Goal: Information Seeking & Learning: Learn about a topic

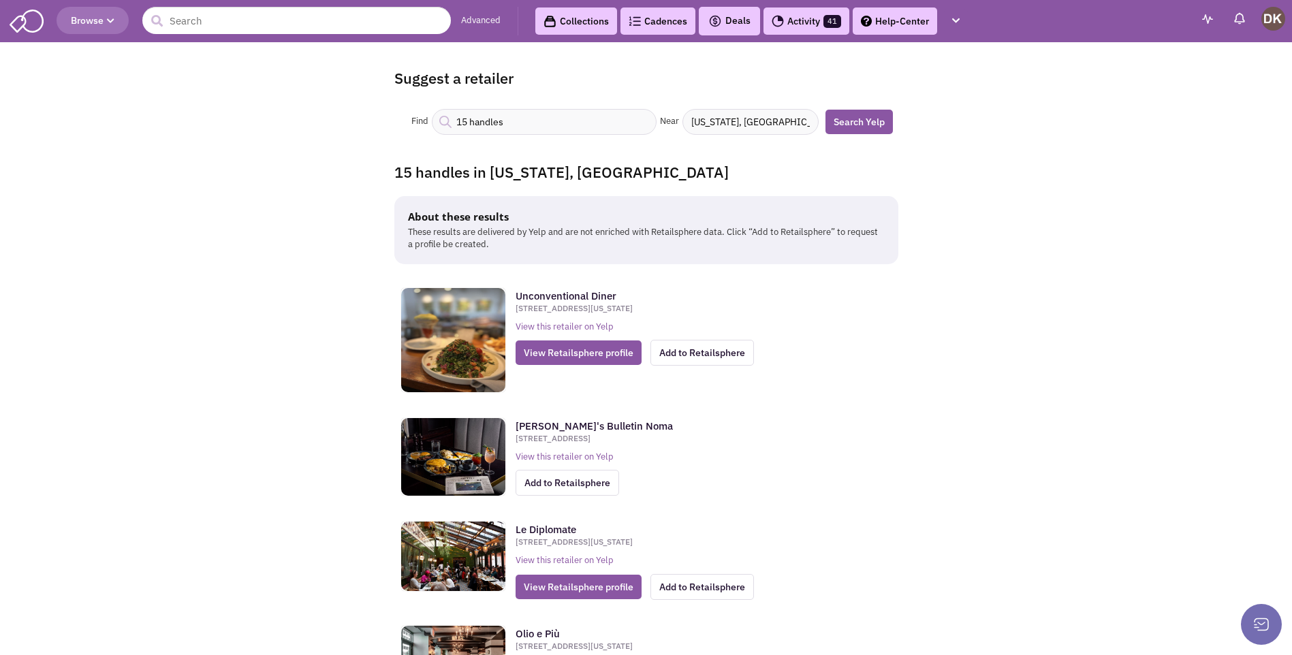
click at [468, 125] on input "15 handles" at bounding box center [544, 122] width 225 height 26
type input "16 handles"
click at [853, 129] on link "Search Yelp" at bounding box center [858, 122] width 67 height 25
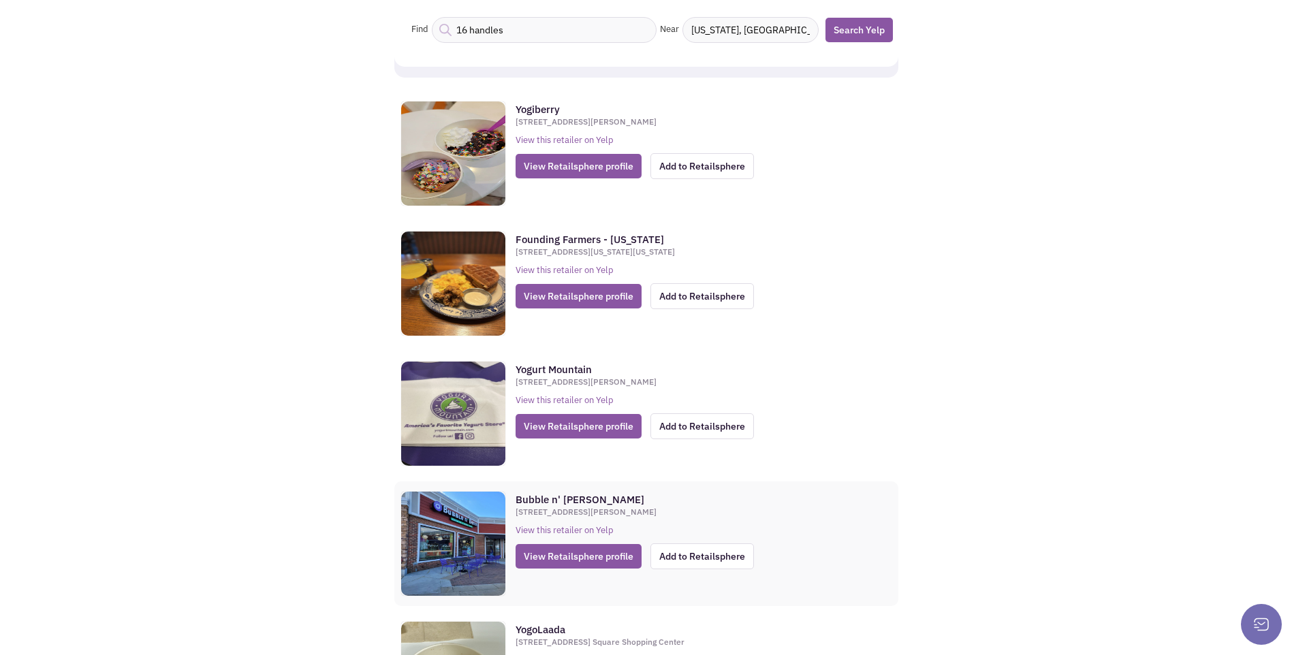
scroll to position [68, 0]
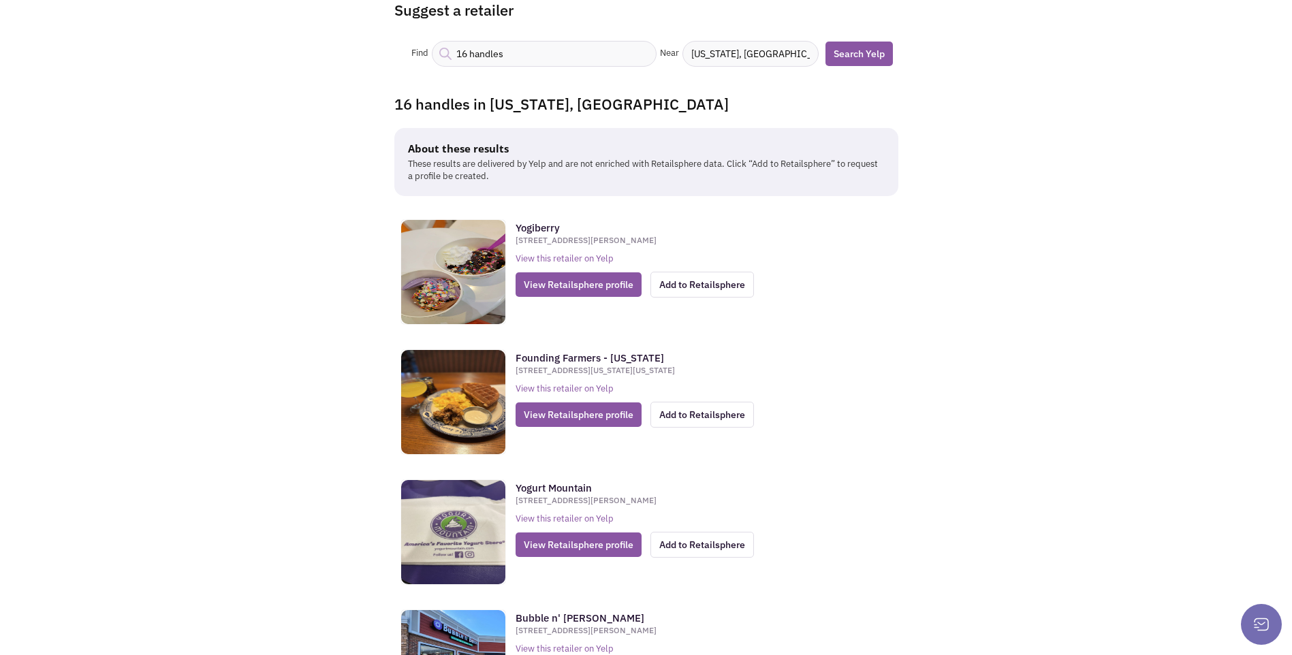
click at [768, 58] on input "Washington, DC" at bounding box center [750, 54] width 136 height 26
type input "W"
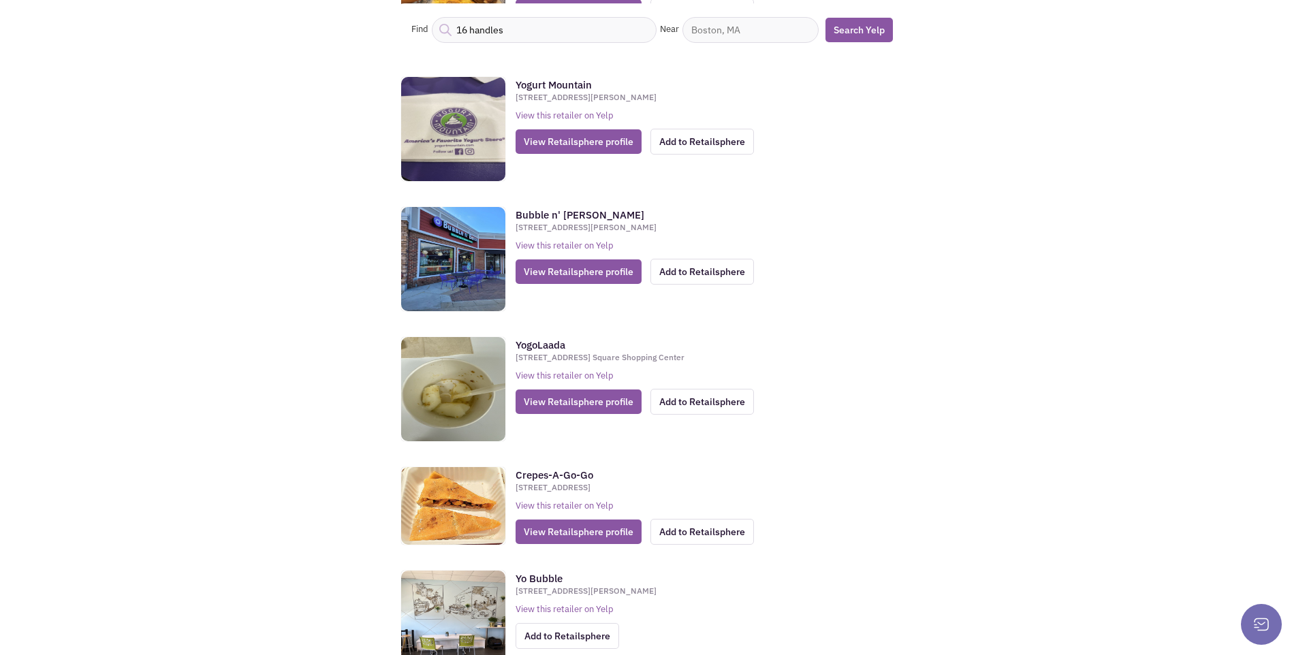
scroll to position [477, 0]
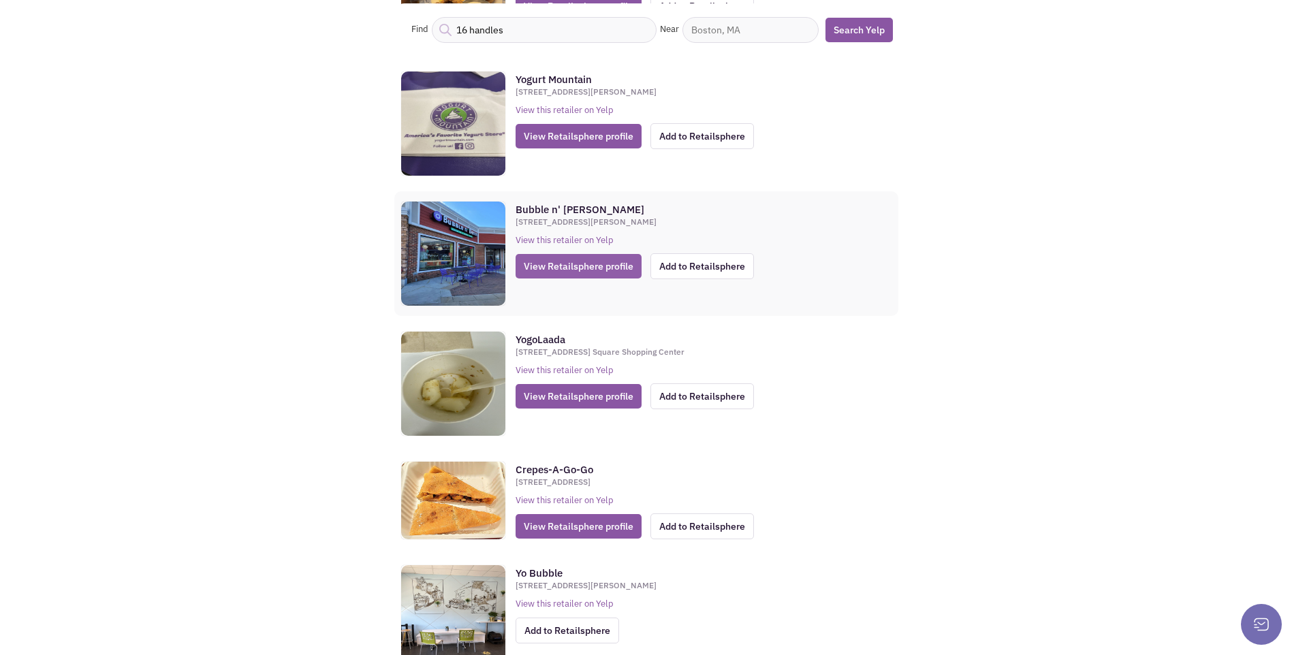
click at [575, 269] on span "View Retailsphere profile" at bounding box center [578, 266] width 126 height 25
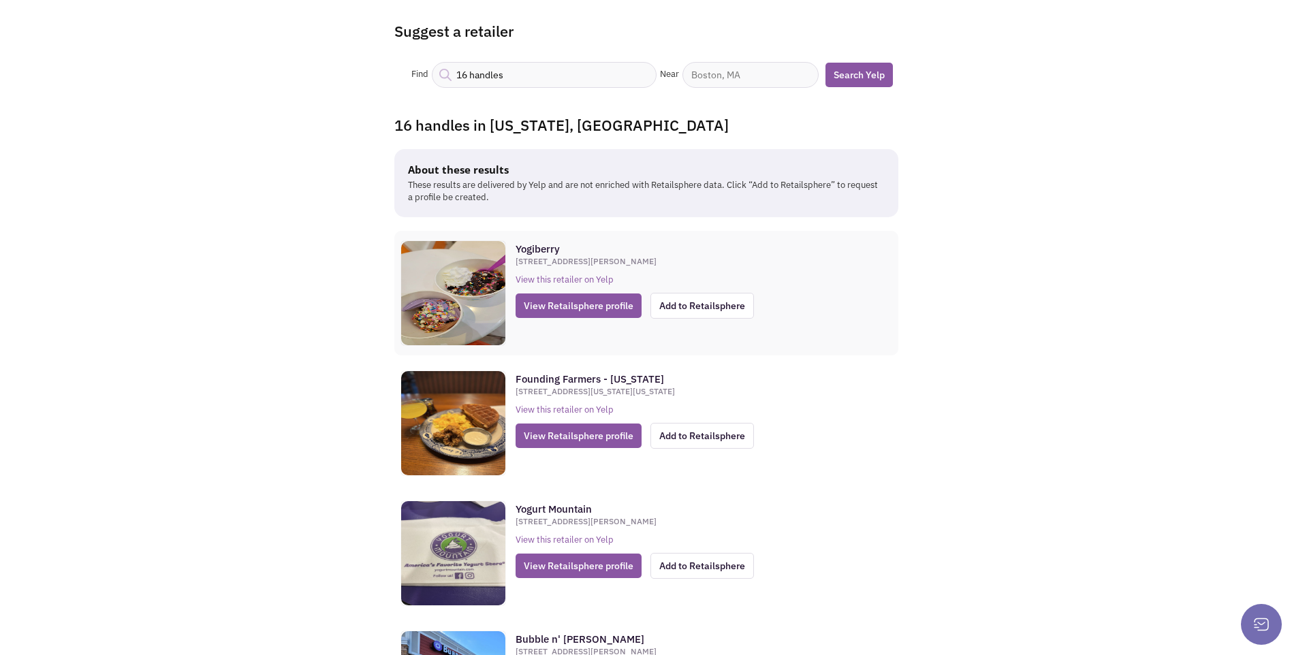
scroll to position [80, 0]
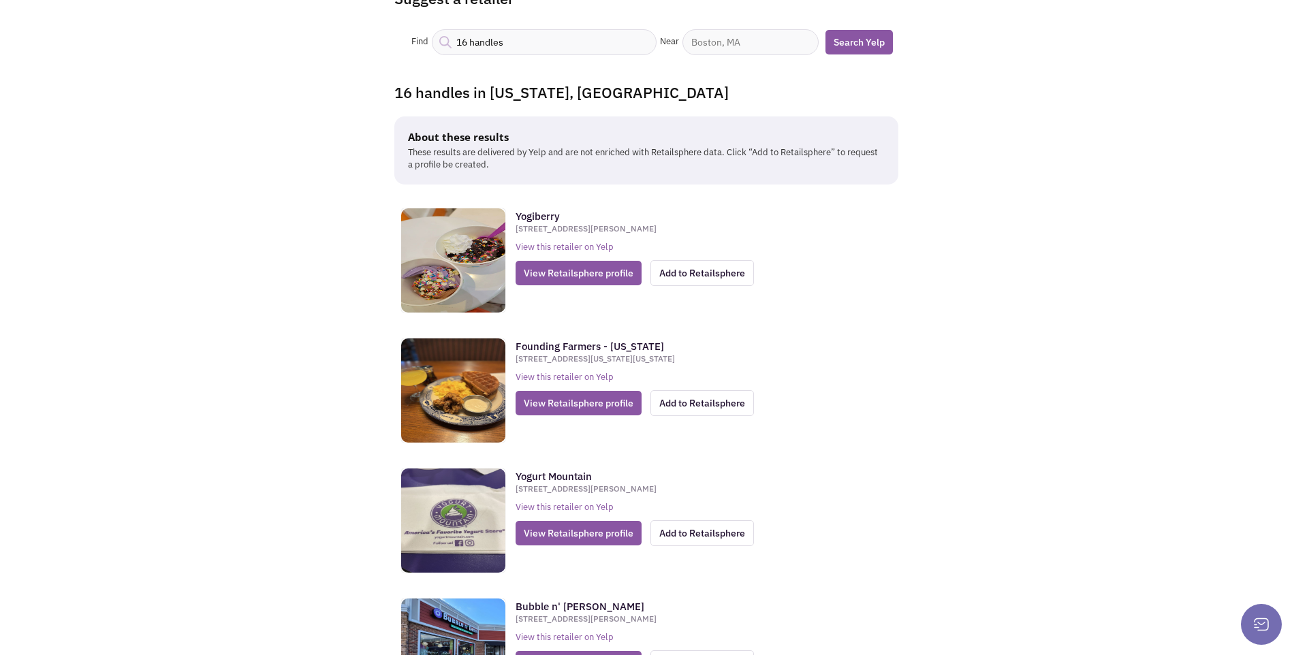
click at [464, 48] on input "16 handles" at bounding box center [544, 42] width 225 height 26
type input "15 handles"
click at [859, 44] on link "Search Yelp" at bounding box center [858, 42] width 67 height 25
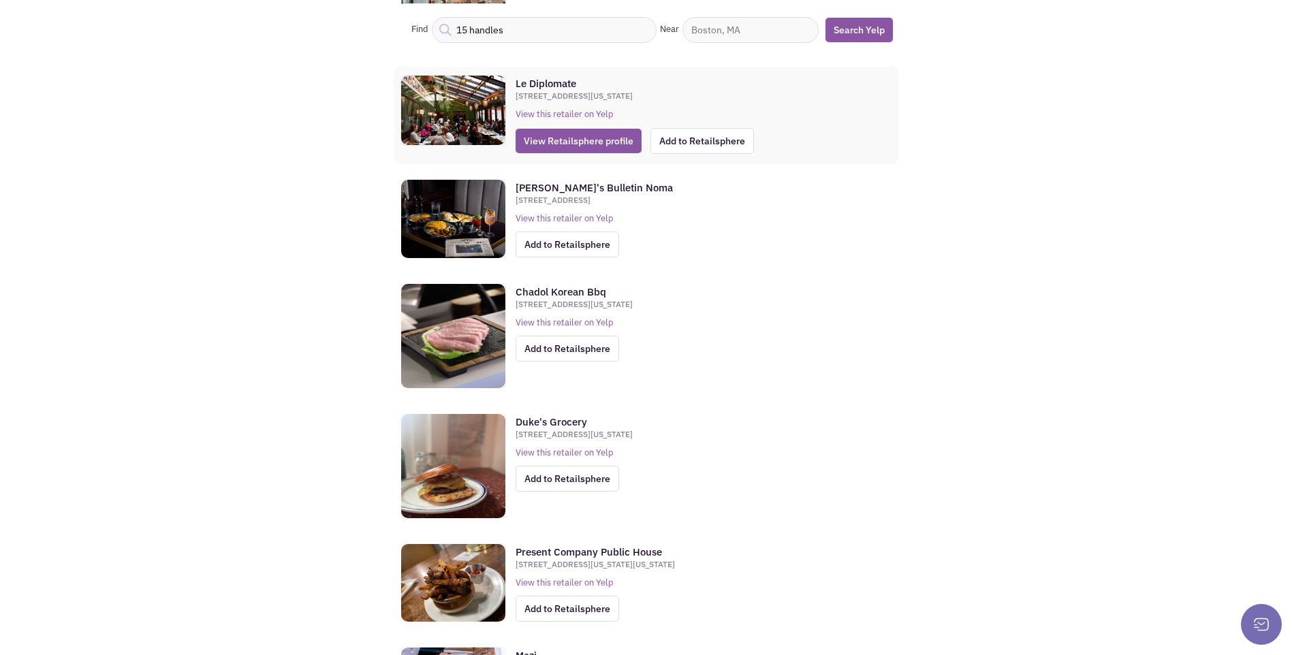
scroll to position [477, 0]
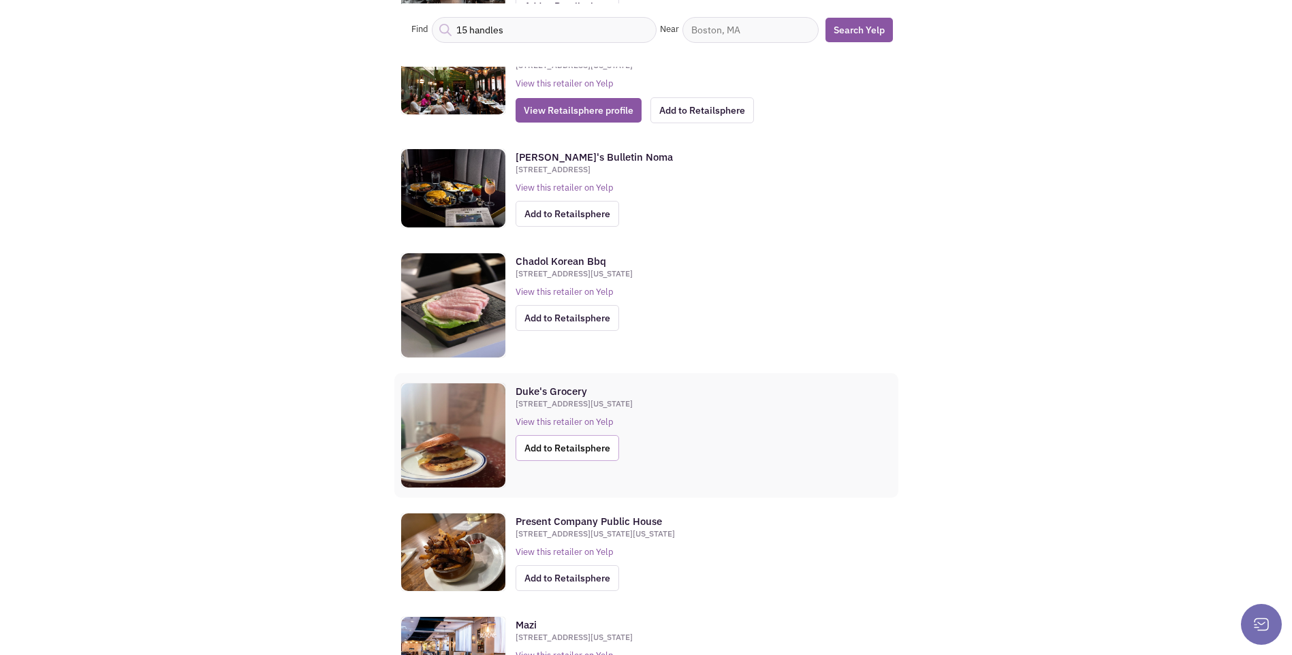
click at [592, 454] on span "Add to Retailsphere" at bounding box center [567, 448] width 104 height 26
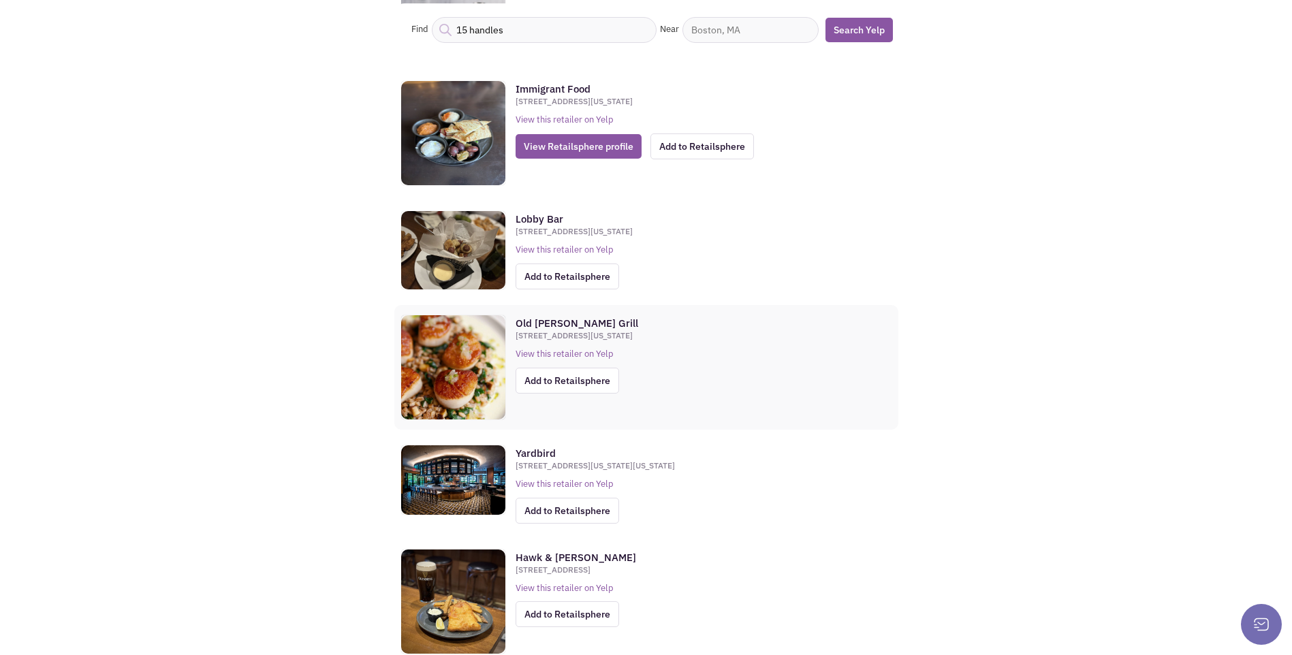
scroll to position [1634, 0]
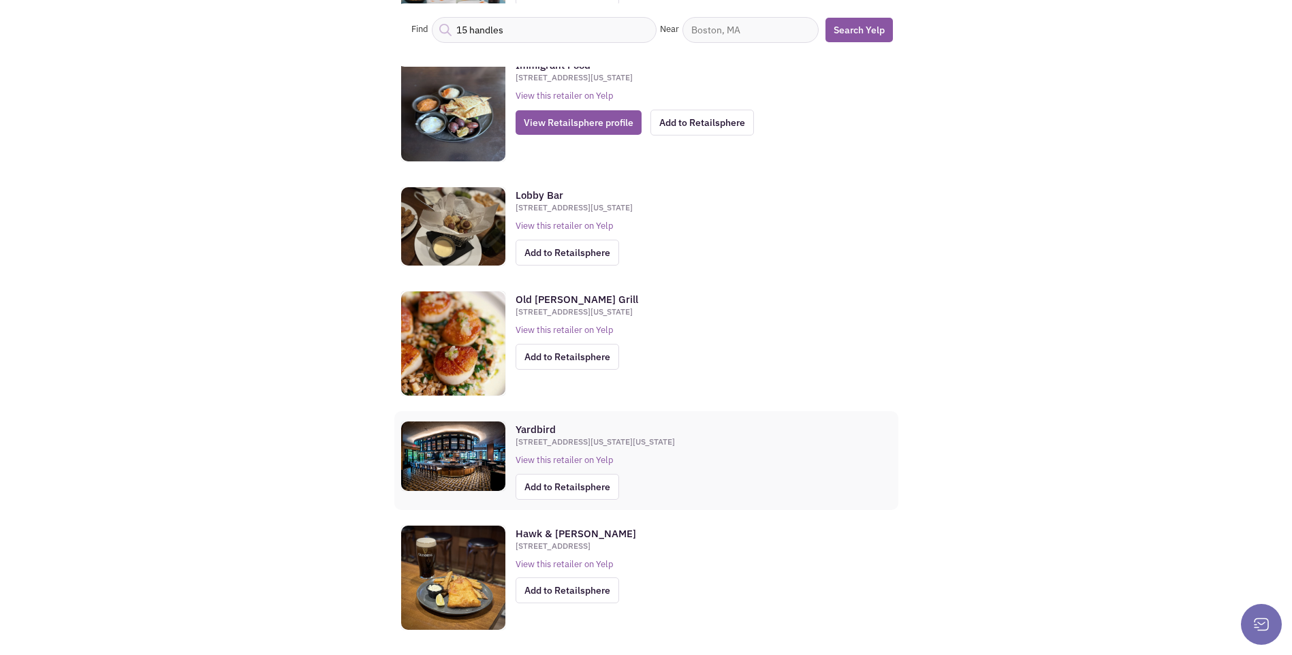
click at [536, 432] on strong "Yardbird" at bounding box center [535, 429] width 40 height 13
click at [567, 492] on span "Add to Retailsphere" at bounding box center [567, 487] width 104 height 26
click at [479, 463] on img at bounding box center [453, 455] width 104 height 69
click at [529, 432] on strong "Yardbird" at bounding box center [535, 429] width 40 height 13
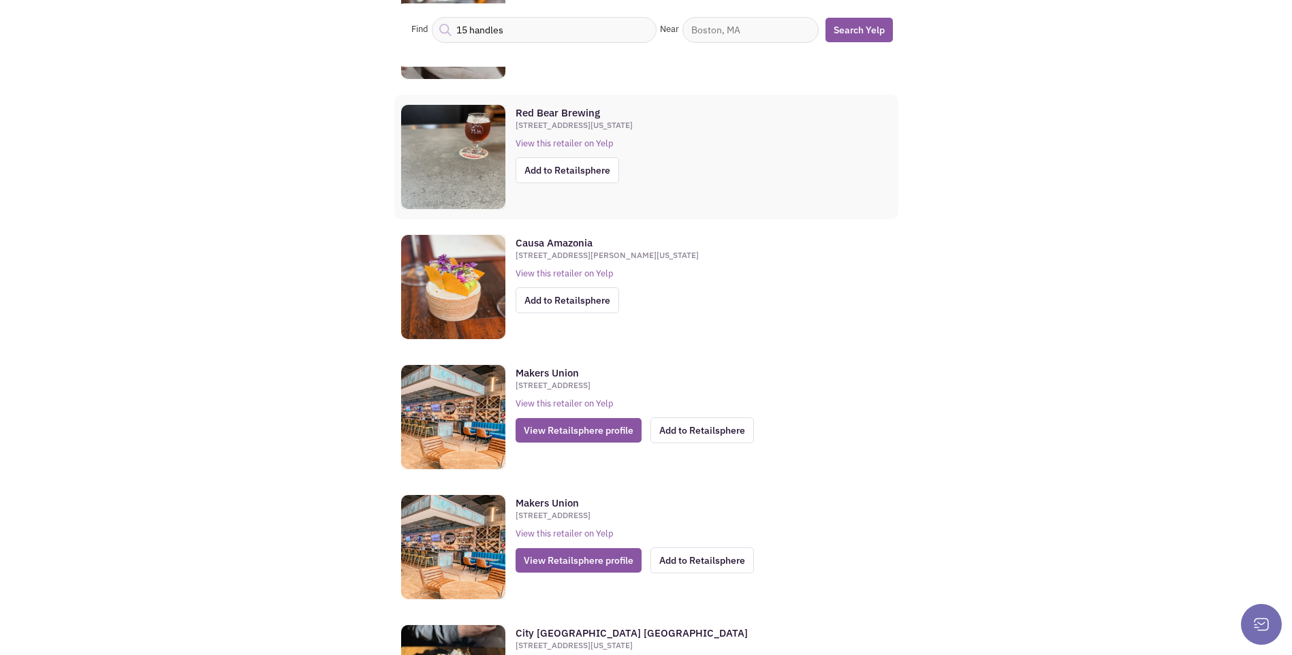
scroll to position [7017, 0]
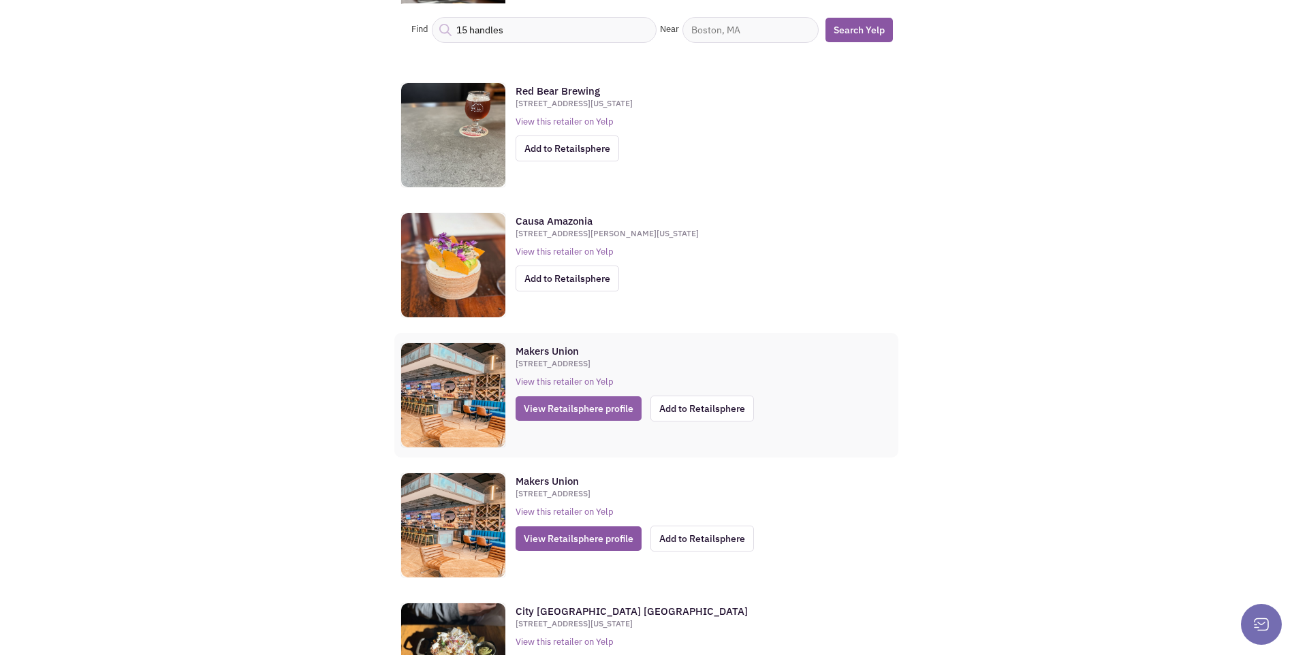
click at [574, 412] on span "View Retailsphere profile" at bounding box center [578, 408] width 126 height 25
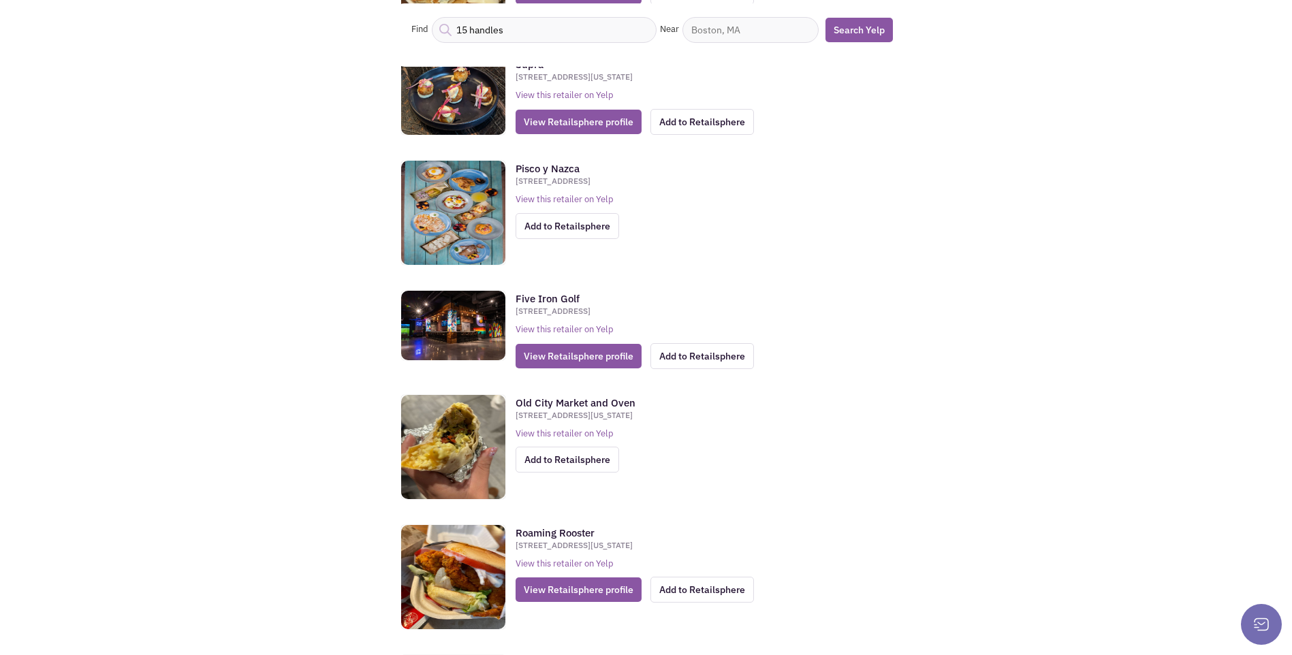
scroll to position [8515, 0]
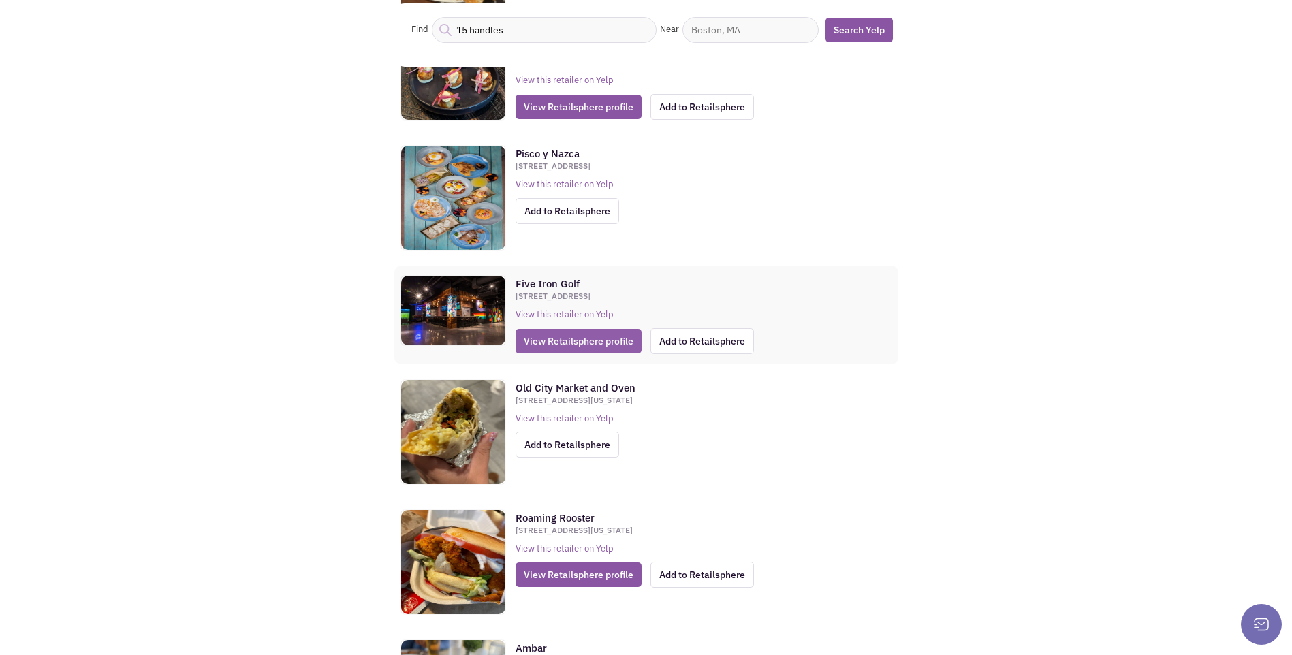
click at [549, 342] on span "View Retailsphere profile" at bounding box center [578, 341] width 126 height 25
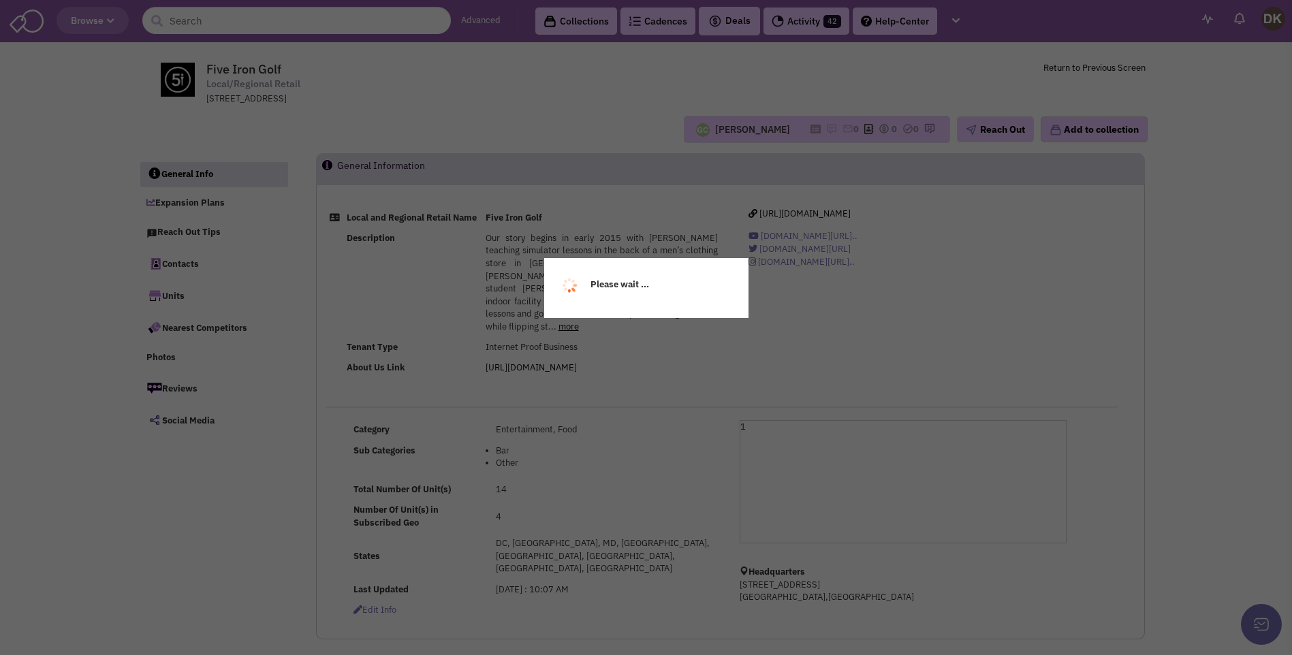
select select
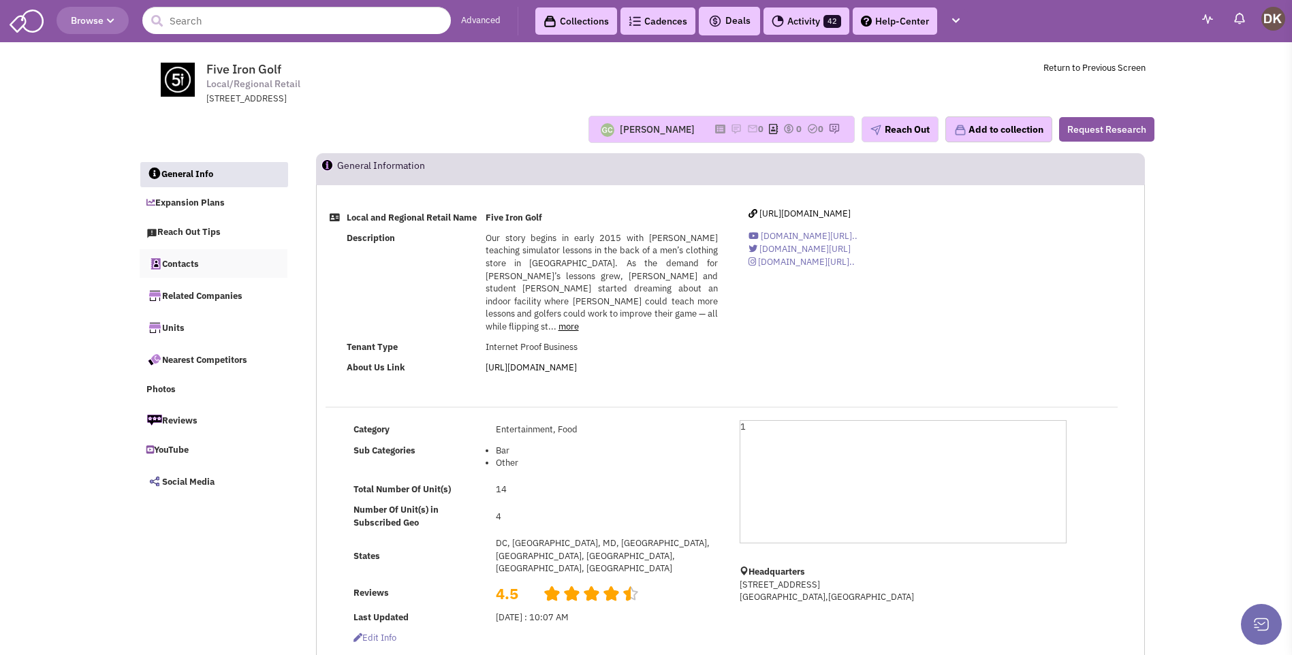
click at [185, 266] on link "Contacts" at bounding box center [214, 263] width 148 height 29
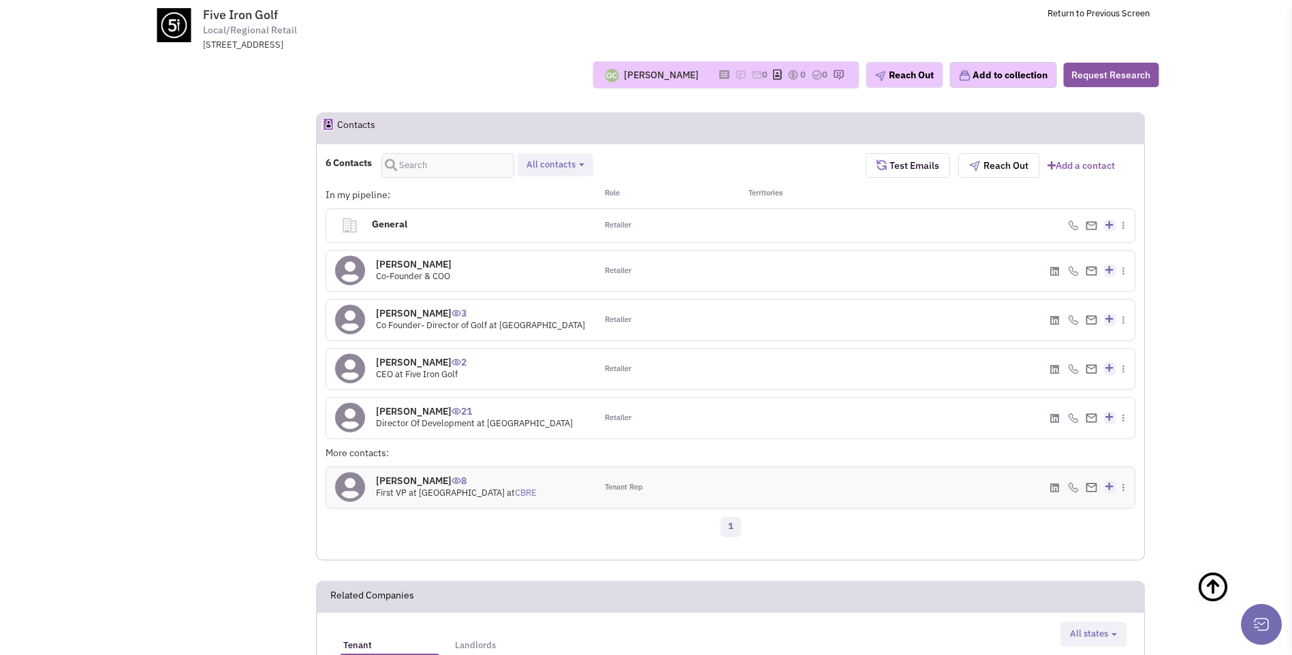
scroll to position [953, 0]
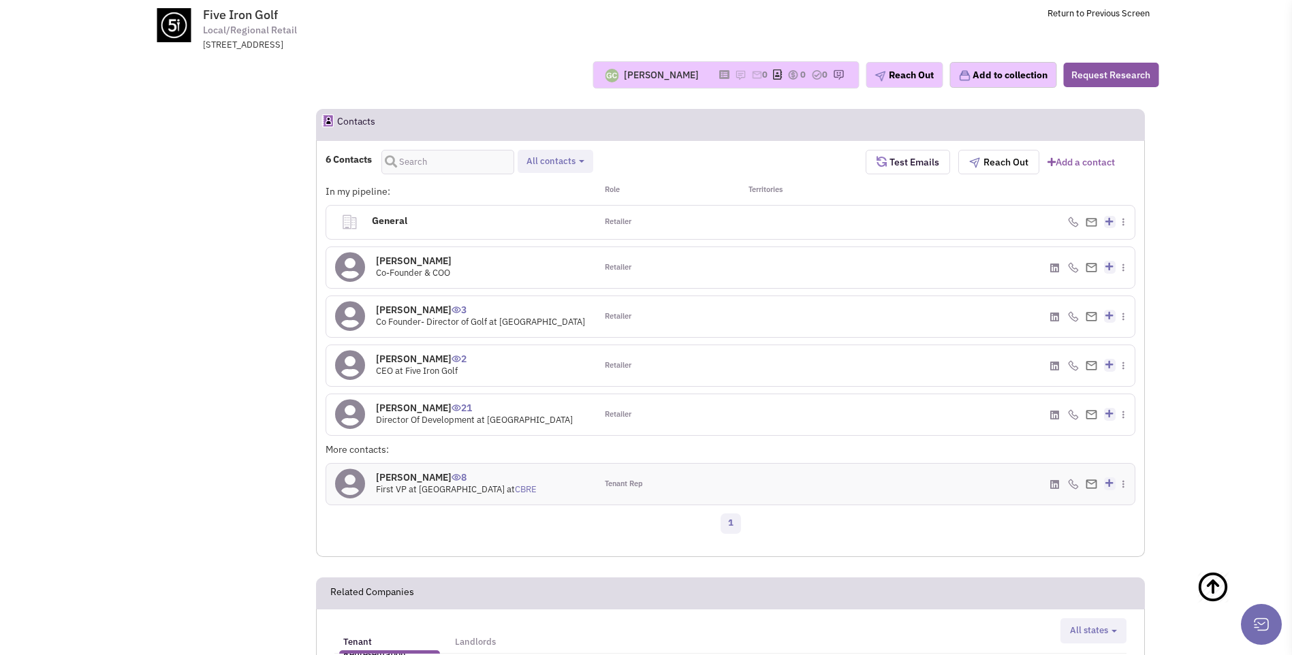
click at [355, 399] on icon at bounding box center [350, 414] width 30 height 31
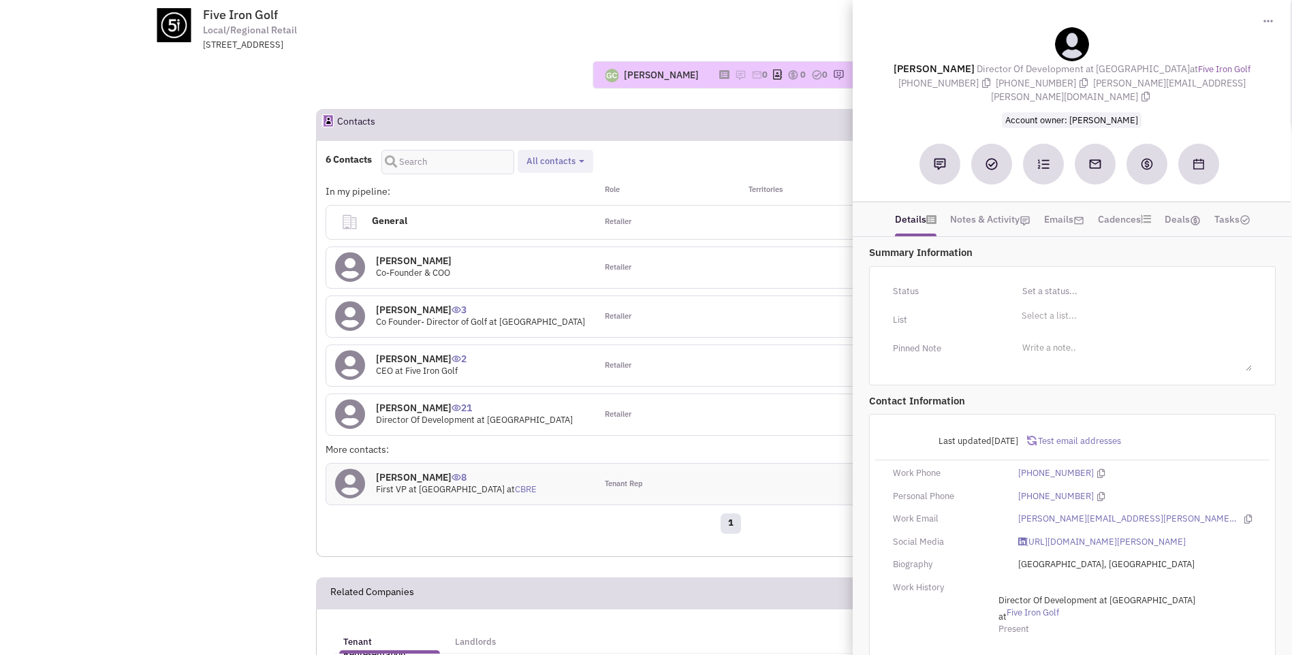
drag, startPoint x: 916, startPoint y: 70, endPoint x: 1241, endPoint y: 86, distance: 325.9
click at [1241, 86] on div "Chris Hanophy Director Of Development at Five Iron Golf at Five Iron Golf (970)…" at bounding box center [1071, 76] width 424 height 99
copy div "Chris Hanophy Director Of Development at Five Iron Golf at Five Iron Golf (970)…"
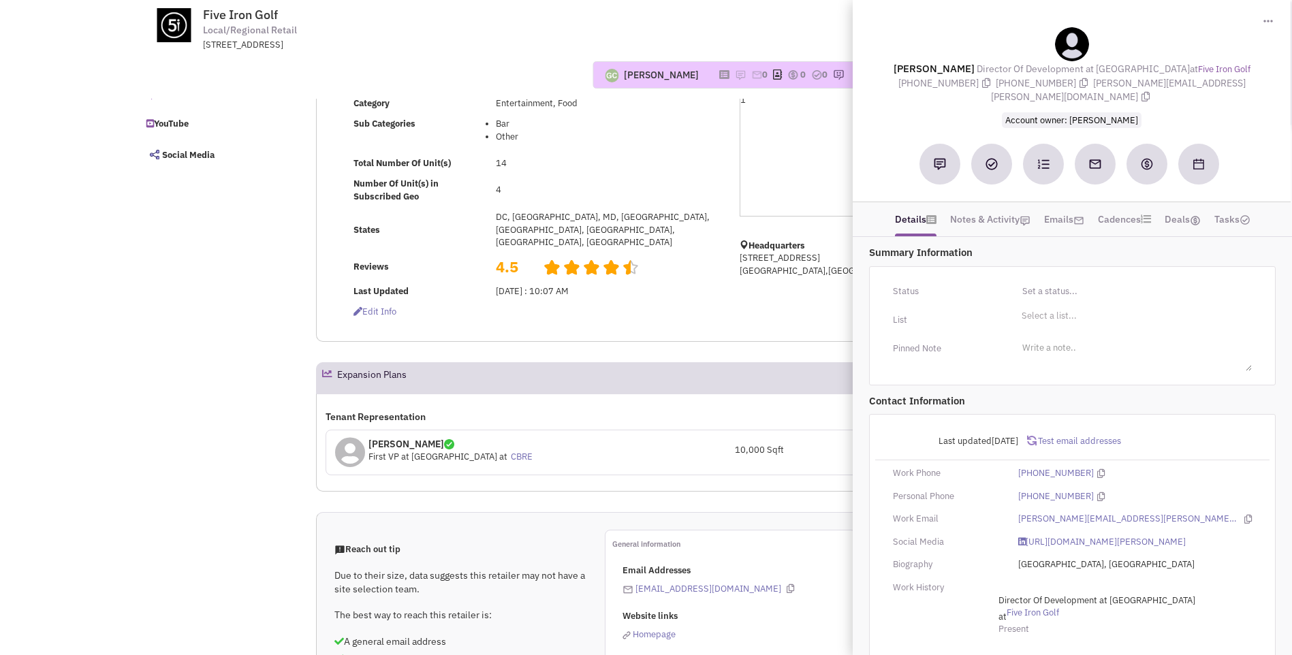
scroll to position [204, 0]
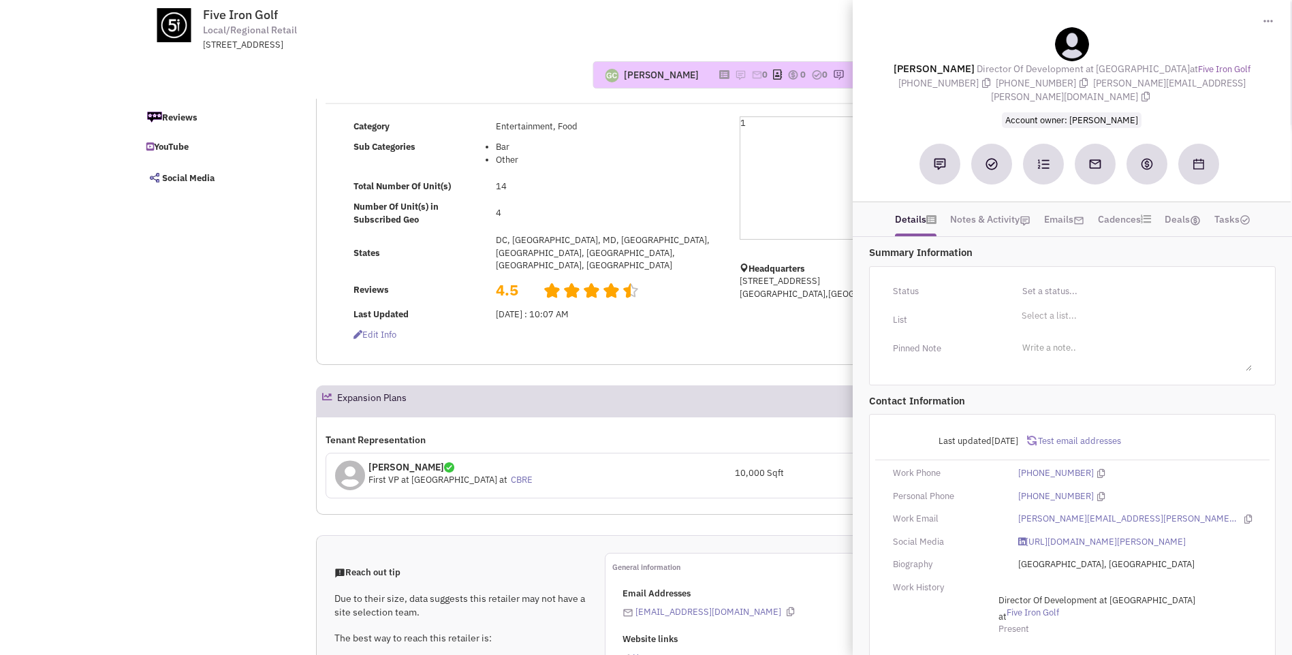
copy div "Chris Hanophy Director Of Development at Five Iron Golf at Five Iron Golf (970)…"
click at [652, 385] on header "Expansion Plans" at bounding box center [730, 400] width 829 height 31
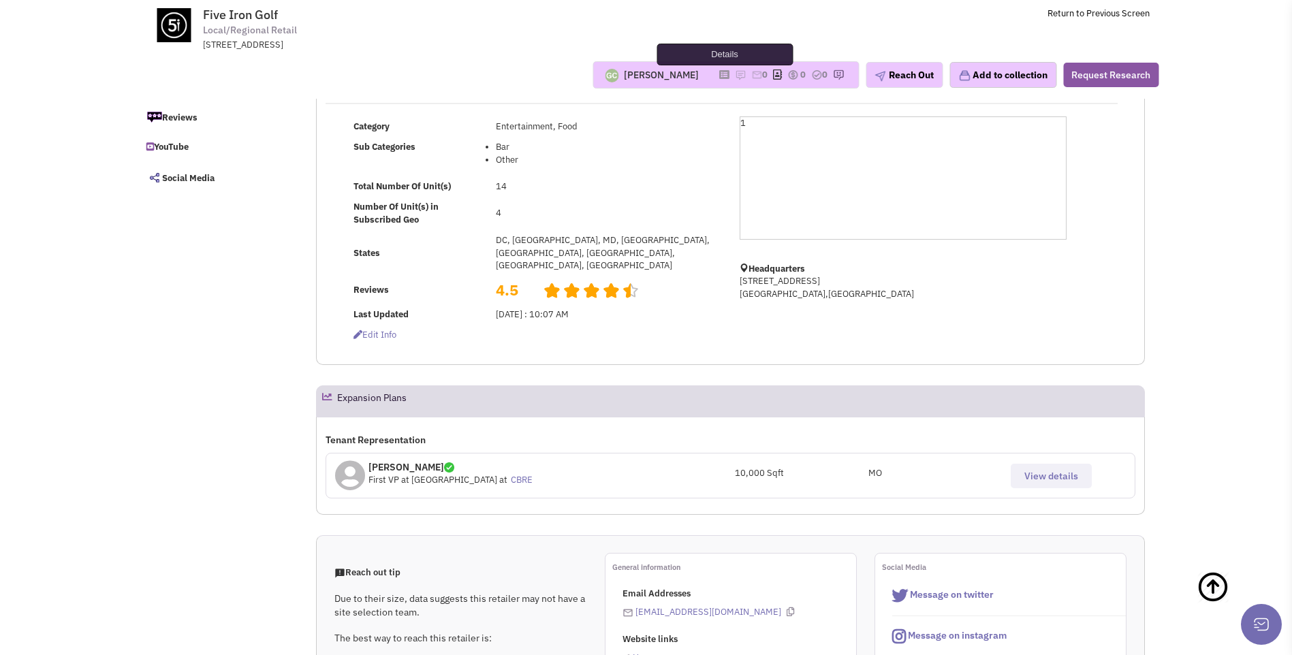
click at [719, 78] on icon at bounding box center [724, 74] width 10 height 7
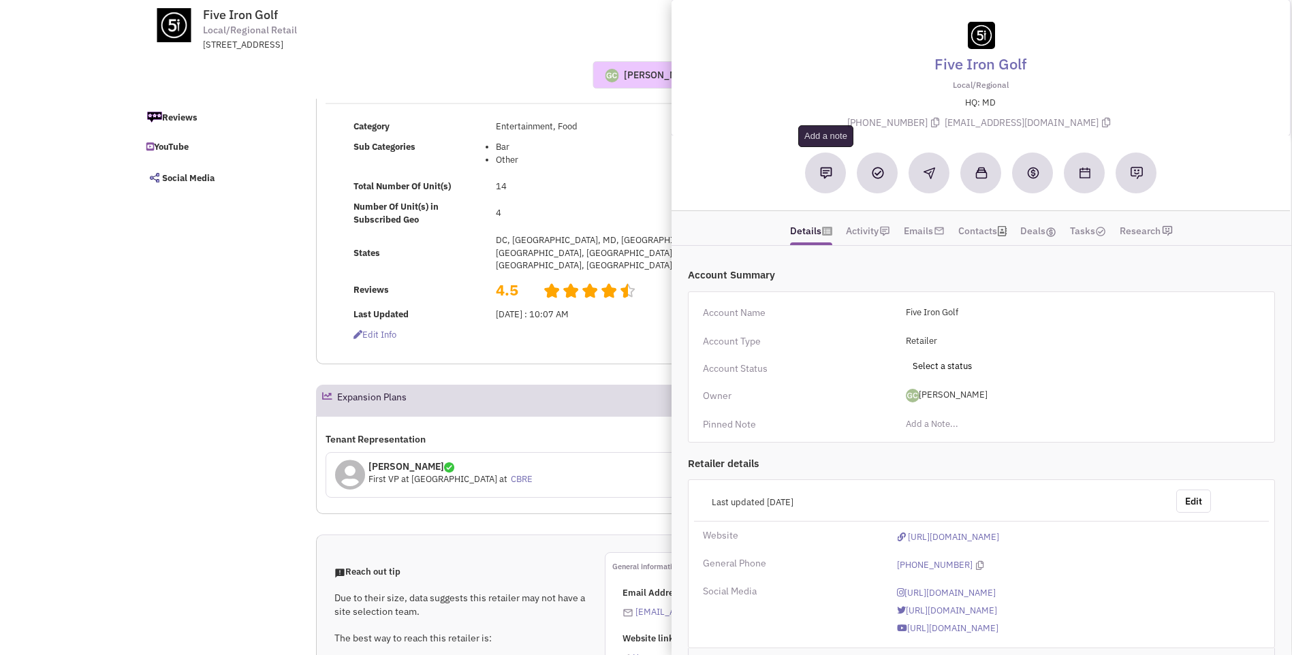
click at [831, 172] on img at bounding box center [826, 173] width 12 height 12
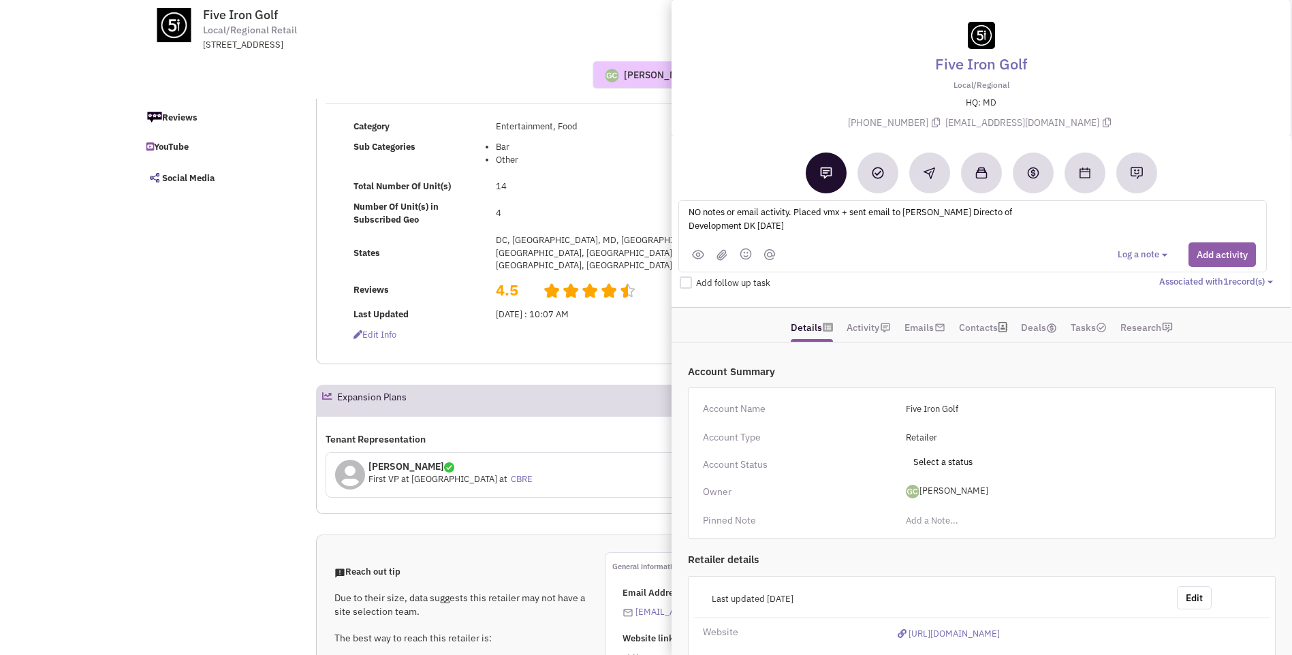
type textarea "NO notes or email activity. Placed vmx + sent email to Chris Hanophy Directo of…"
click at [1208, 254] on button "Add activity" at bounding box center [1221, 254] width 67 height 25
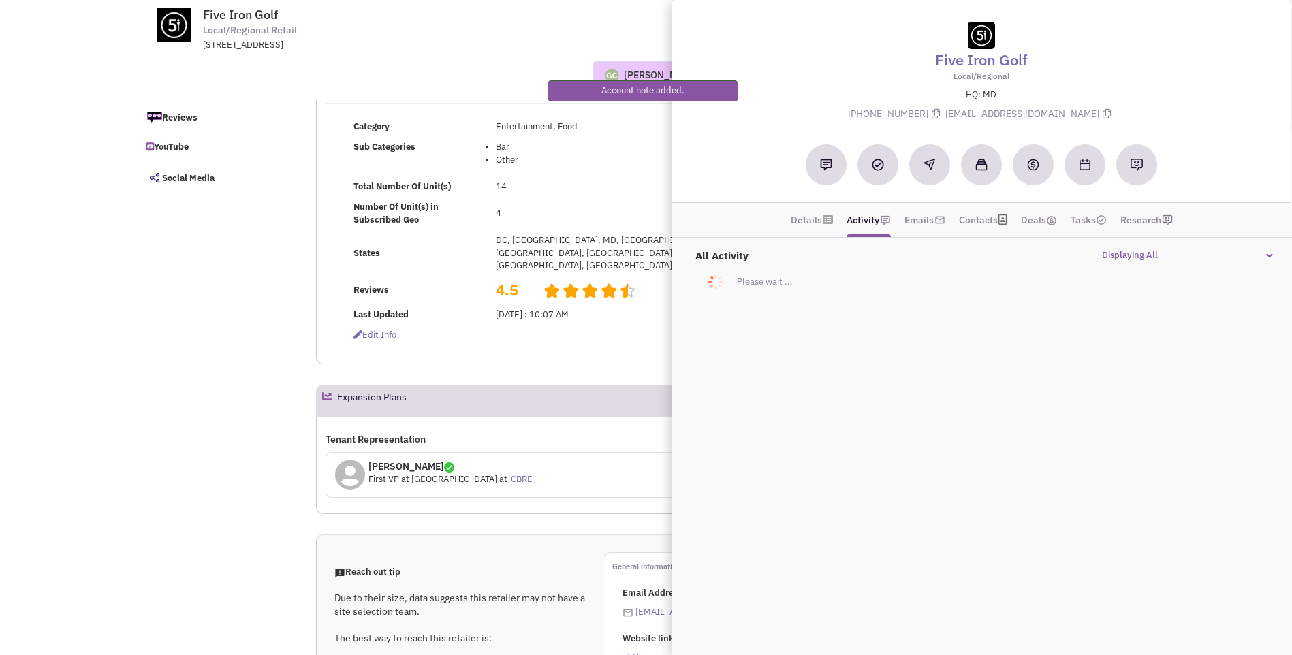
click at [461, 82] on div "Guillaume Chetail No note found! 0 0 0 Reach Out" at bounding box center [646, 74] width 1042 height 27
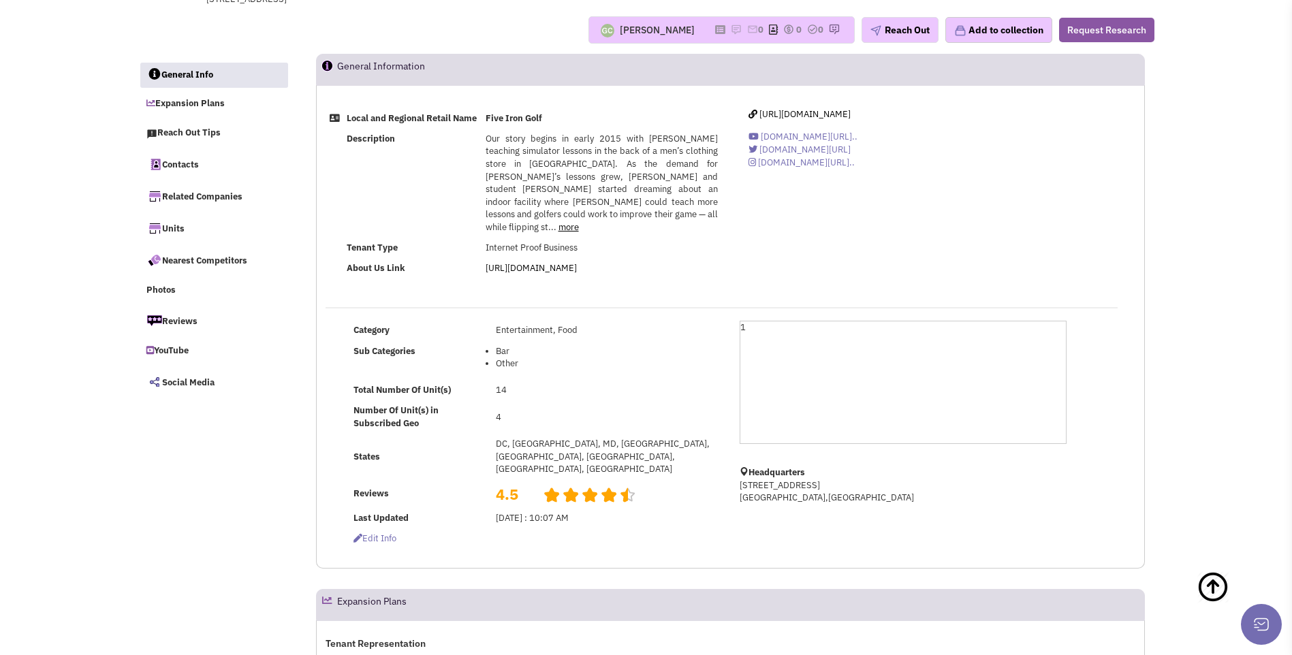
scroll to position [0, 0]
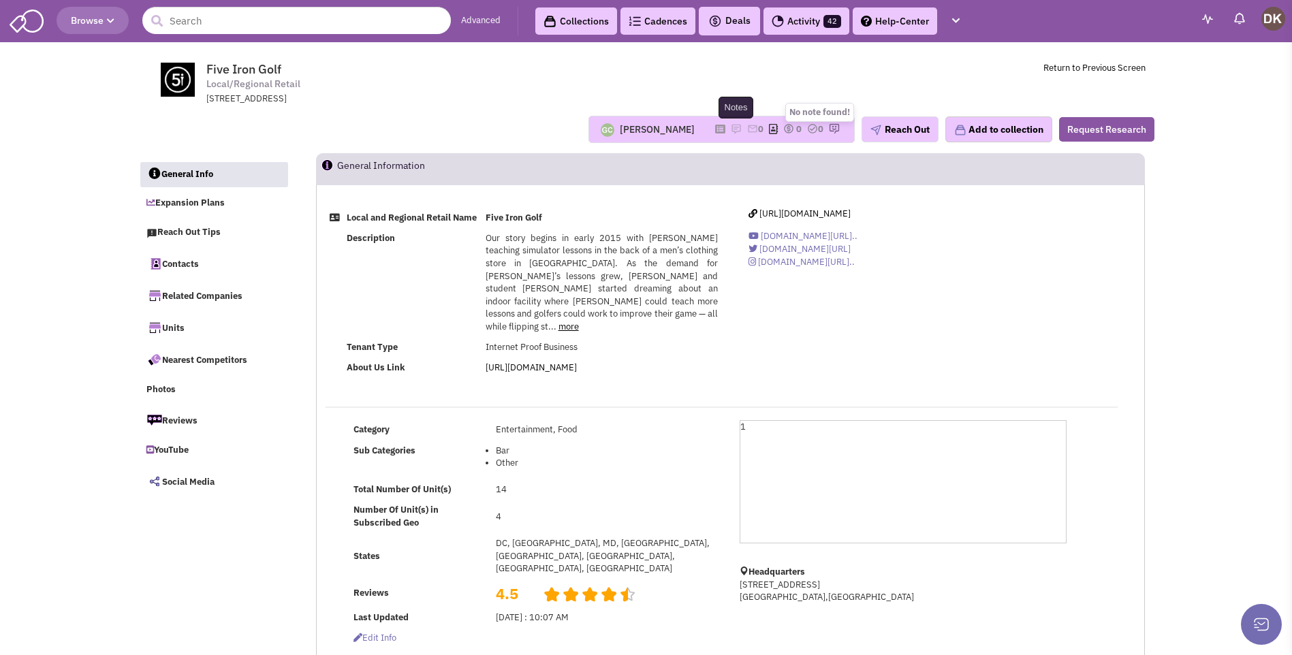
click at [731, 132] on img at bounding box center [736, 128] width 11 height 11
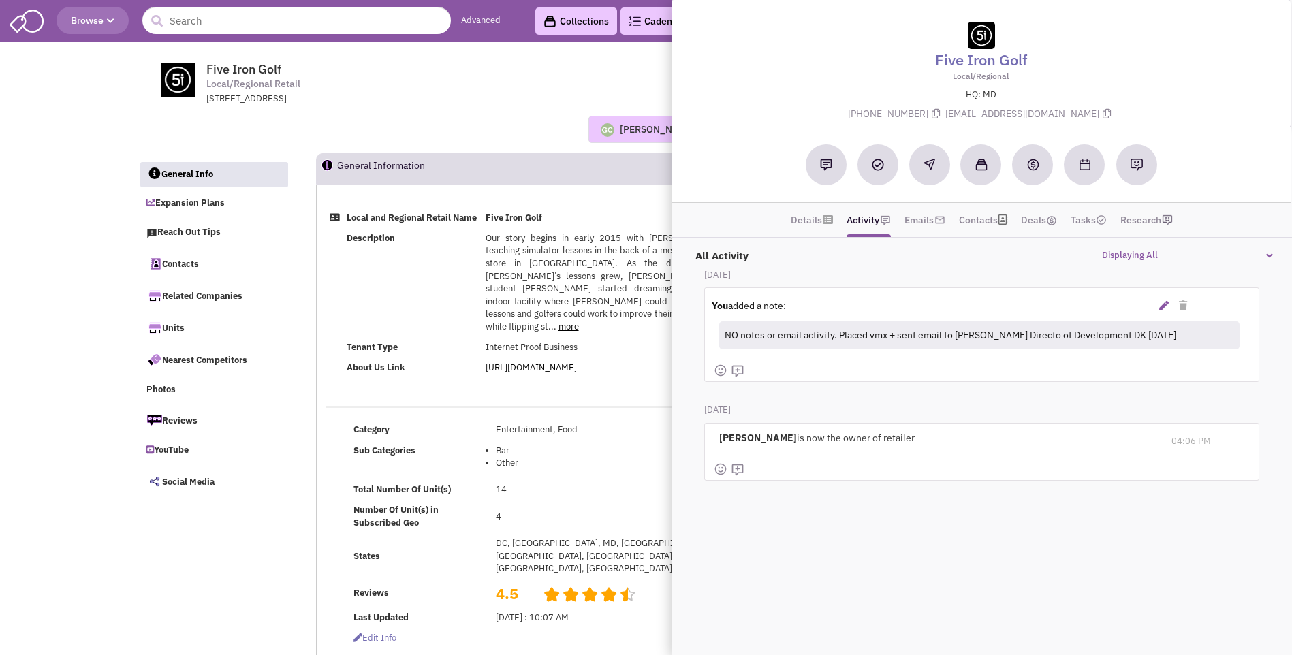
click at [1162, 307] on icon at bounding box center [1164, 306] width 10 height 10
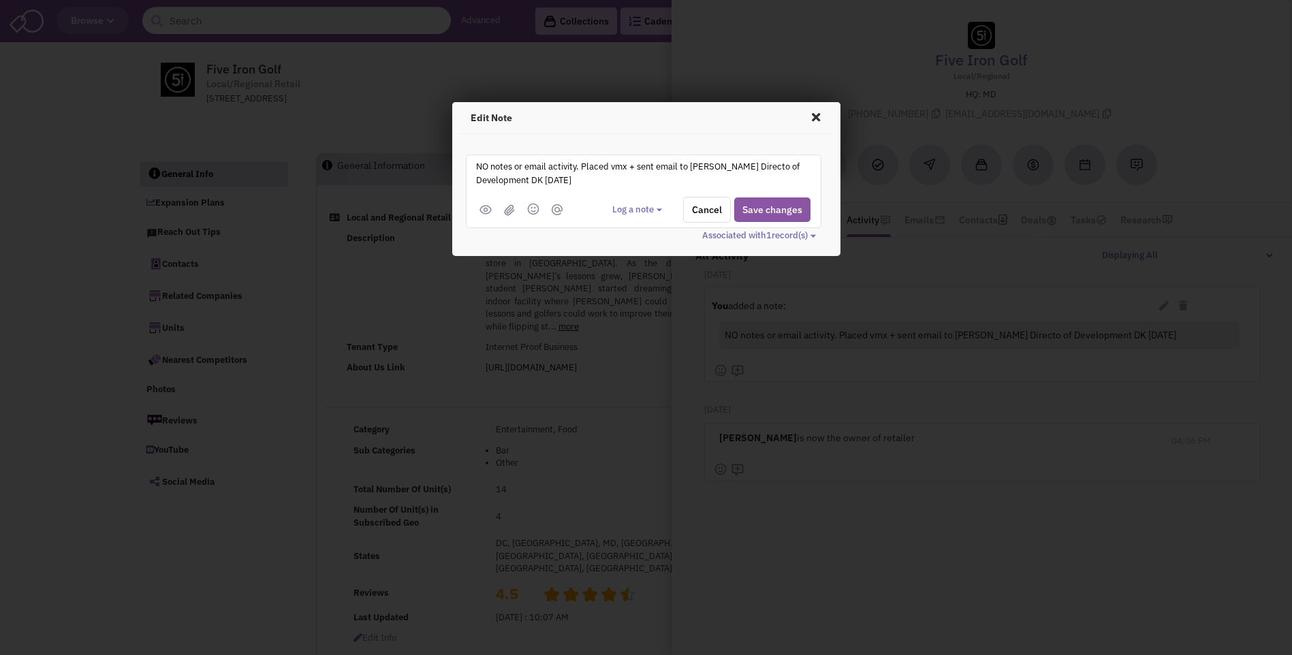
click at [690, 170] on textarea "NO notes or email activity. Placed vmx + sent email to Chris Hanophy Directo of…" at bounding box center [643, 177] width 337 height 37
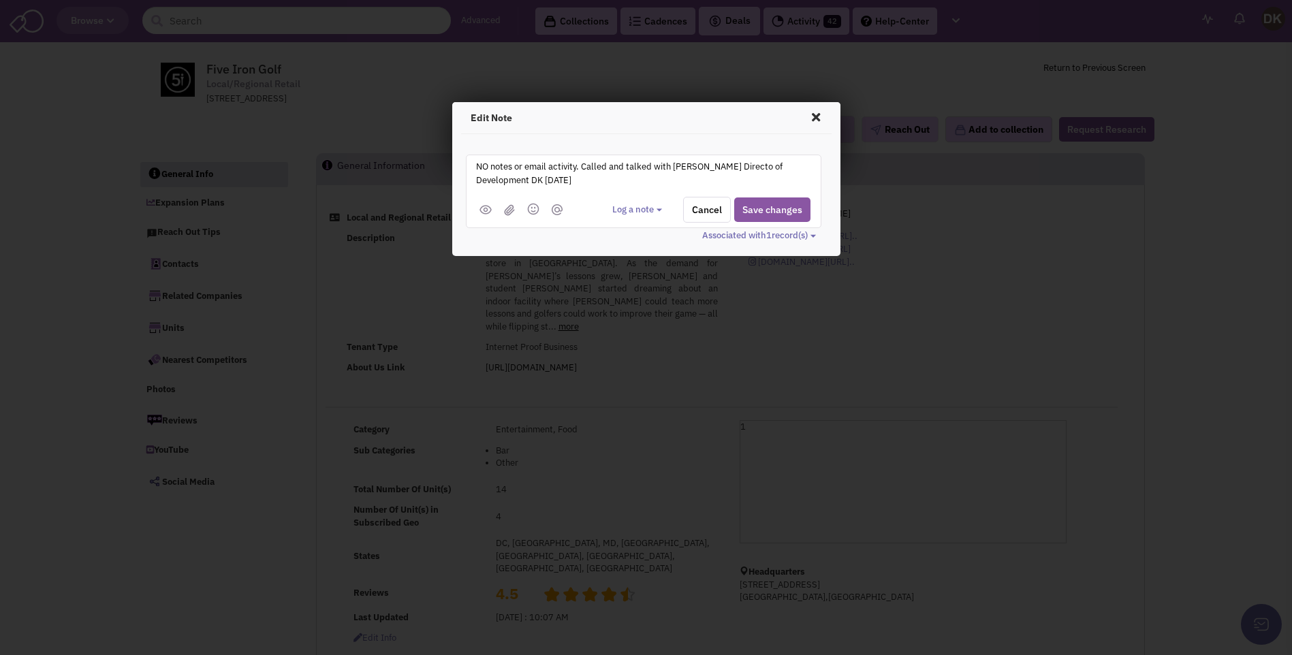
click at [594, 178] on textarea "NO notes or email activity. Called and talked with Chris Hanophy Directo of Dev…" at bounding box center [643, 177] width 337 height 37
type textarea "NO notes or email activity. Called and talked with Chris Hanophy [no longer wit…"
click at [765, 208] on button "Save changes" at bounding box center [772, 209] width 76 height 25
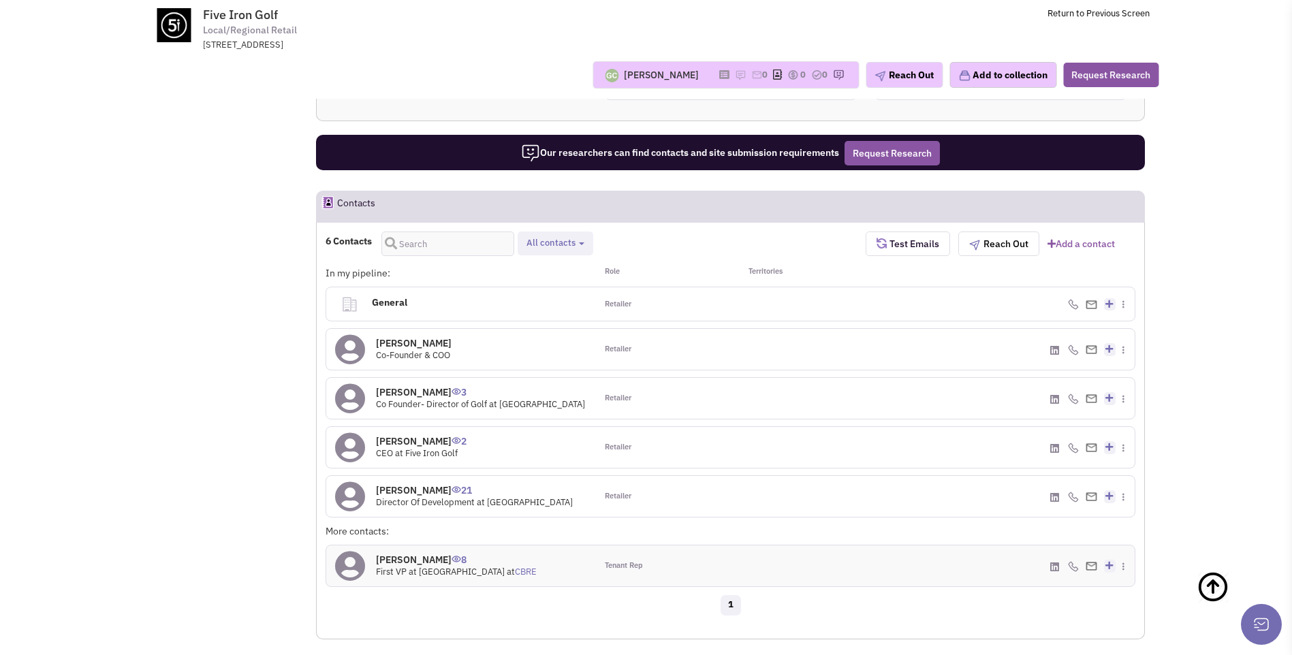
scroll to position [953, 0]
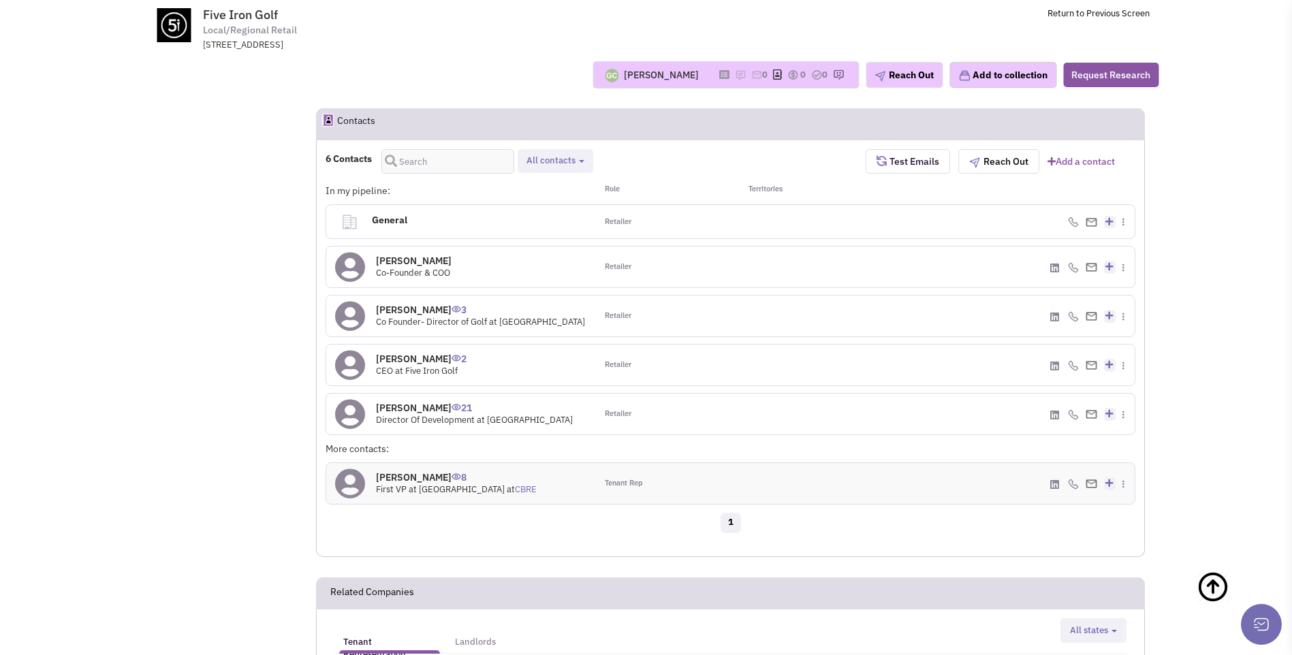
click at [352, 252] on icon at bounding box center [350, 267] width 30 height 31
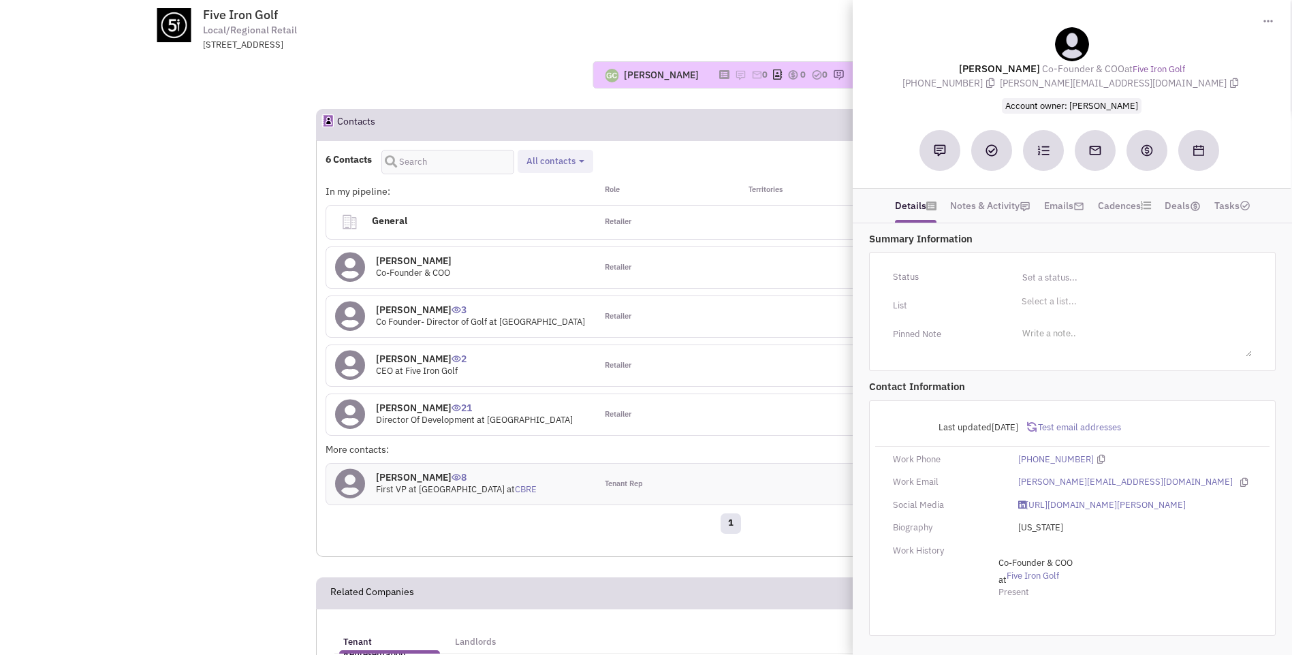
drag, startPoint x: 965, startPoint y: 70, endPoint x: 1224, endPoint y: 77, distance: 258.8
click at [1224, 77] on div "Nora Dunnan Co-Founder & COO at Five Iron Golf (917) 388-3081 nora@fiveirongolf…" at bounding box center [1071, 70] width 424 height 86
copy div "Nora Dunnan Co-Founder & COO at Five Iron Golf (917) 388-3081 nora@fiveirongolf…"
click at [560, 513] on div "1" at bounding box center [730, 525] width 827 height 27
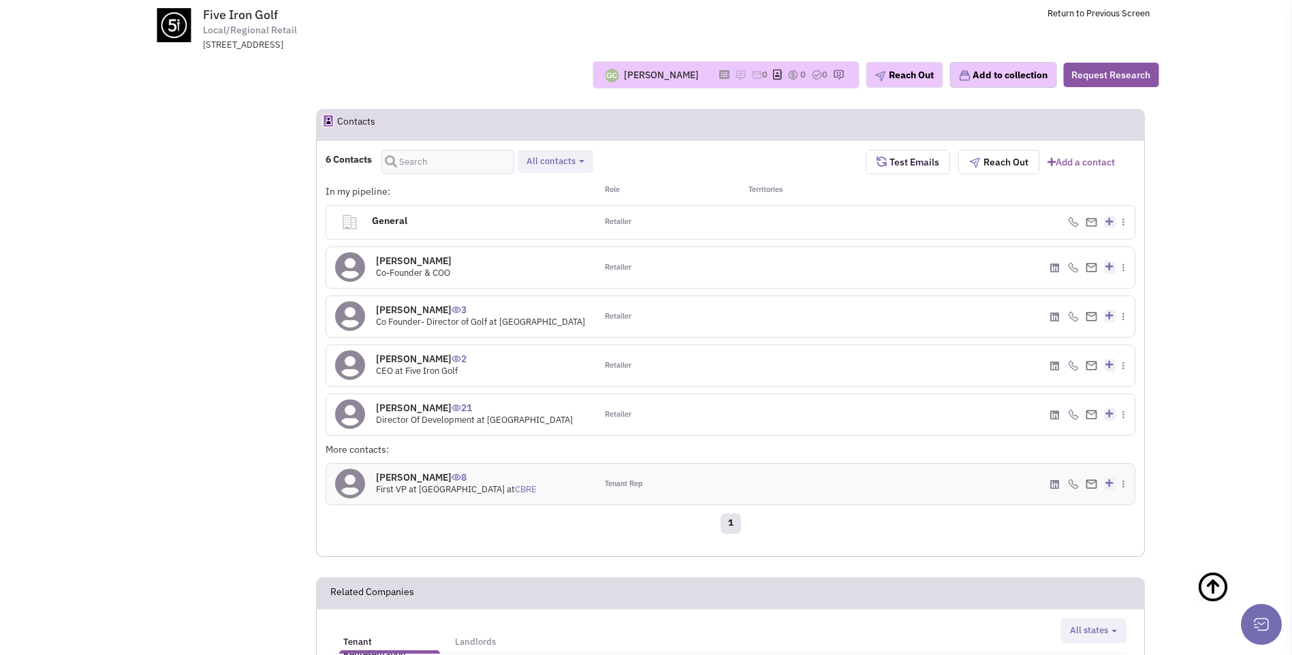
click at [347, 301] on icon at bounding box center [350, 316] width 30 height 31
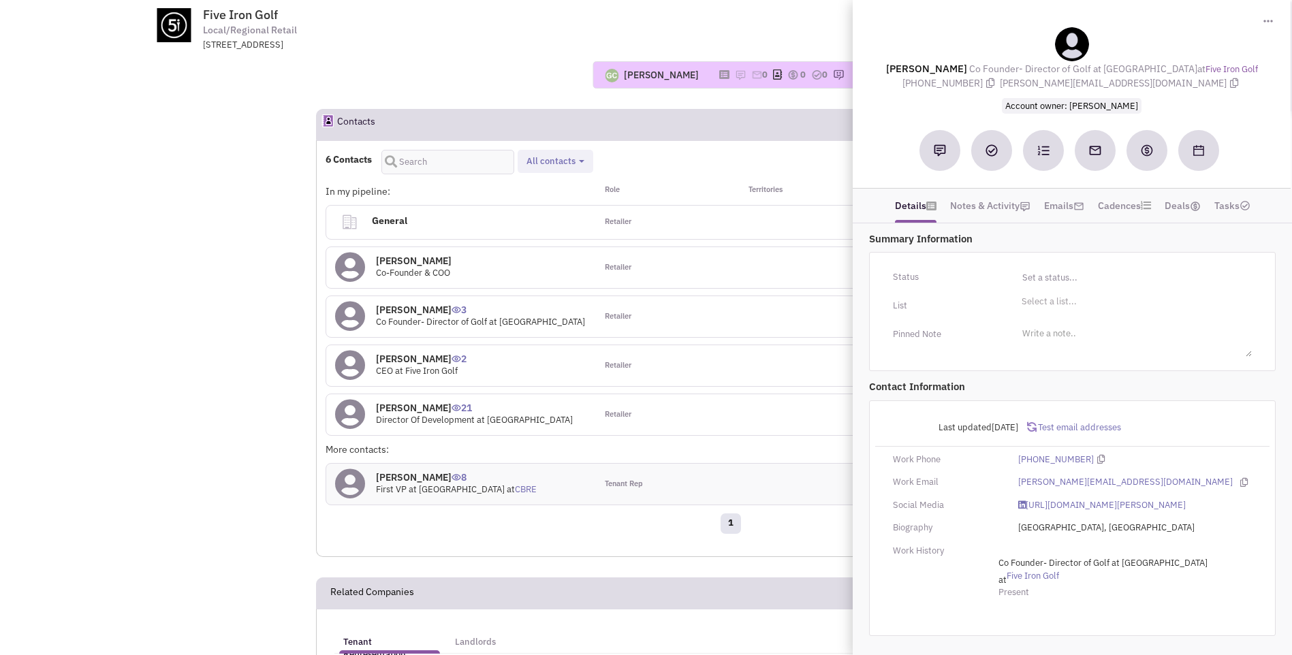
drag, startPoint x: 920, startPoint y: 67, endPoint x: 1196, endPoint y: 87, distance: 276.5
click at [1196, 87] on div "Mike Doyle Co Founder- Director of Golf at Five Iron Golf at Five Iron Golf (91…" at bounding box center [1071, 70] width 424 height 86
copy div "Mike Doyle Co Founder- Director of Golf at Five Iron Golf at Five Iron Golf (91…"
click at [501, 66] on div "Guillaume Chetail No note found! 0 0 0 Reach Out" at bounding box center [646, 74] width 1042 height 27
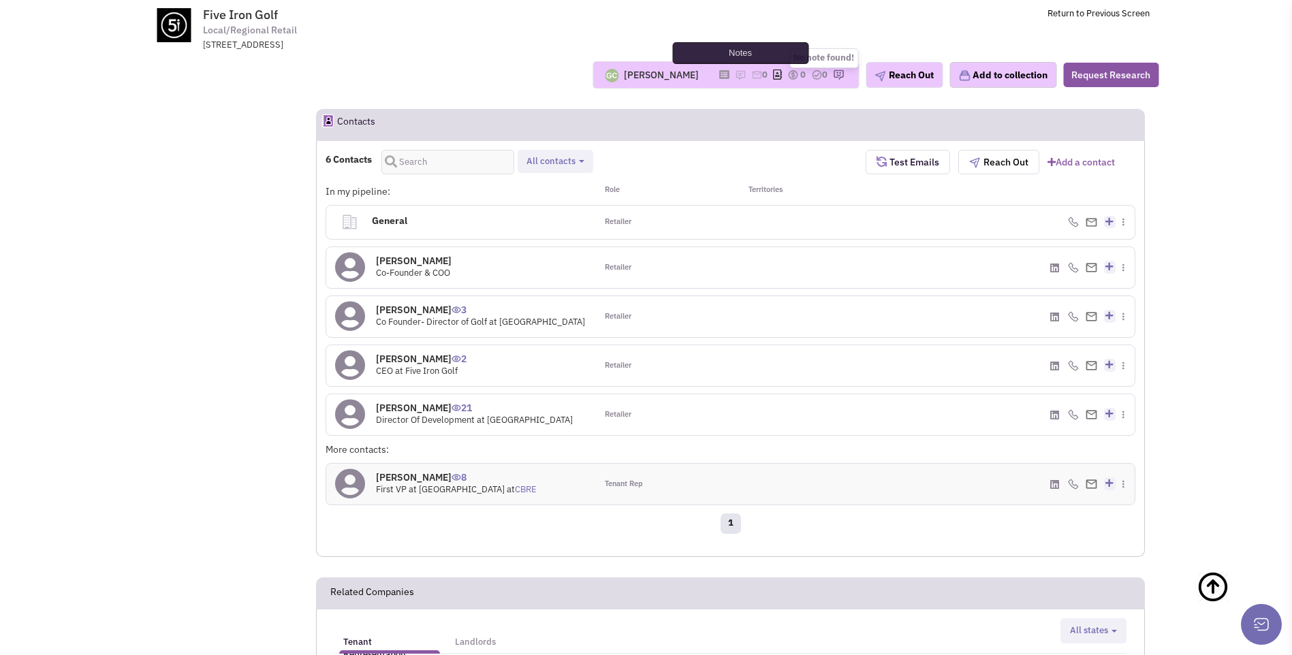
click at [735, 76] on img at bounding box center [740, 74] width 11 height 11
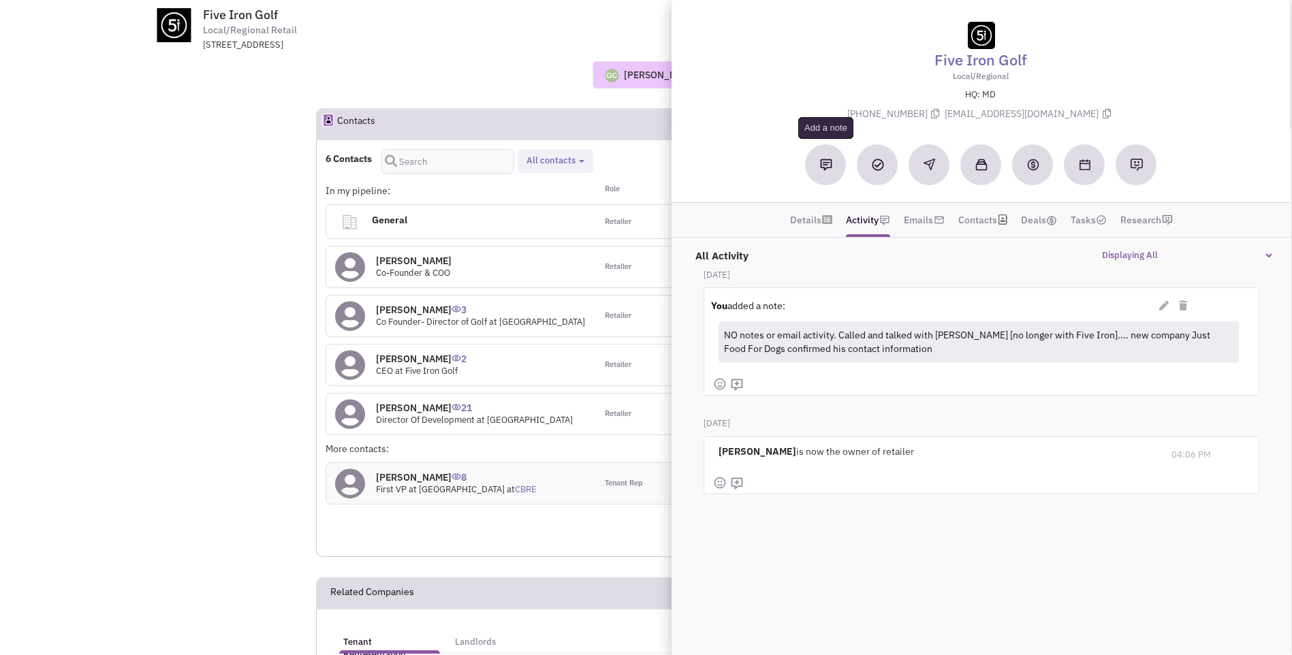
click at [823, 166] on img at bounding box center [826, 165] width 12 height 12
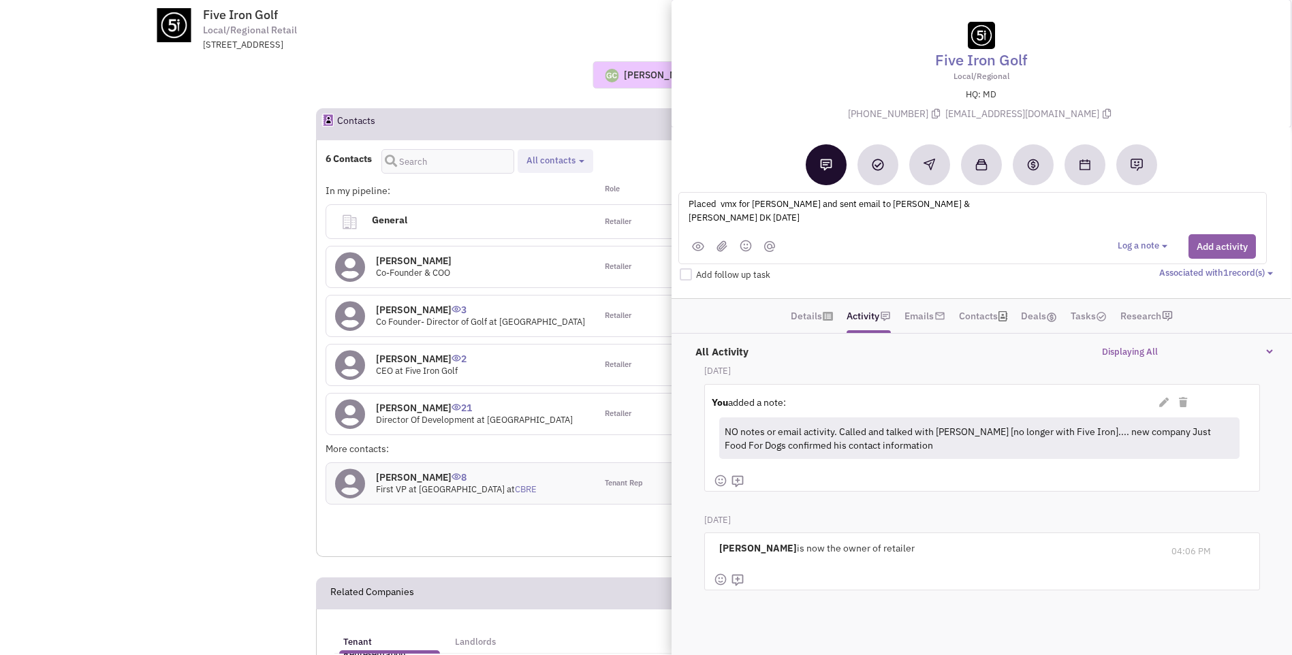
type textarea "Placed vmx for Nora and sent email to Nora & Mike DK 8-14-25"
click at [1223, 250] on button "Add activity" at bounding box center [1221, 246] width 67 height 25
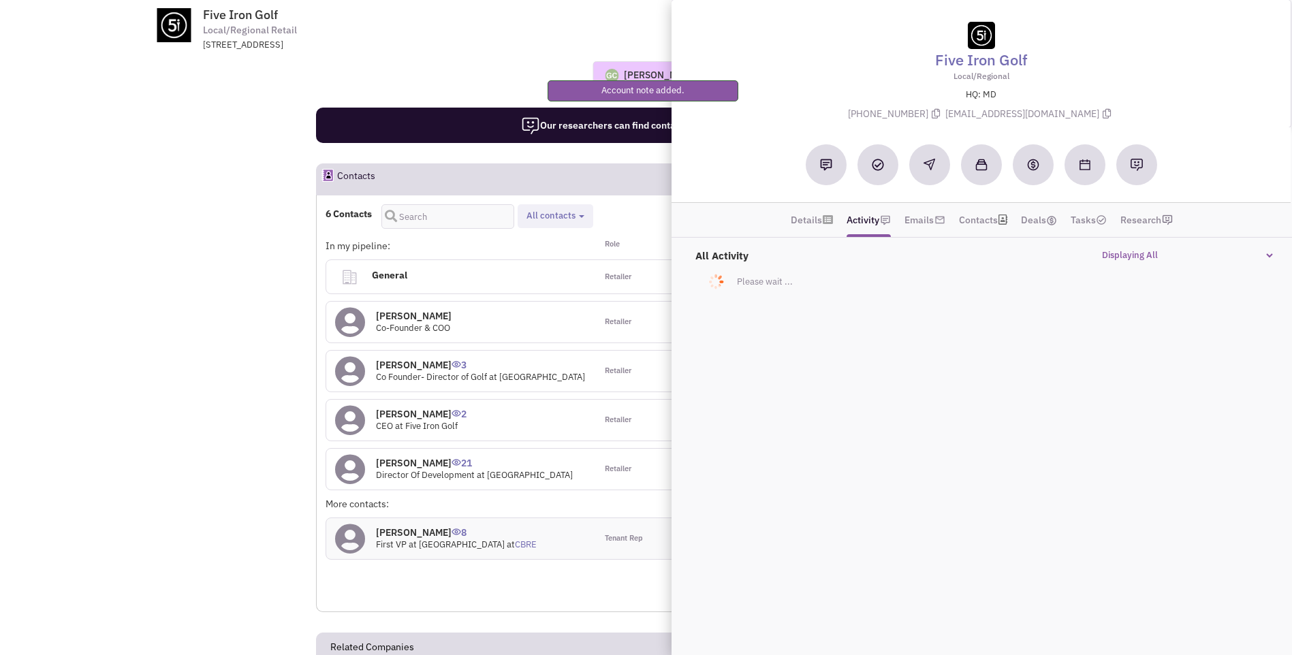
scroll to position [885, 0]
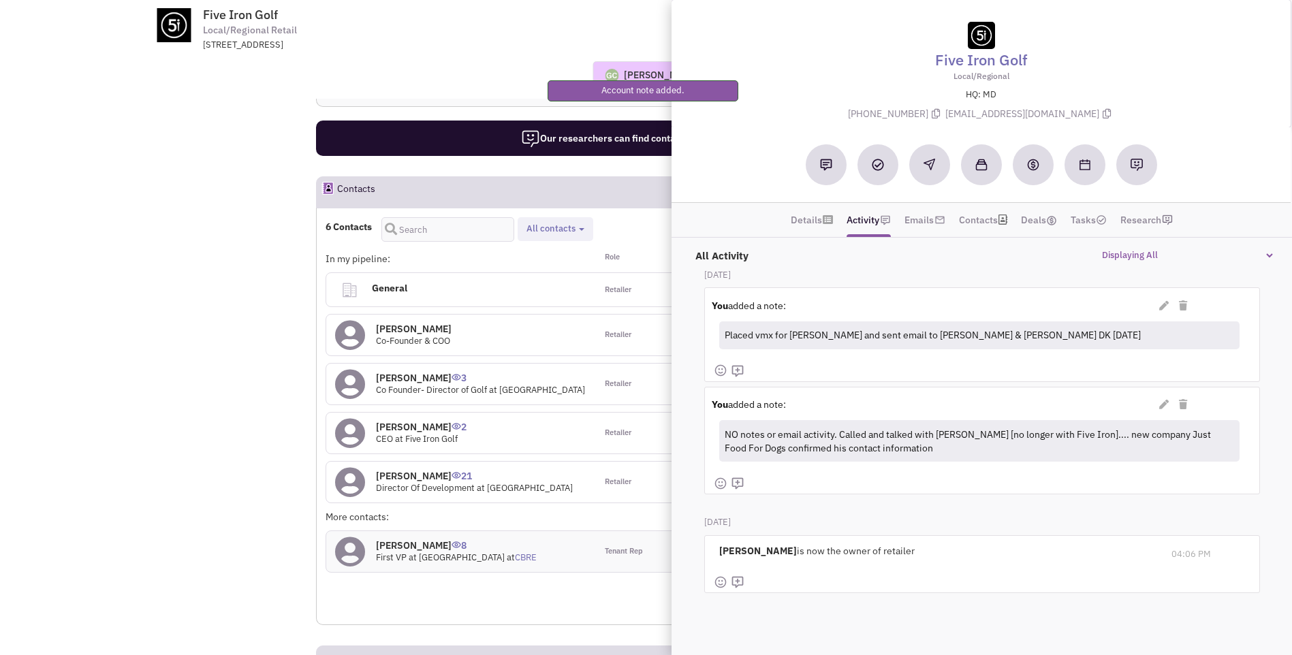
click at [737, 128] on div "@Bloom @Hâf" at bounding box center [980, 165] width 619 height 76
click at [535, 40] on div "415 S Central Ave, Baltimore, MD, 21202" at bounding box center [380, 45] width 355 height 13
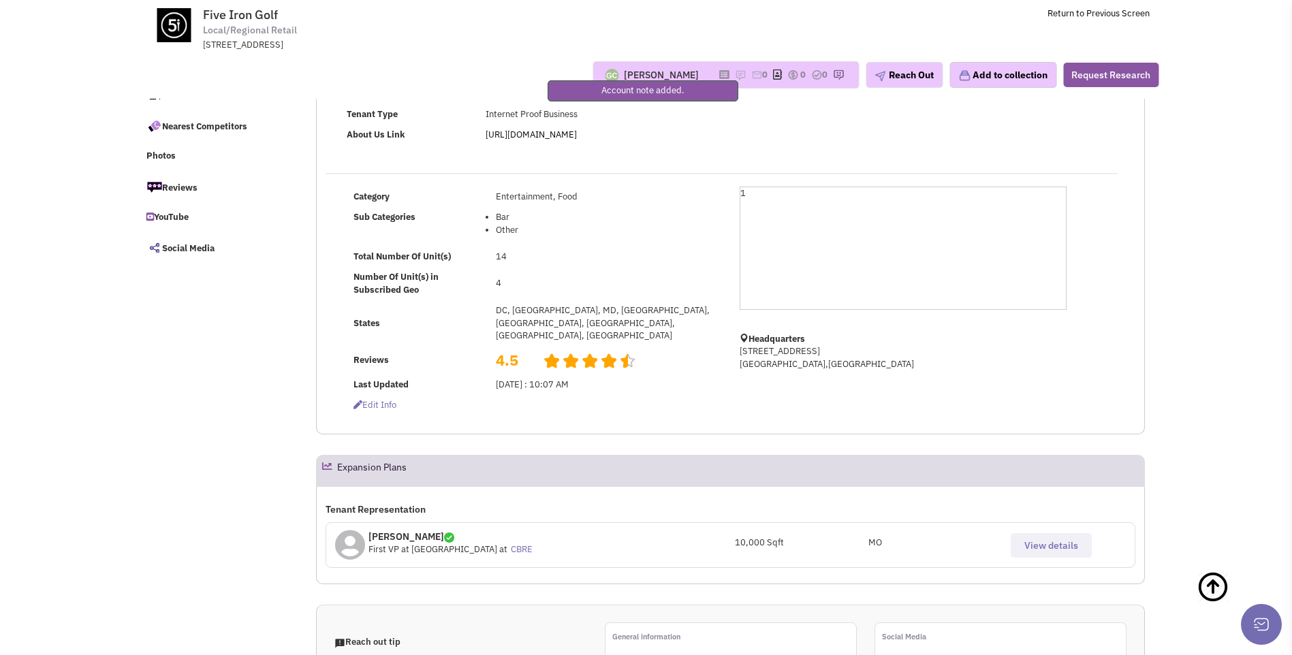
scroll to position [0, 0]
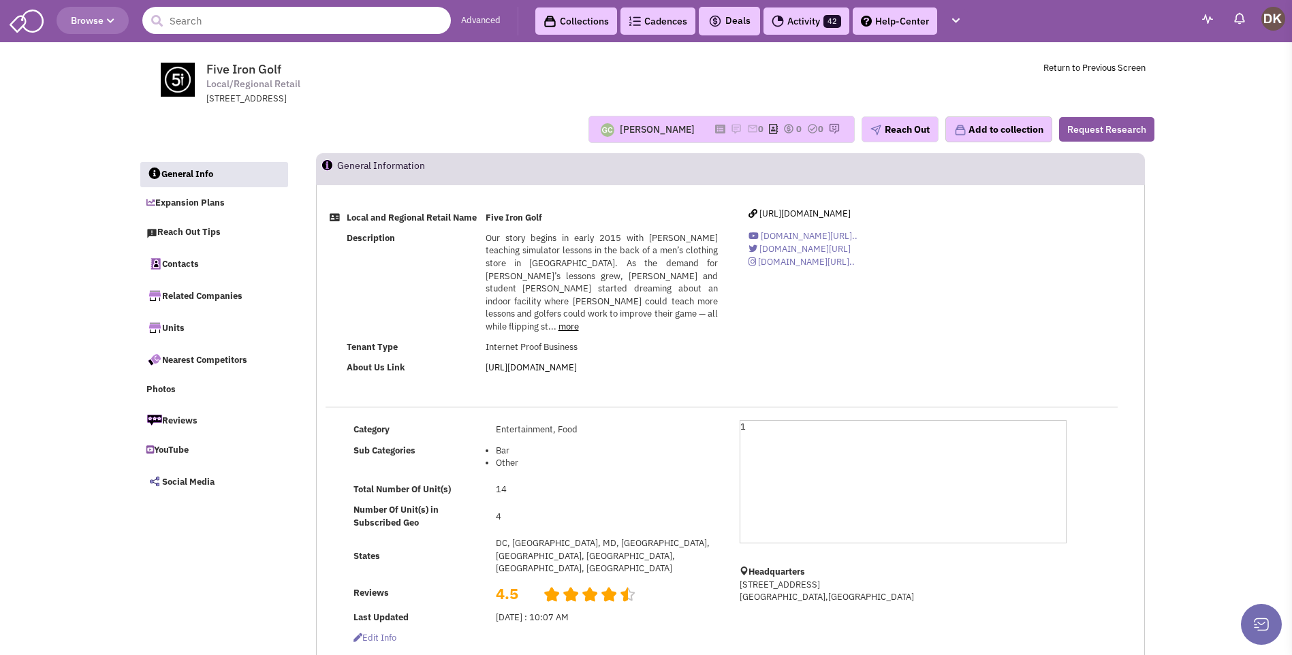
click at [259, 21] on input "text" at bounding box center [296, 20] width 308 height 27
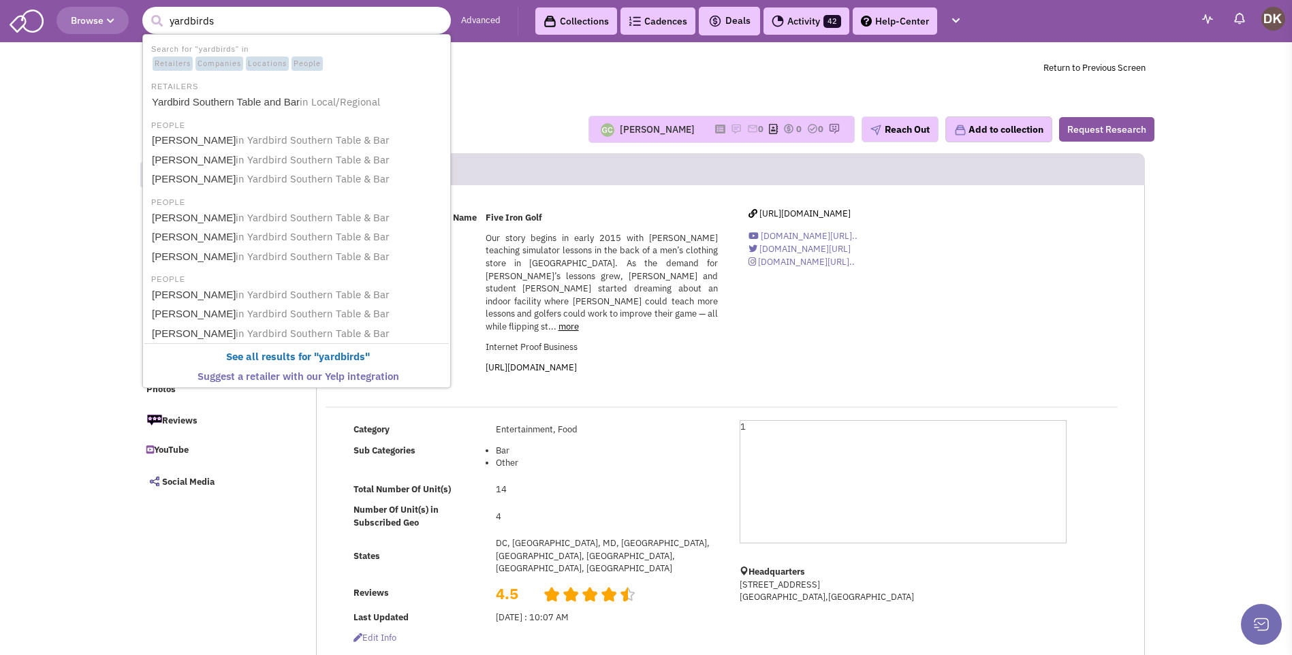
type input "yardbirds"
click at [146, 11] on button "submit" at bounding box center [156, 21] width 20 height 20
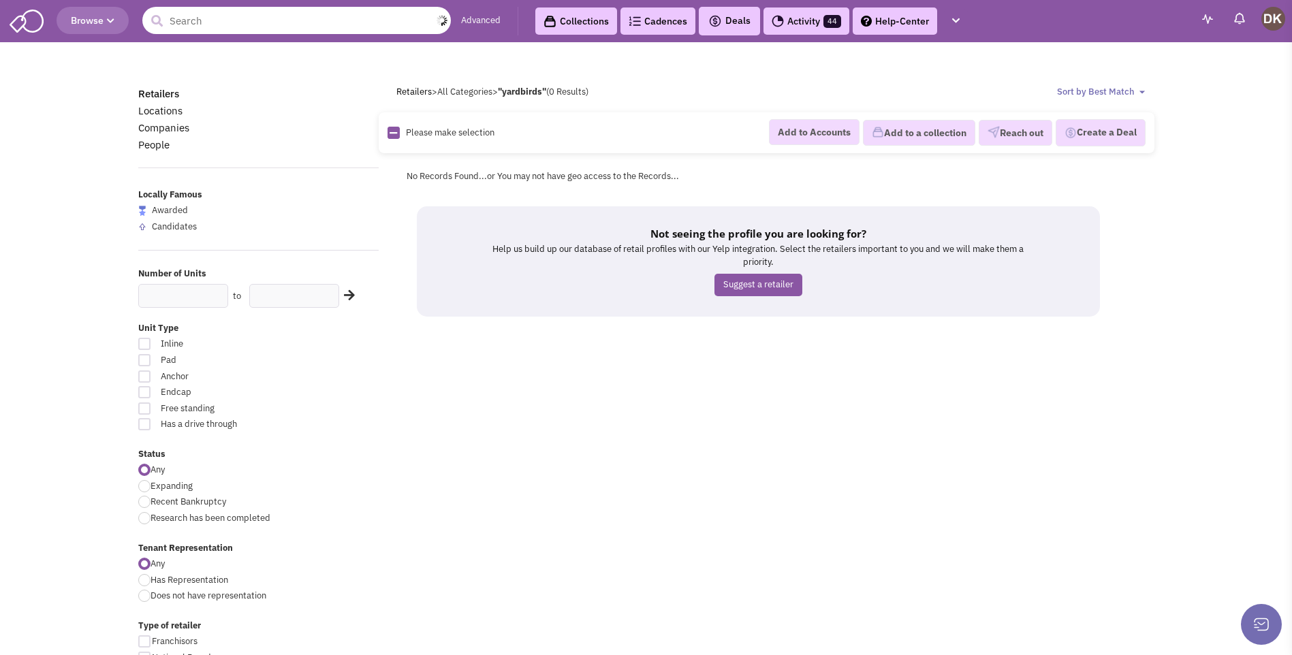
click at [338, 27] on input "text" at bounding box center [296, 20] width 308 height 27
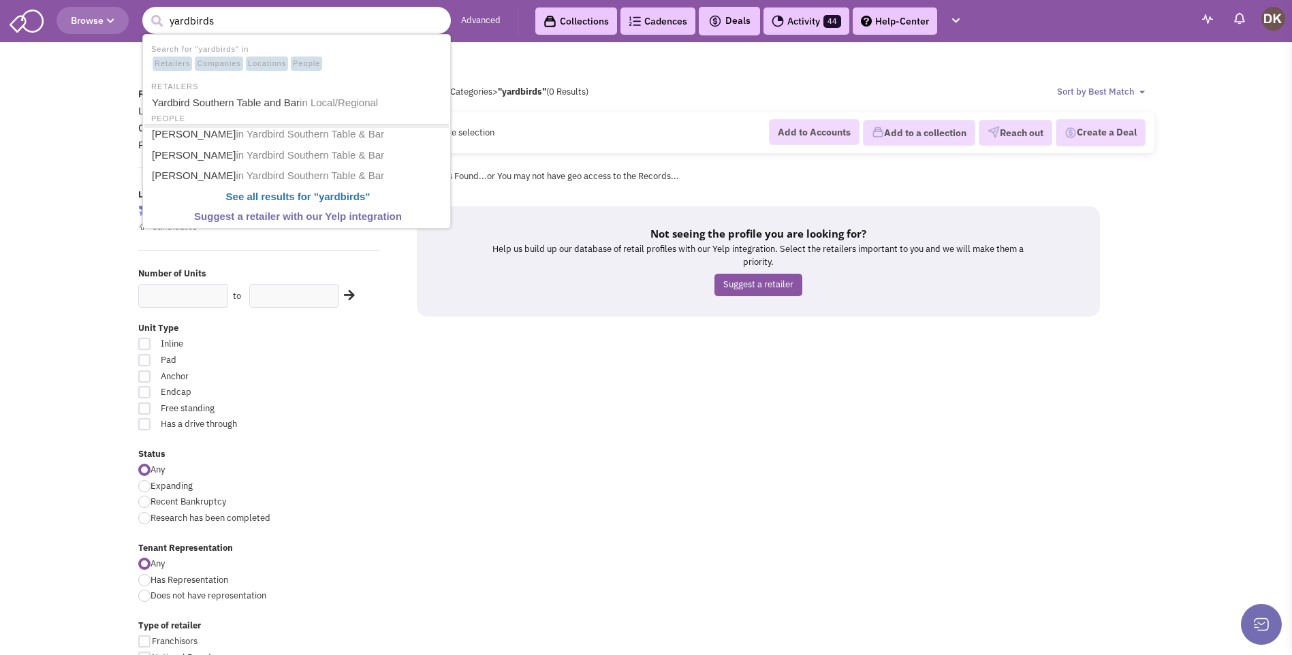
type input "yardbirds"
click at [146, 11] on button "submit" at bounding box center [156, 21] width 20 height 20
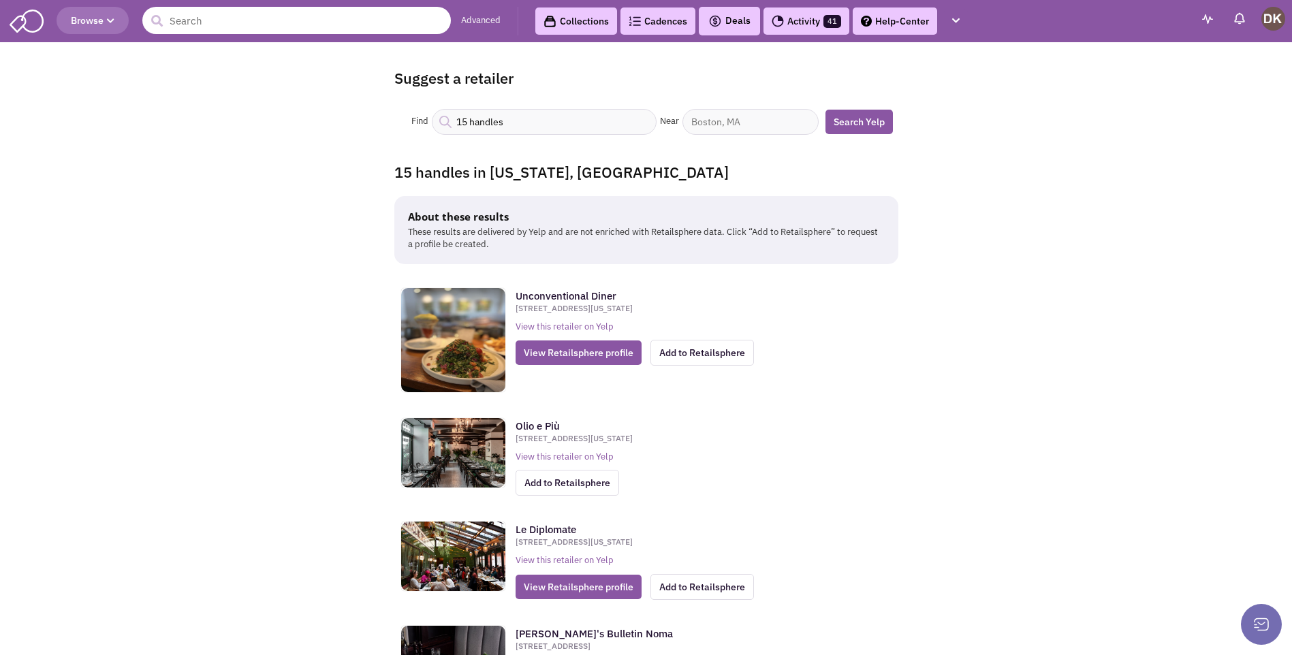
click at [319, 29] on input "text" at bounding box center [296, 20] width 308 height 27
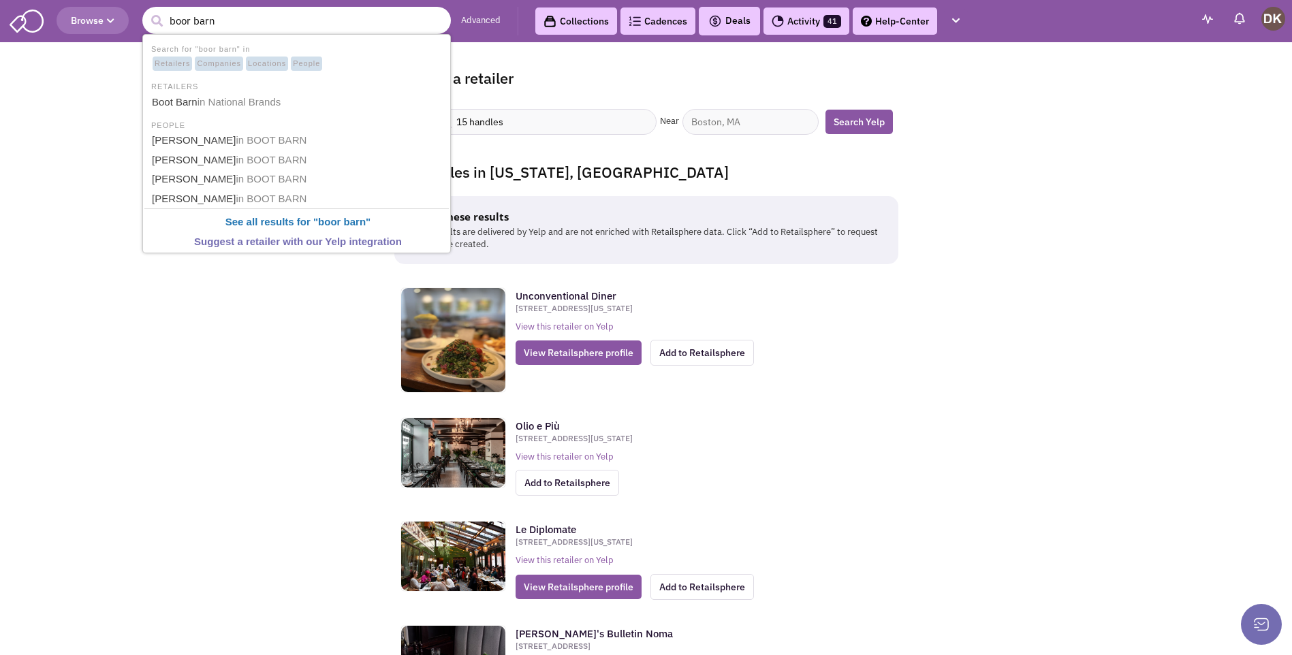
type input "boor barn"
click at [146, 11] on button "submit" at bounding box center [156, 21] width 20 height 20
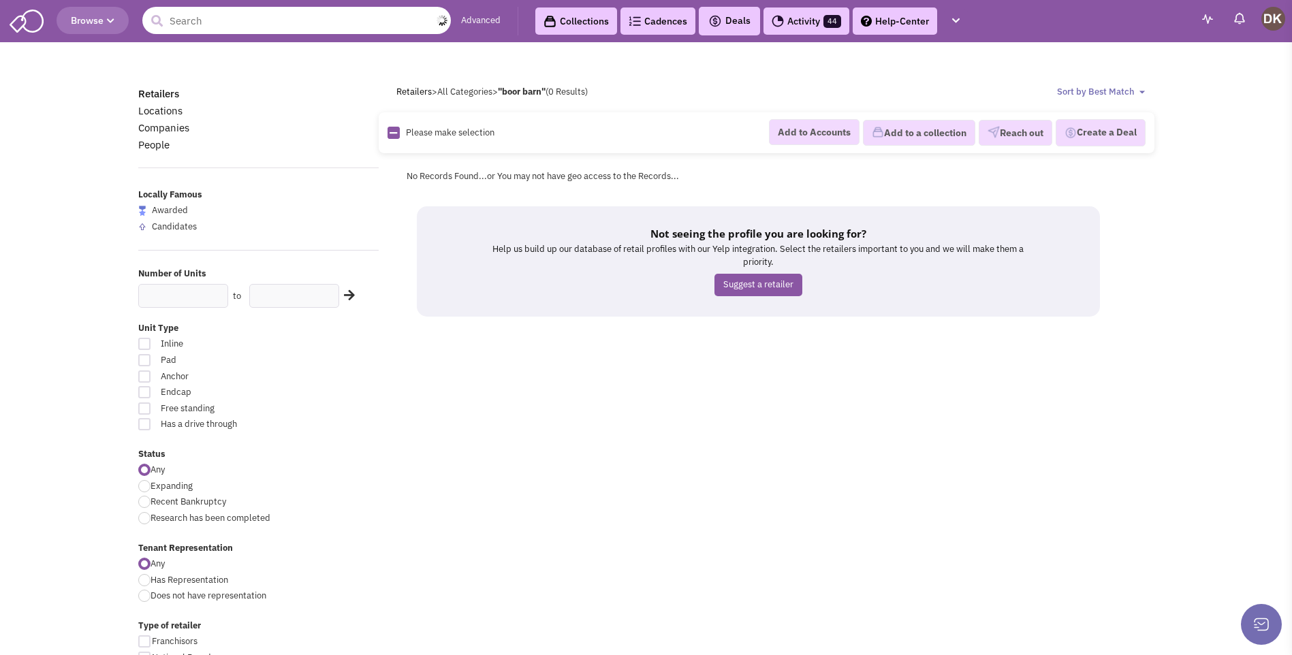
click at [189, 25] on input "text" at bounding box center [296, 20] width 308 height 27
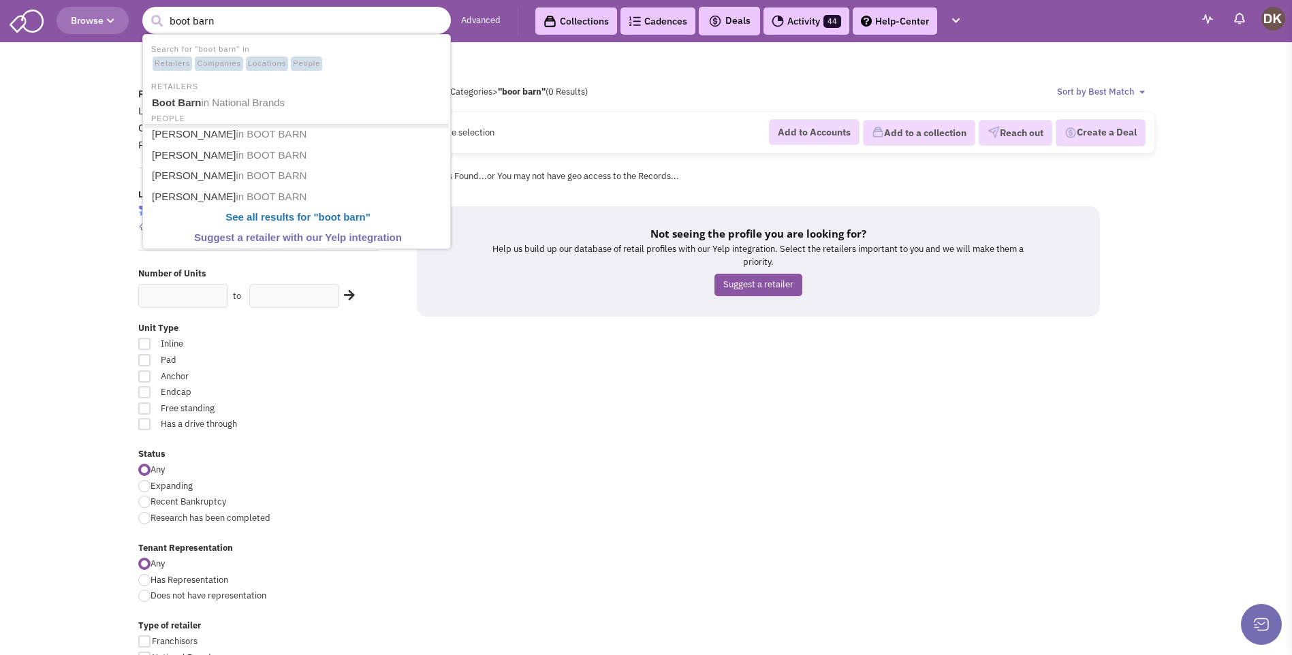
type input "boot barn"
click at [146, 11] on button "submit" at bounding box center [156, 21] width 20 height 20
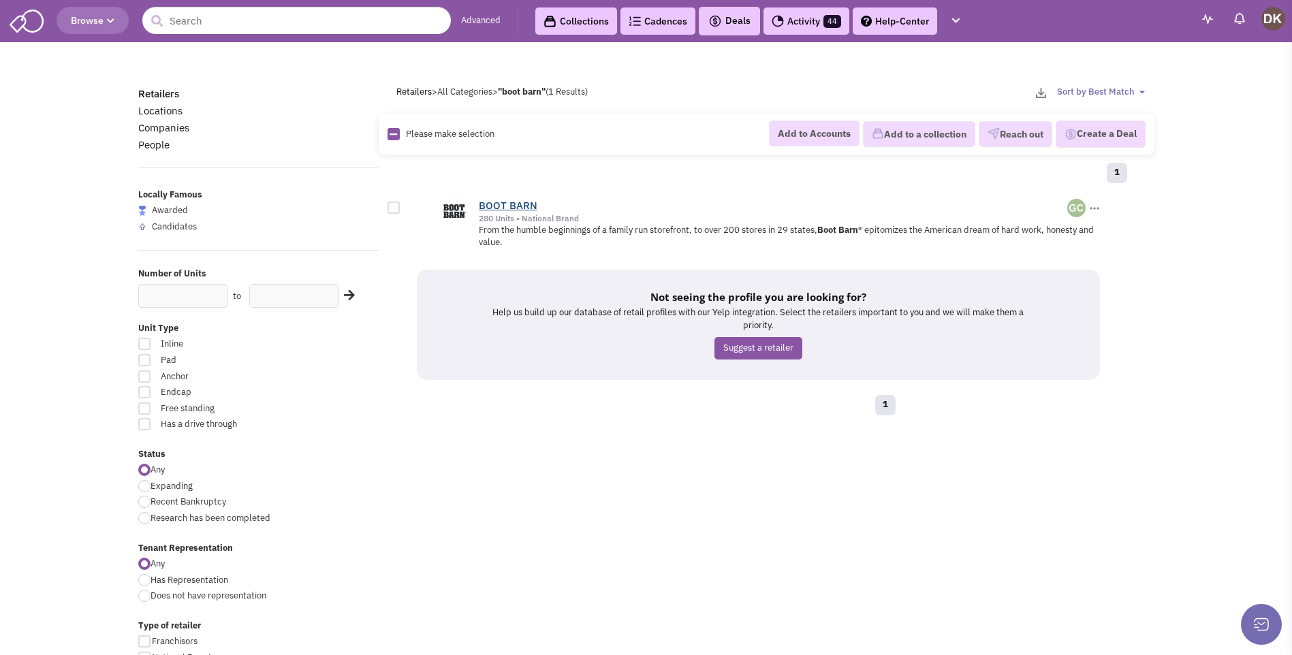
click at [512, 207] on link "BOOT BARN" at bounding box center [508, 205] width 59 height 13
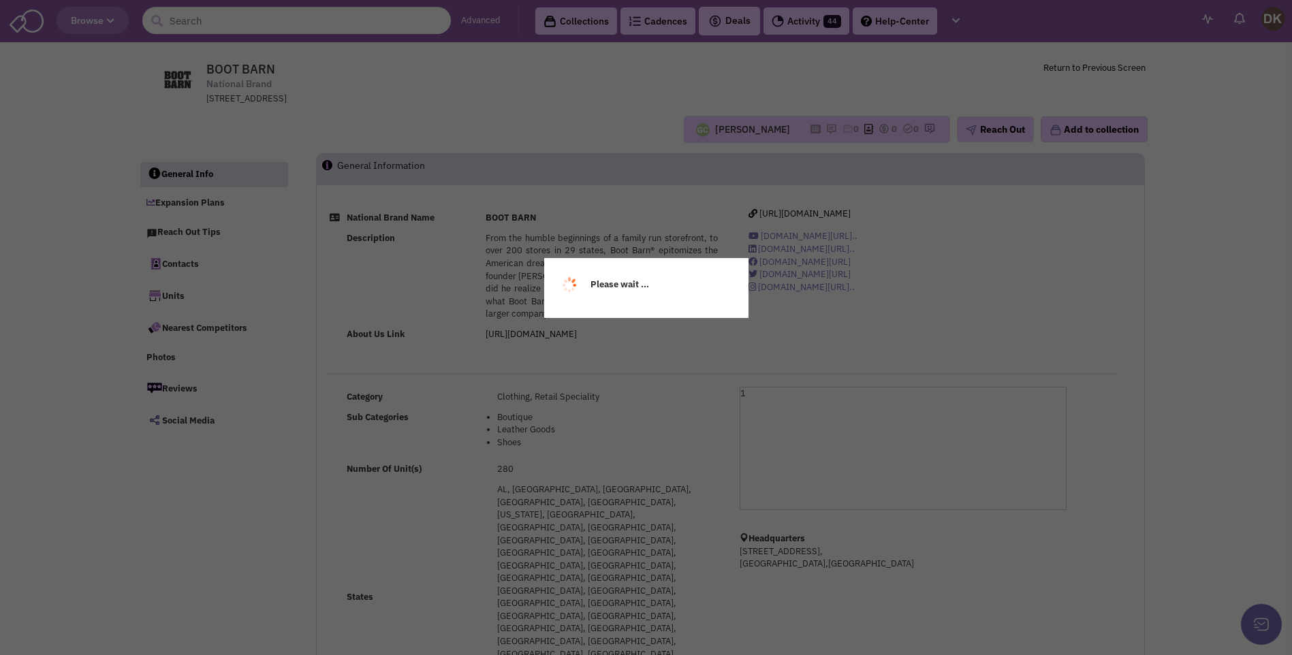
select select
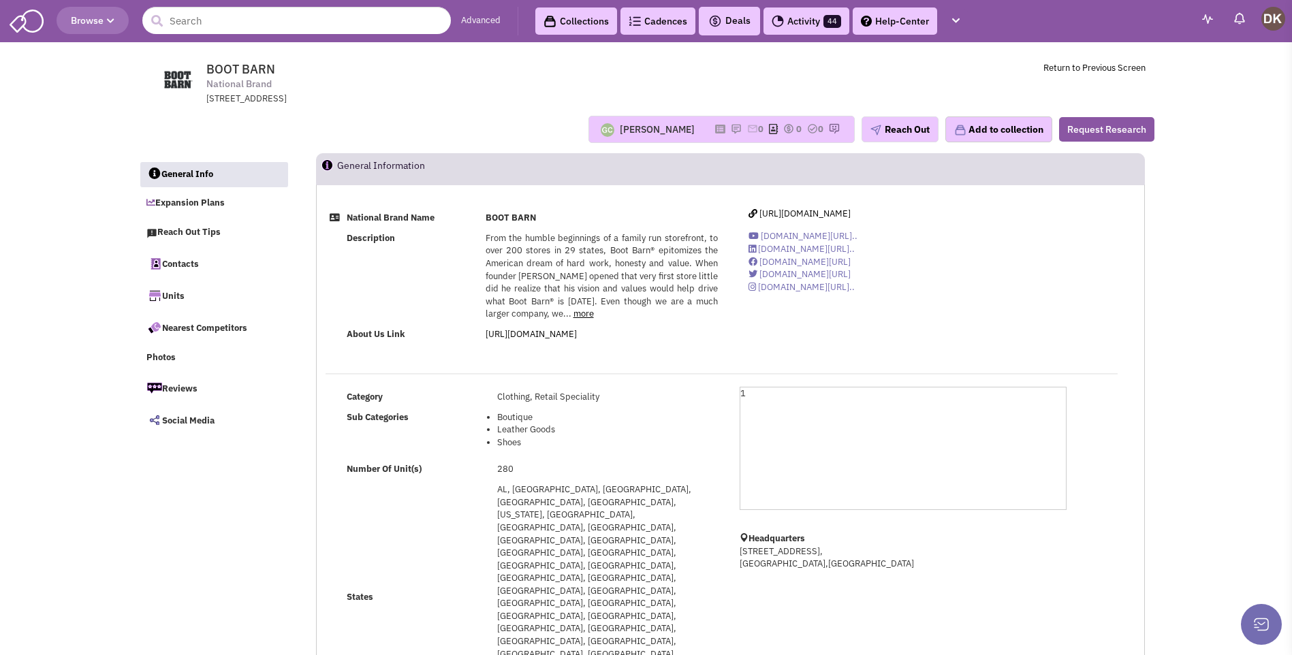
select select
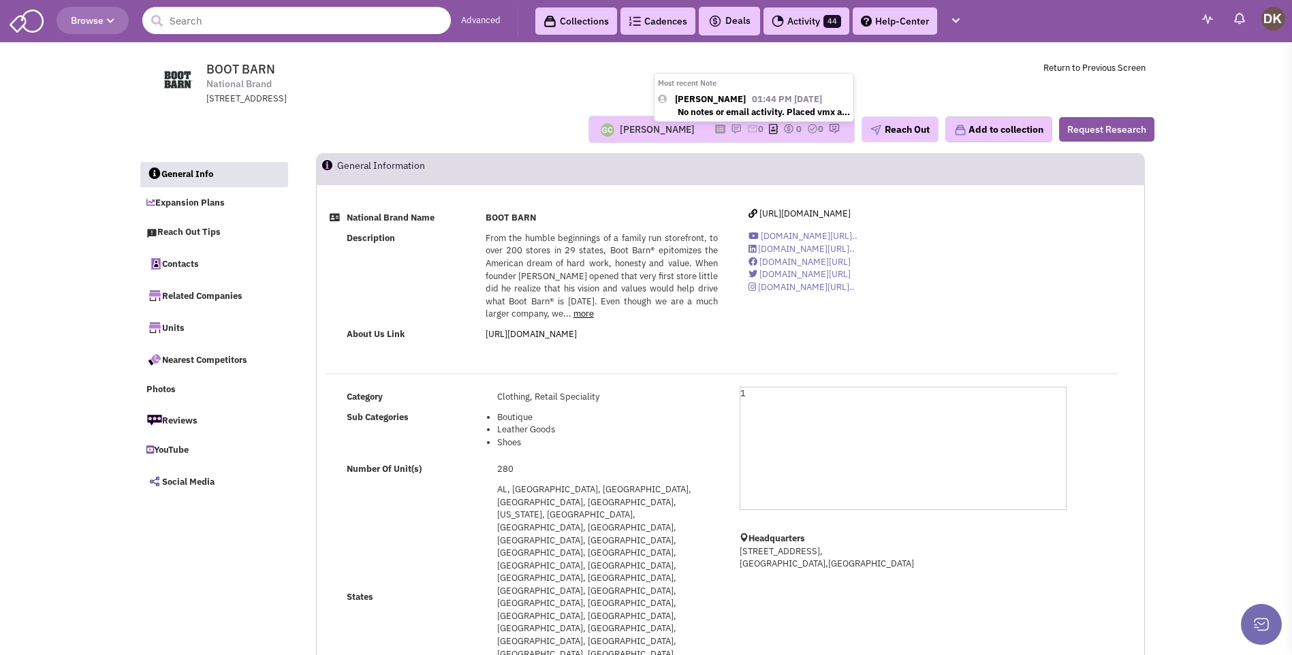
click at [731, 132] on img at bounding box center [736, 128] width 11 height 11
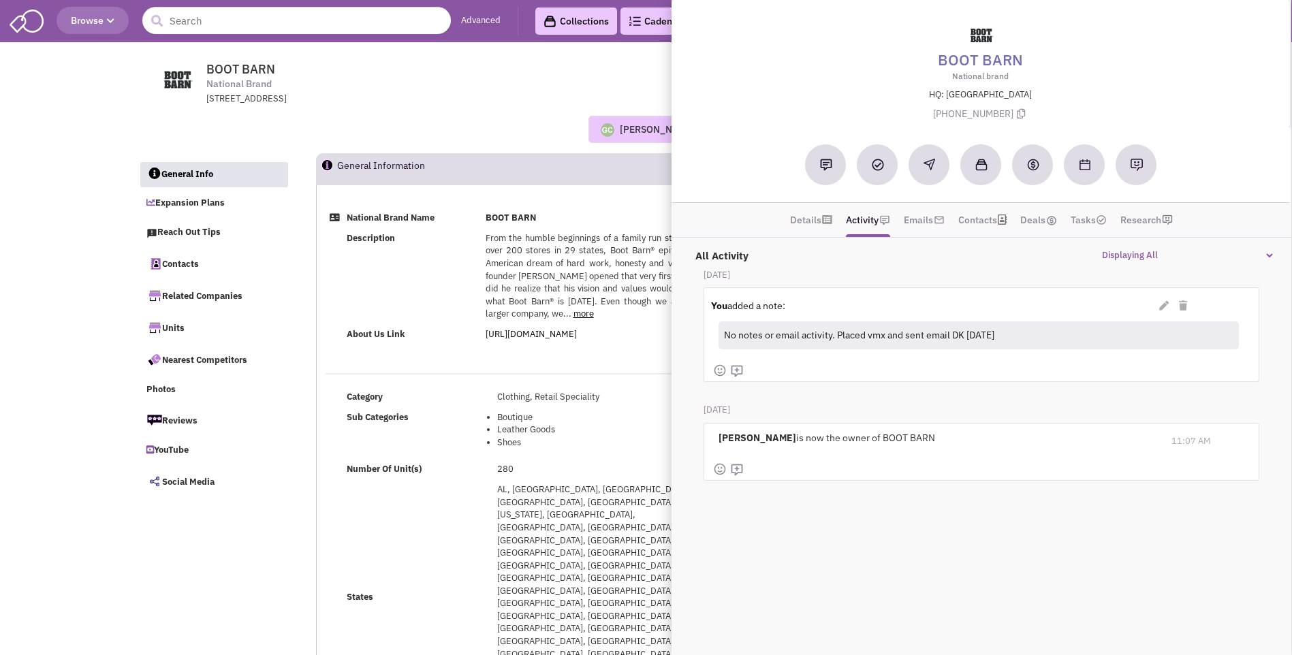
click at [431, 293] on td "Description" at bounding box center [412, 276] width 139 height 97
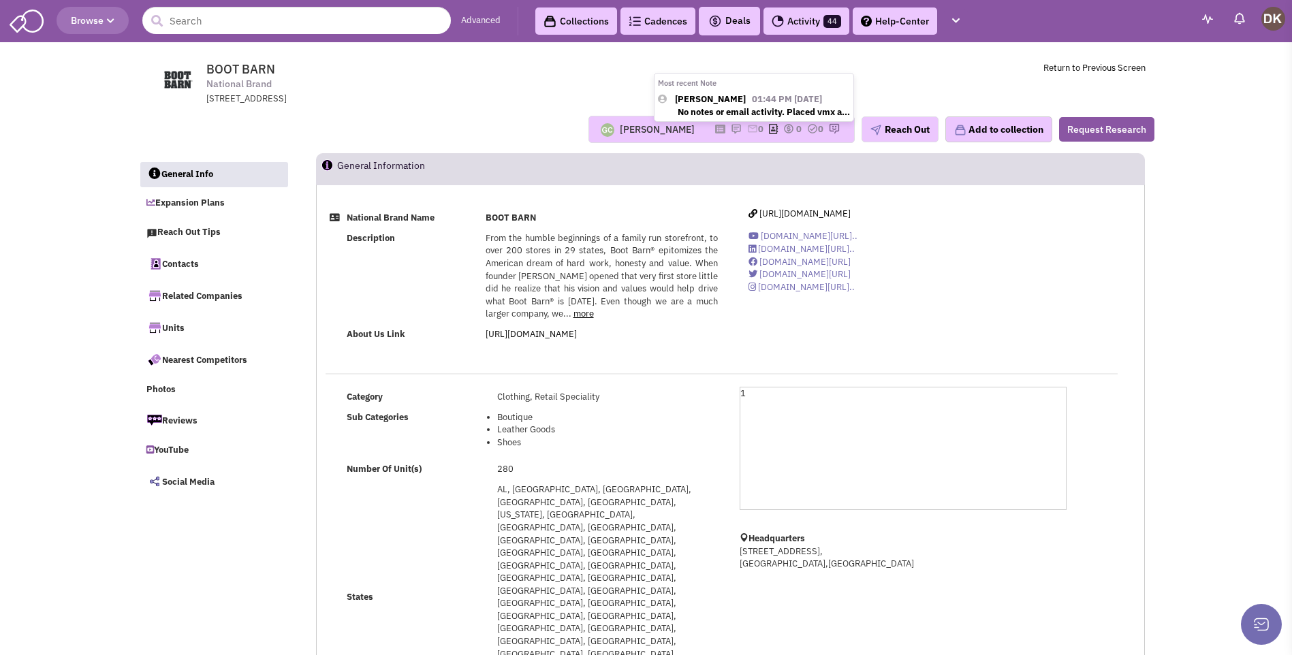
click at [731, 130] on img at bounding box center [736, 128] width 11 height 11
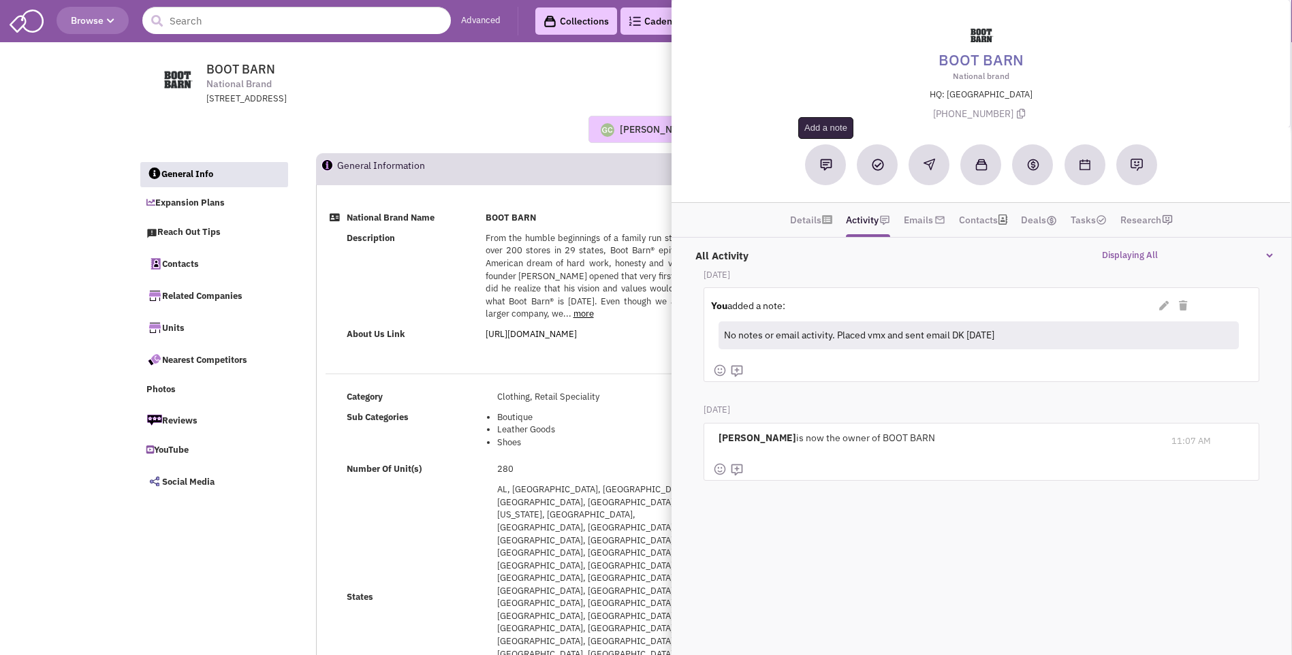
click at [823, 165] on img at bounding box center [826, 165] width 12 height 12
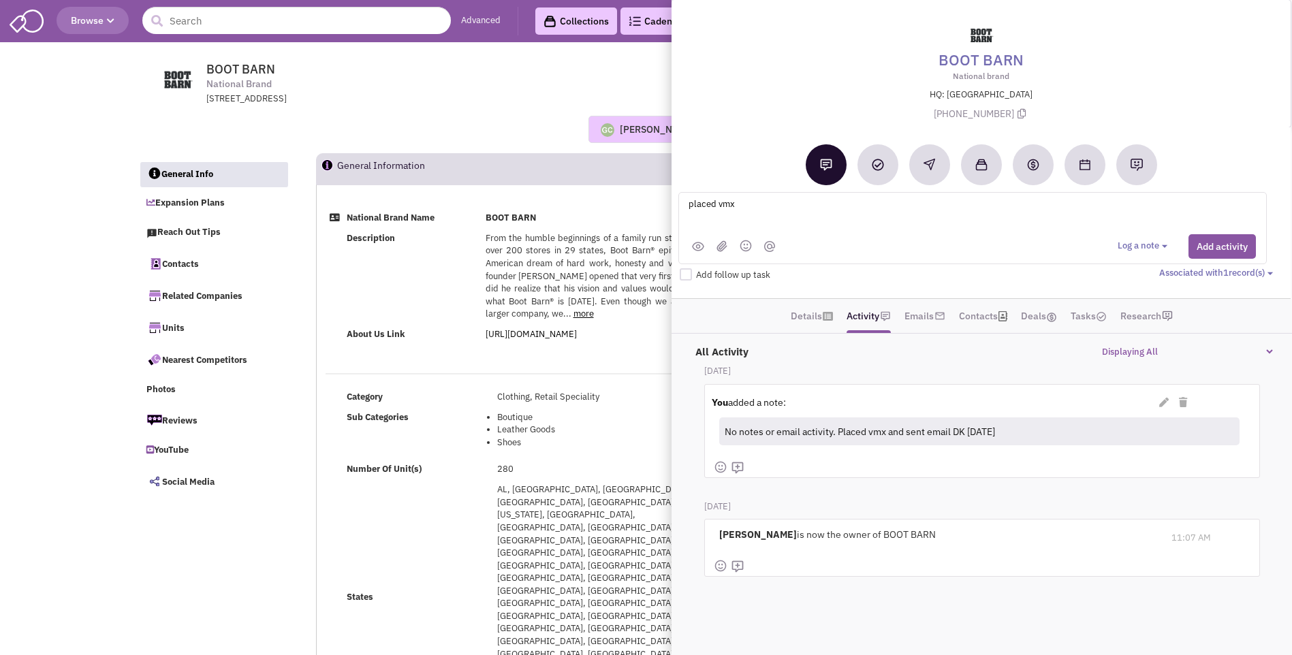
type textarea "placed vmx"
drag, startPoint x: 500, startPoint y: 99, endPoint x: 456, endPoint y: 85, distance: 47.0
click at [500, 99] on div "15345 Barranca Pkwy, Irvine, CA, 92618" at bounding box center [383, 99] width 355 height 13
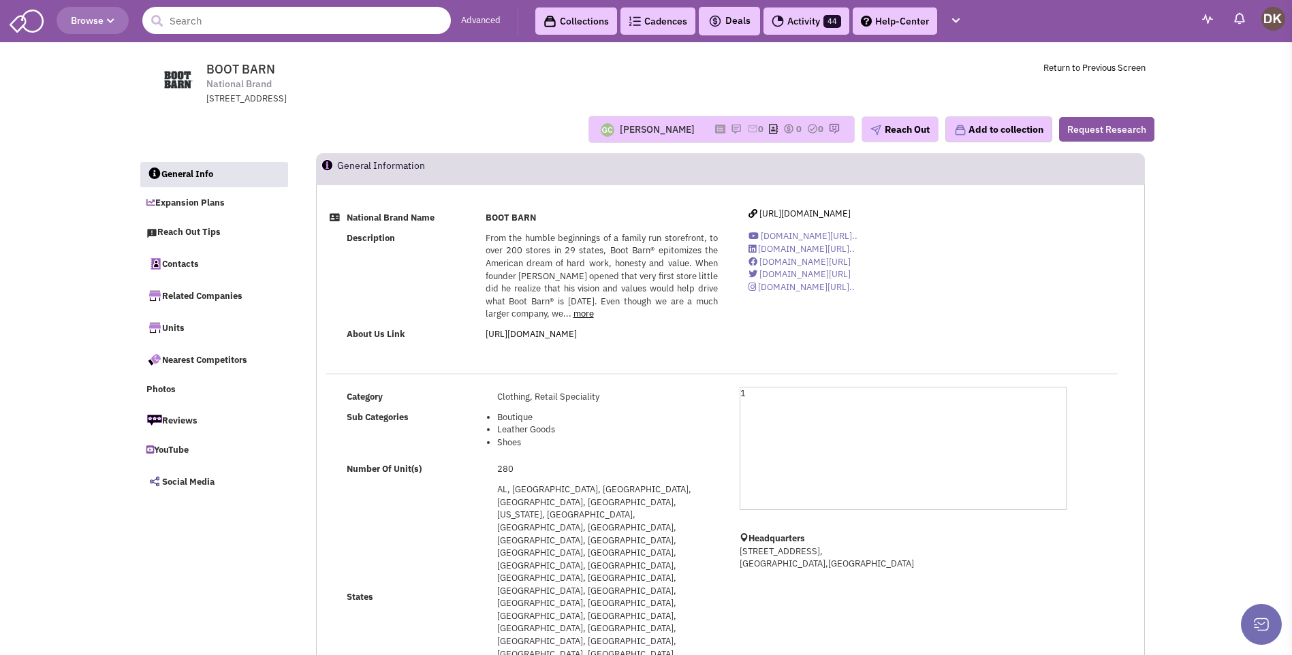
click at [313, 23] on input "text" at bounding box center [296, 20] width 308 height 27
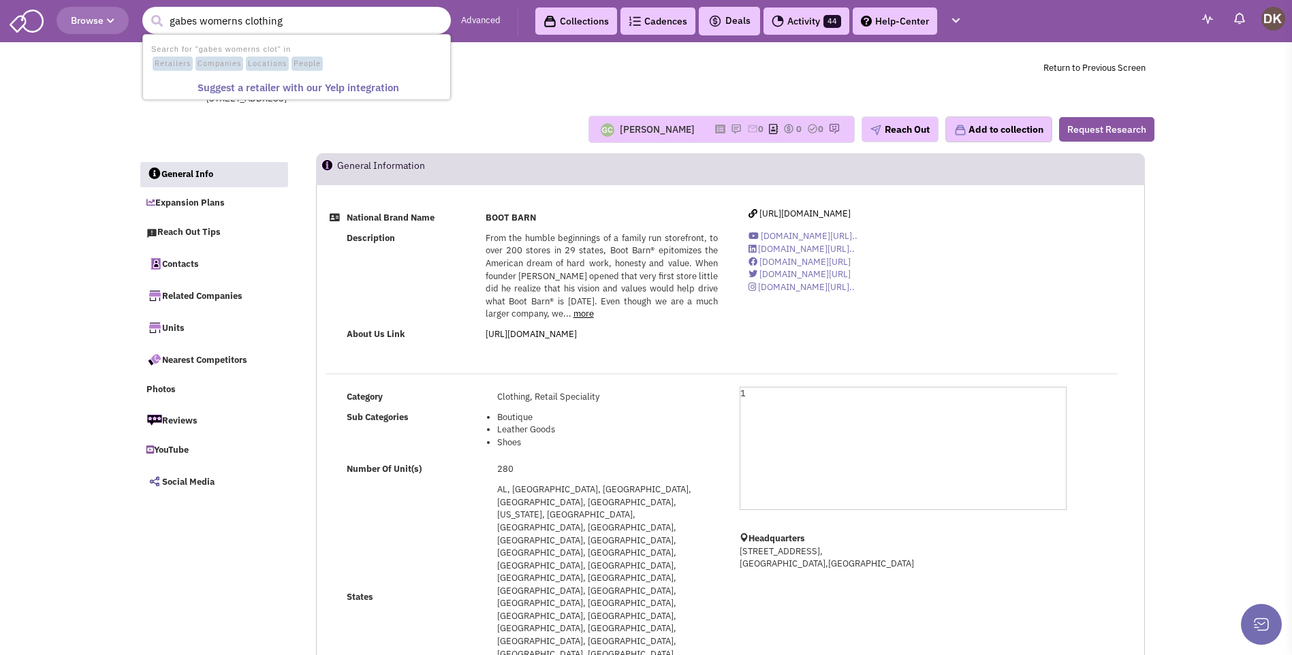
type input "gabes womerns clothing"
click at [146, 11] on button "submit" at bounding box center [156, 21] width 20 height 20
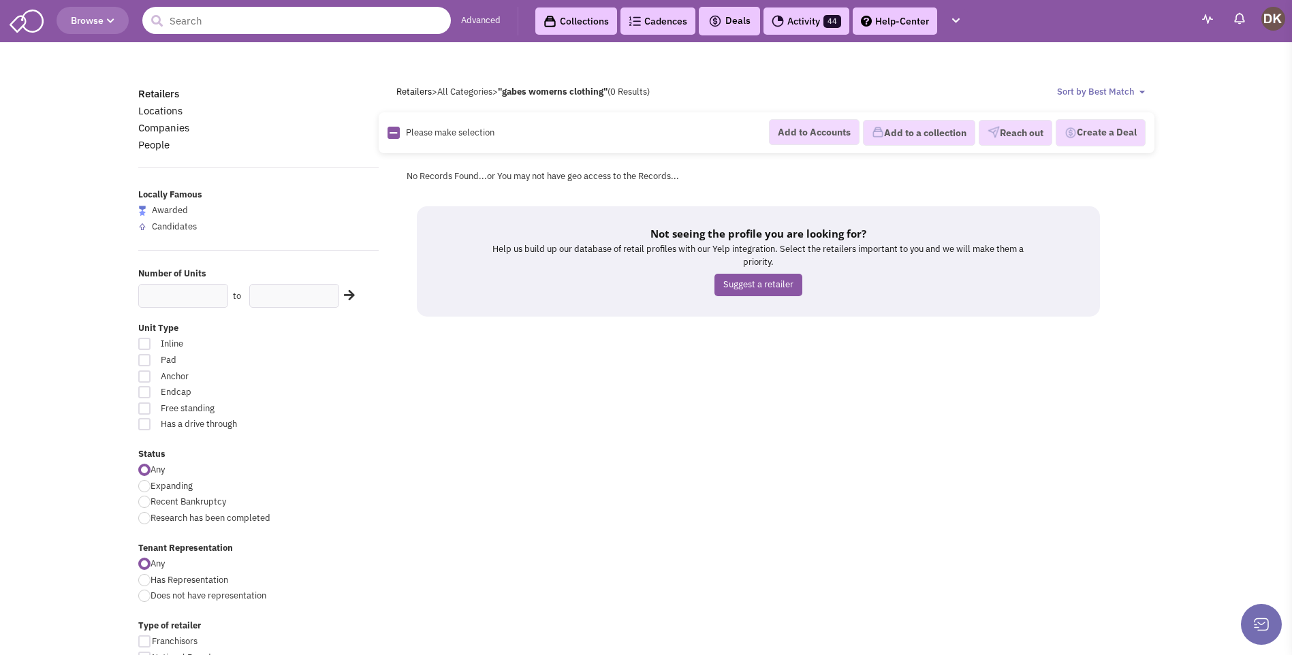
click at [244, 25] on input "text" at bounding box center [296, 20] width 308 height 27
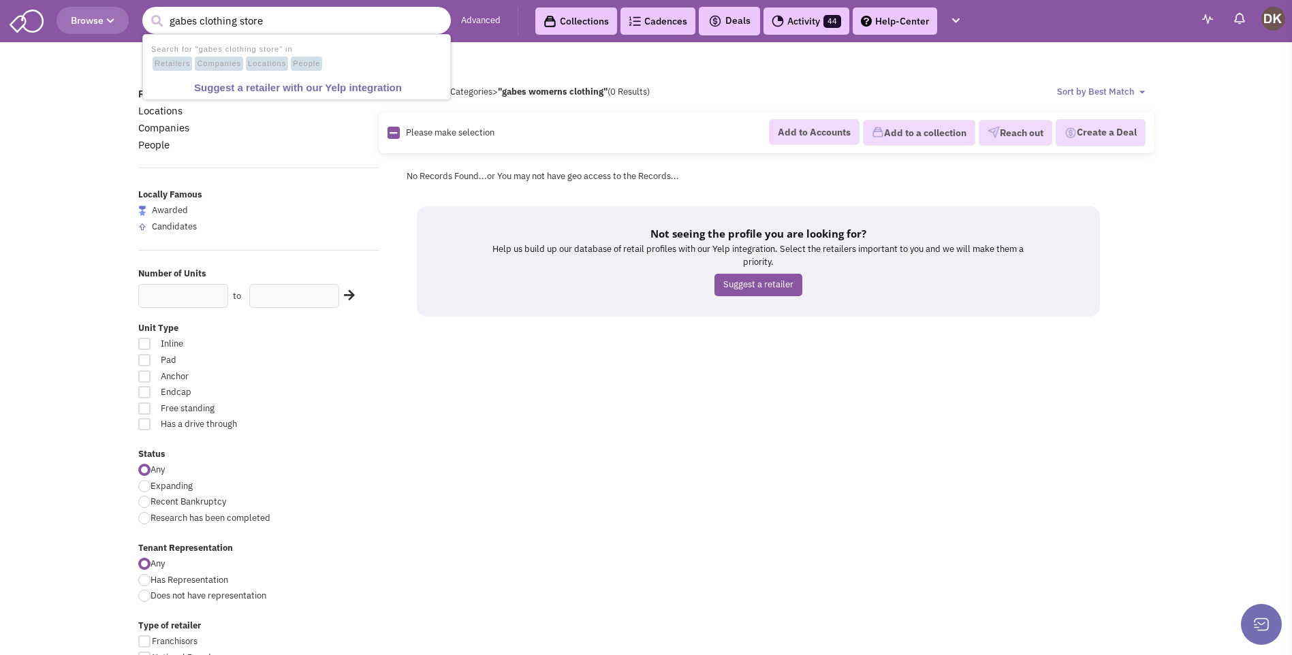
type input "gabes clothing store"
click at [146, 11] on button "submit" at bounding box center [156, 21] width 20 height 20
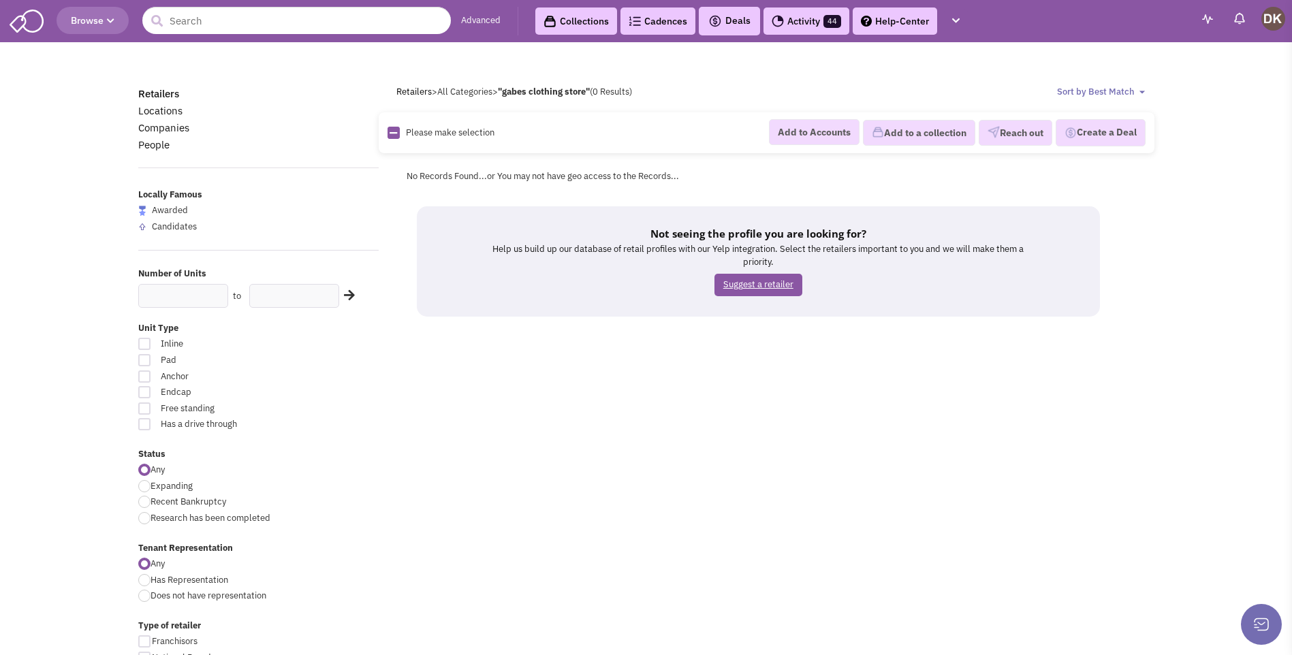
click at [762, 290] on link "Suggest a retailer" at bounding box center [758, 285] width 88 height 22
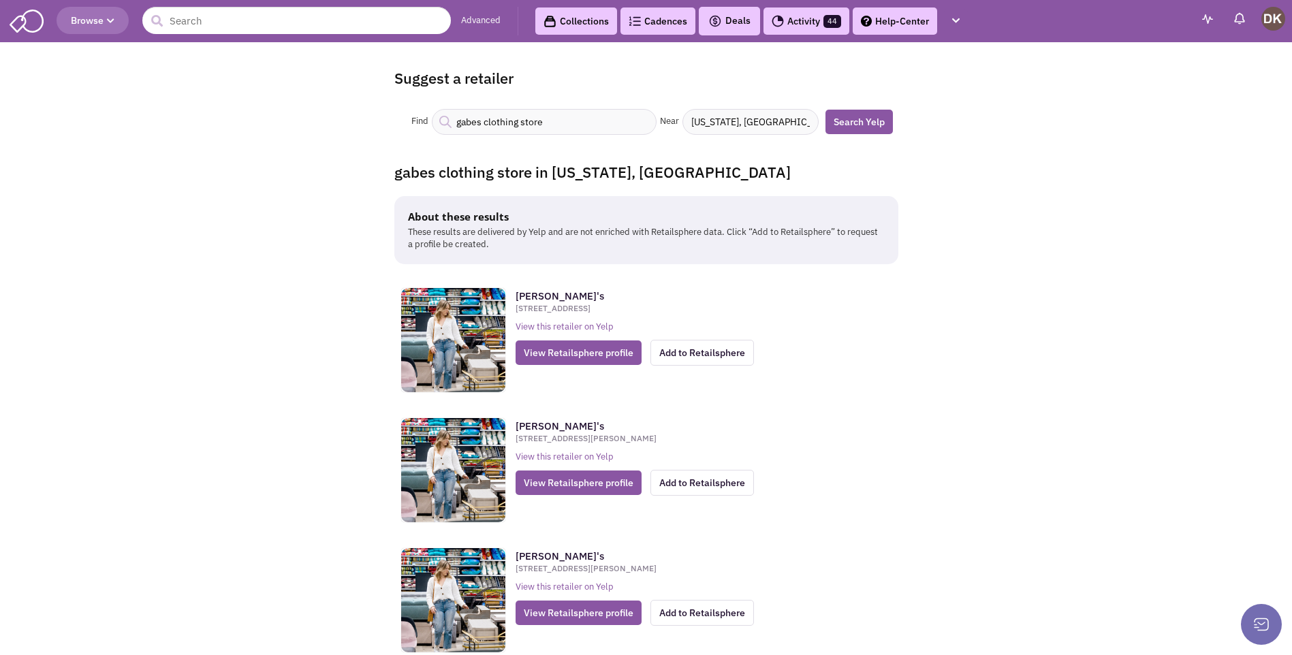
click at [772, 124] on input "[US_STATE], [GEOGRAPHIC_DATA]" at bounding box center [750, 122] width 136 height 26
type input "W"
type input "[US_STATE]"
click at [855, 127] on link "Search Yelp" at bounding box center [858, 122] width 67 height 25
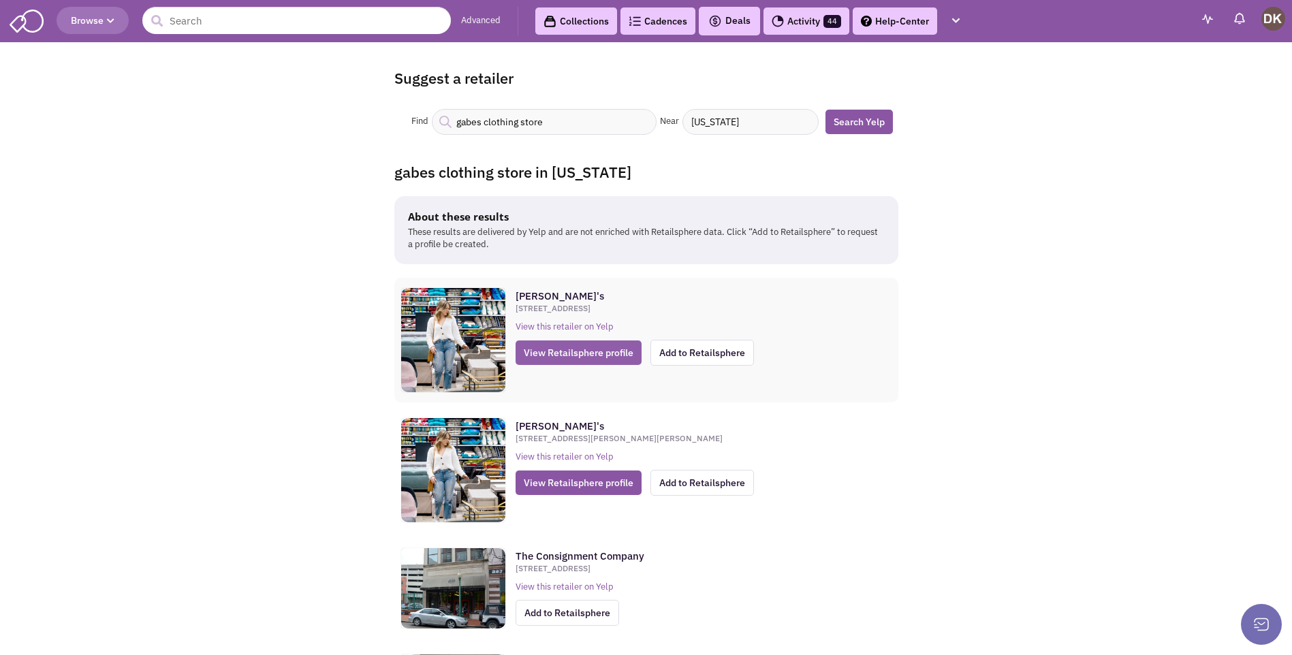
click at [565, 349] on span "View Retailsphere profile" at bounding box center [578, 352] width 126 height 25
click at [334, 16] on input "text" at bounding box center [296, 20] width 308 height 27
click at [216, 25] on input "text" at bounding box center [296, 20] width 308 height 27
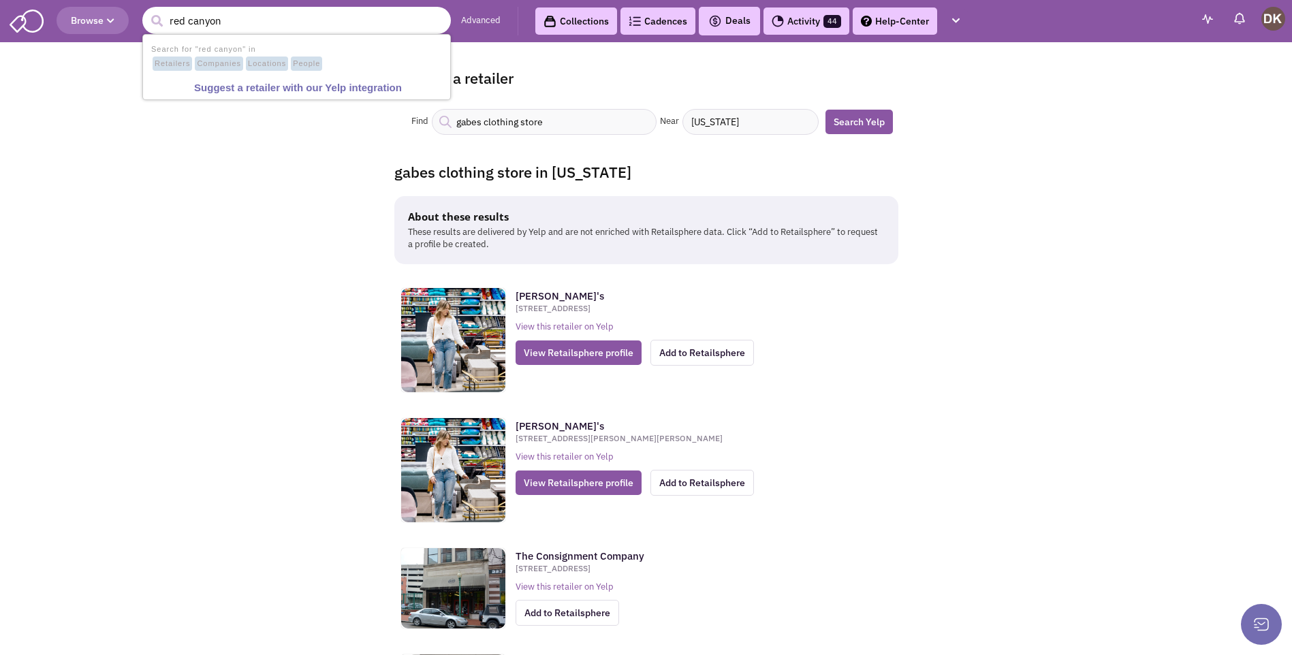
type input "red canyon"
click at [146, 11] on button "submit" at bounding box center [156, 21] width 20 height 20
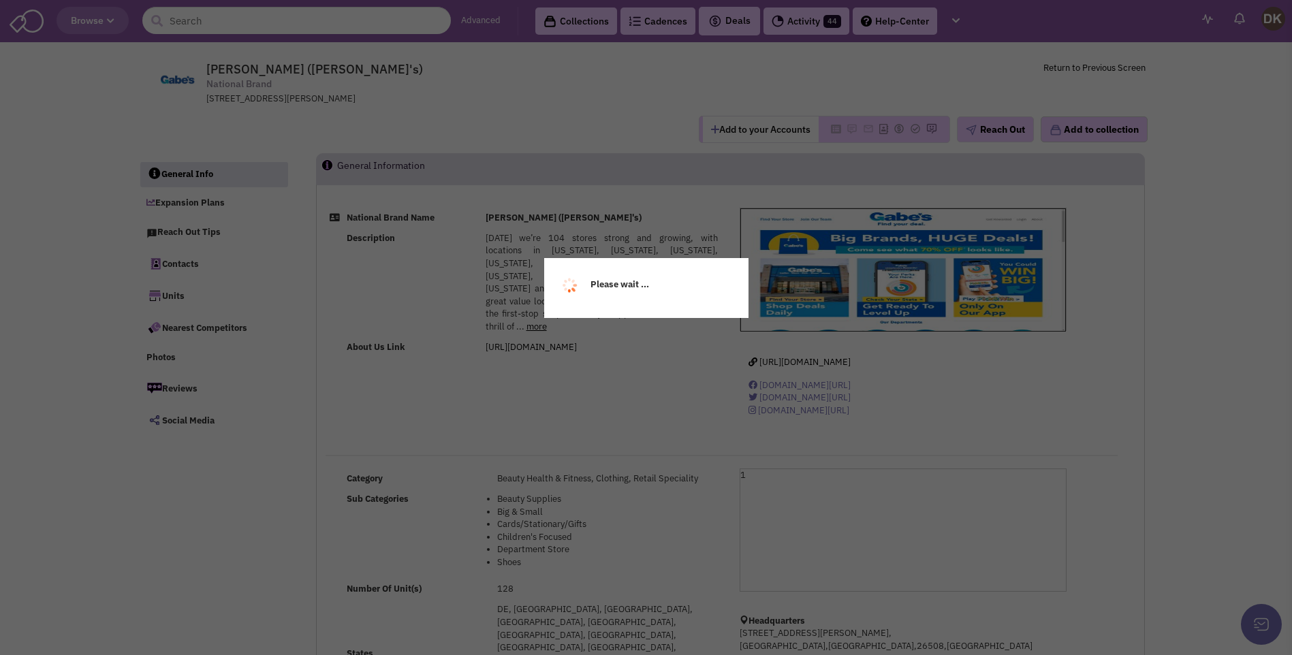
select select
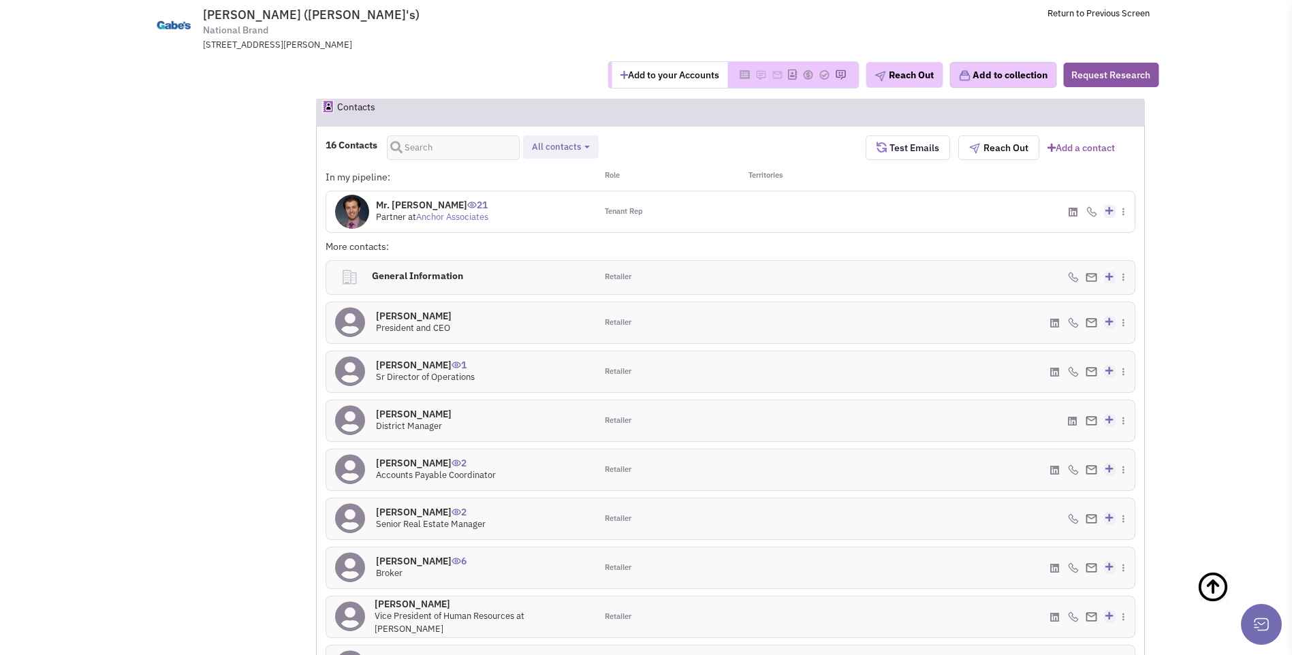
scroll to position [1158, 0]
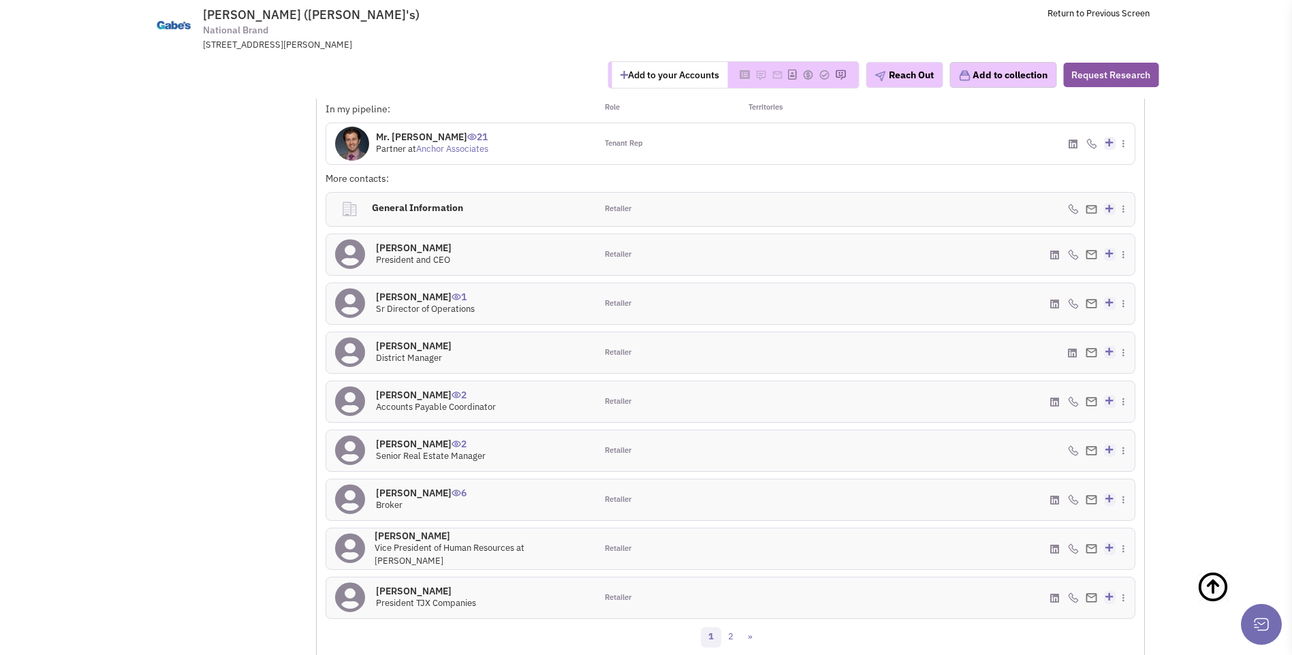
click at [355, 435] on icon at bounding box center [350, 450] width 30 height 31
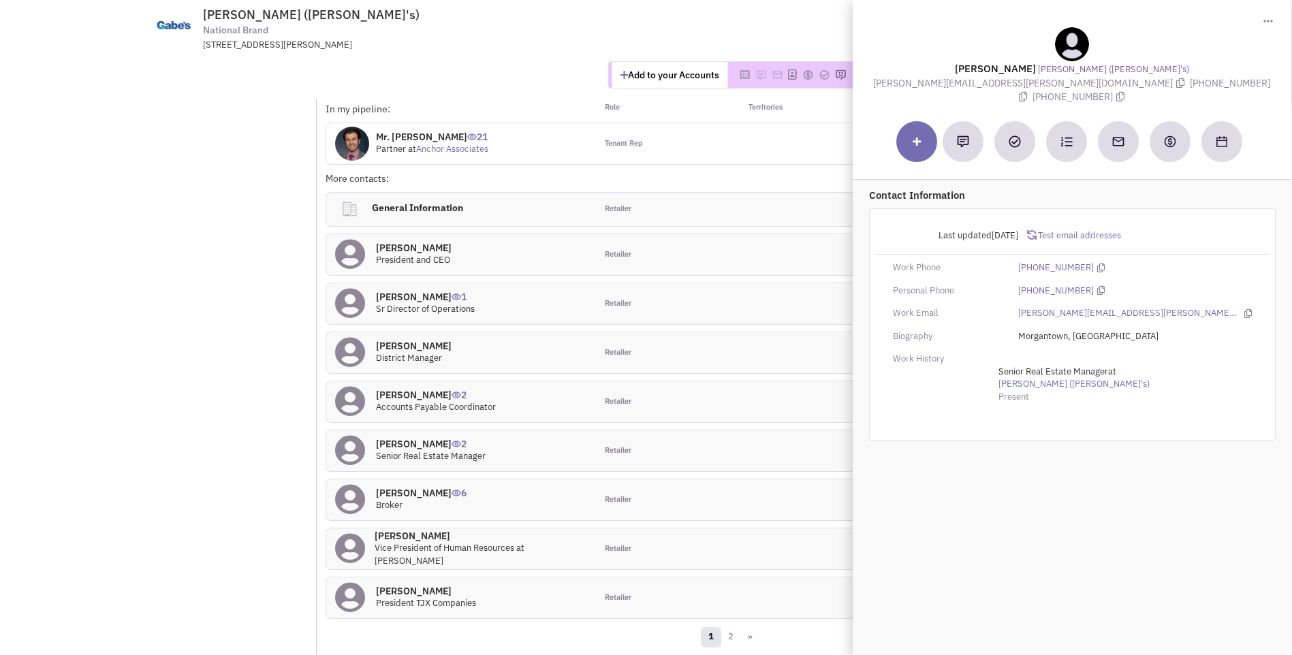
drag, startPoint x: 990, startPoint y: 61, endPoint x: 1257, endPoint y: 78, distance: 267.4
click at [1257, 78] on div "Delena Young Gabriel Brothers (Gabe's) delena.young@gabes.net (304) 225-7257 (3…" at bounding box center [1071, 65] width 424 height 77
copy div "Delena Young Gabriel Brothers (Gabe's) delena.young@gabes.net (304) 225-7257 (3…"
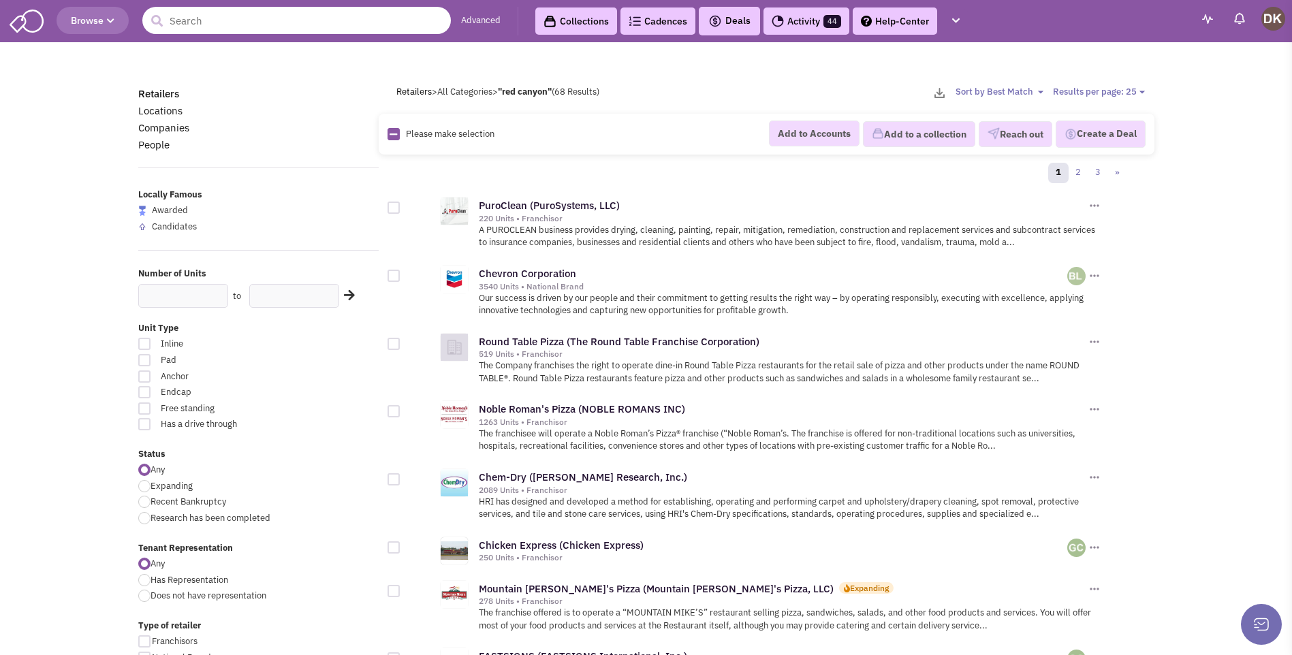
click at [242, 23] on input "text" at bounding box center [296, 20] width 308 height 27
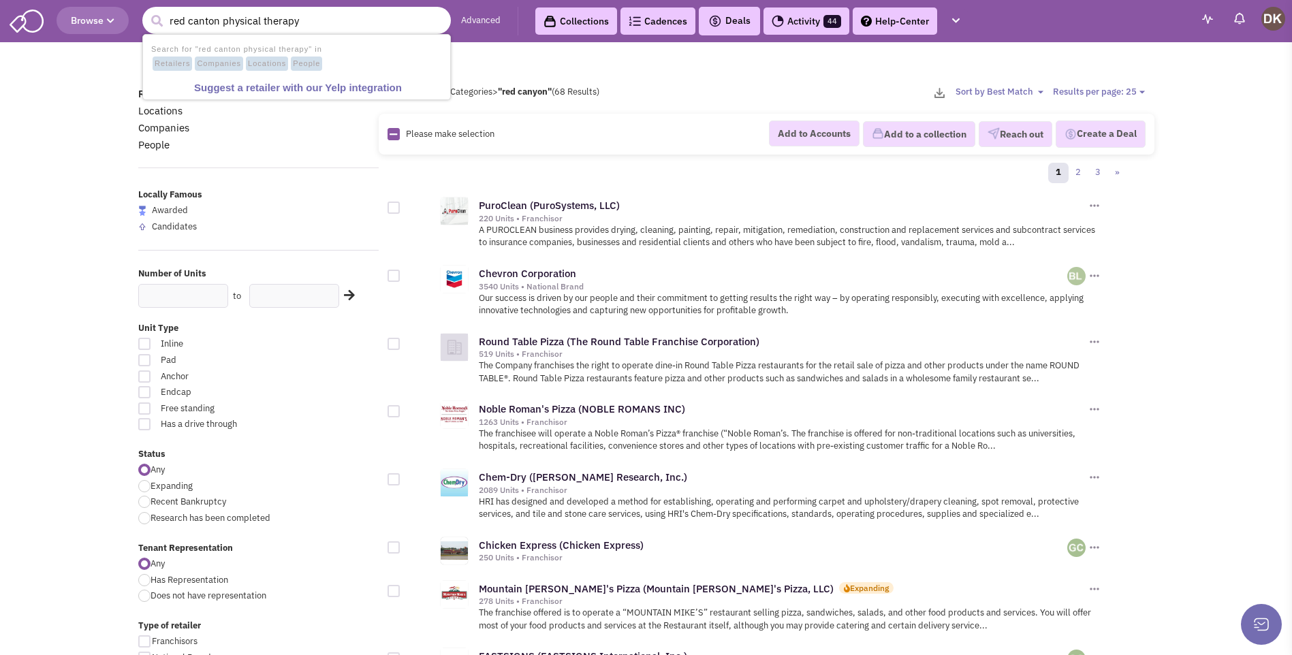
type input "red canton physical therapy"
click at [146, 11] on button "submit" at bounding box center [156, 21] width 20 height 20
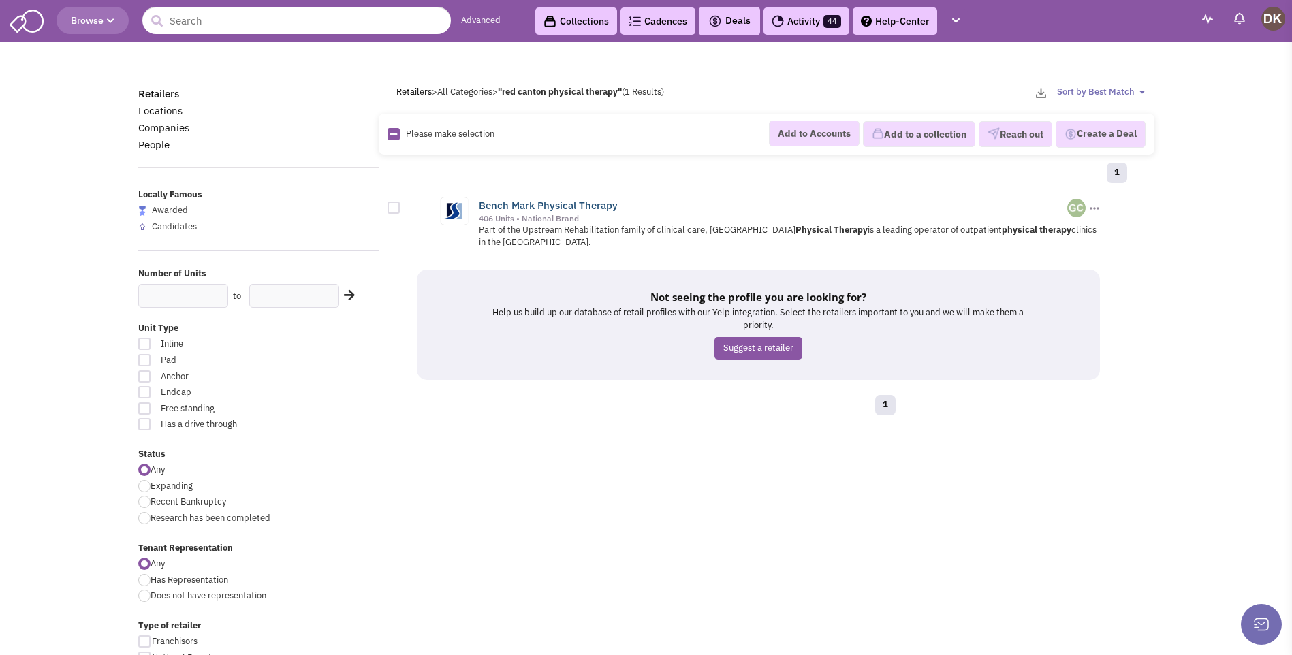
click at [558, 204] on link "Bench Mark Physical Therapy" at bounding box center [548, 205] width 139 height 13
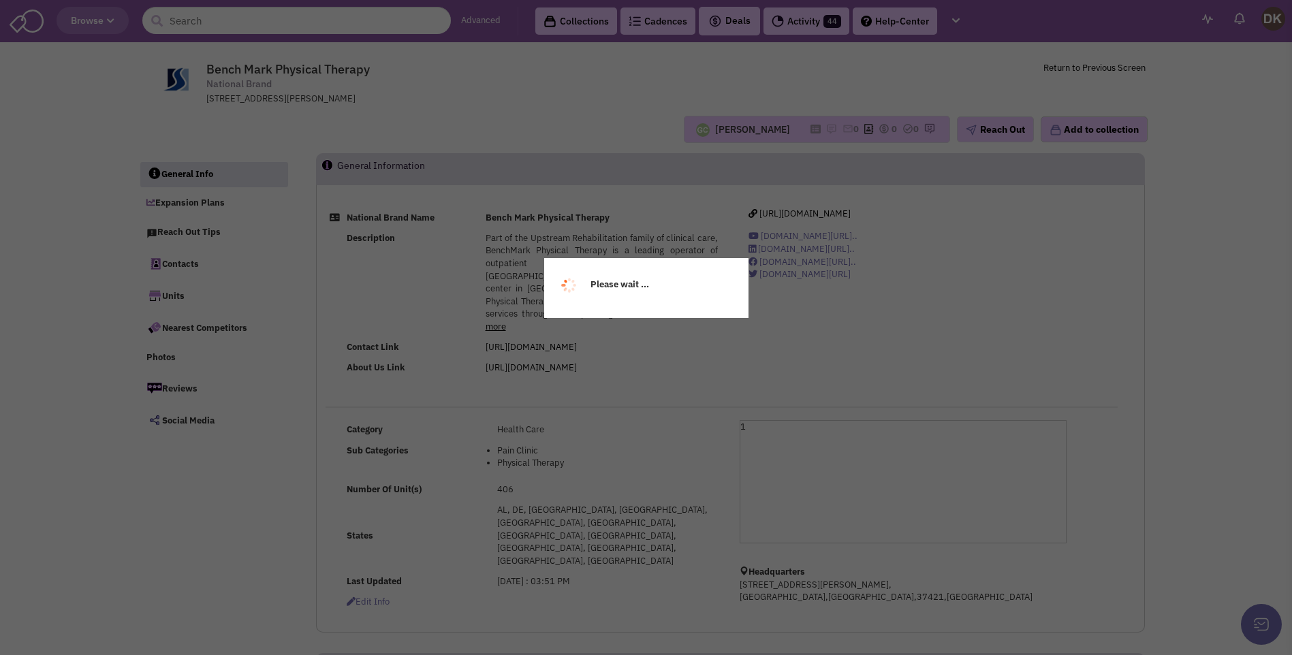
select select
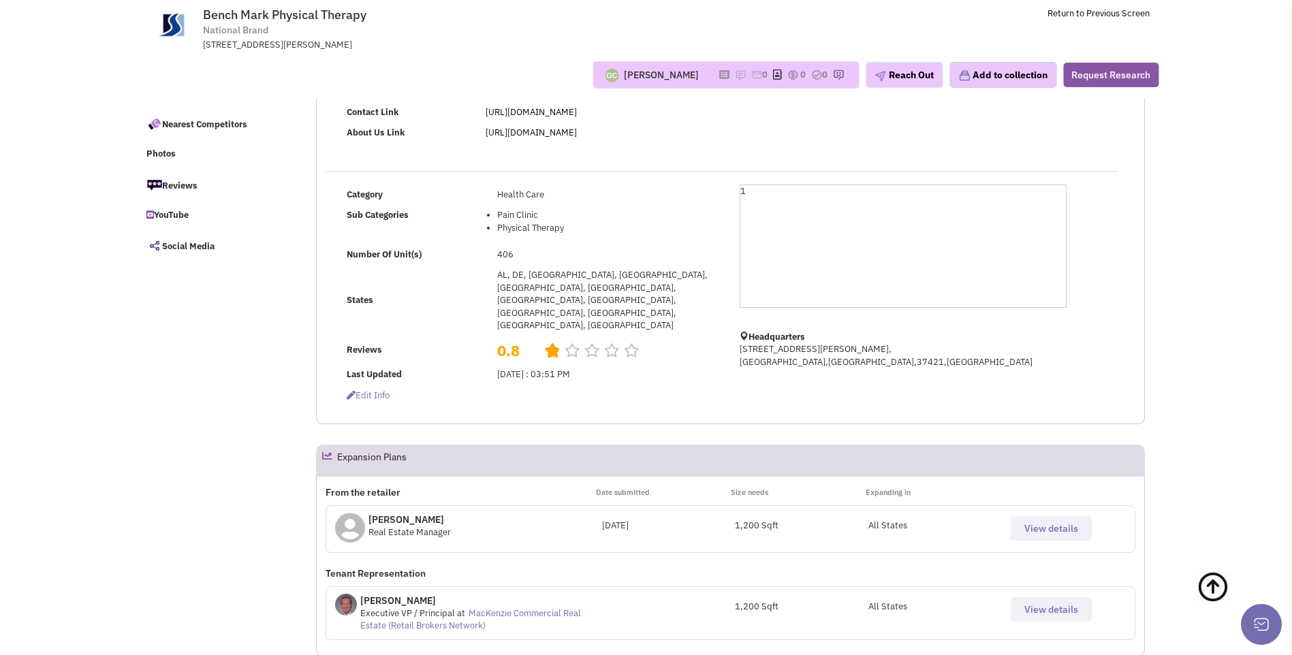
scroll to position [204, 0]
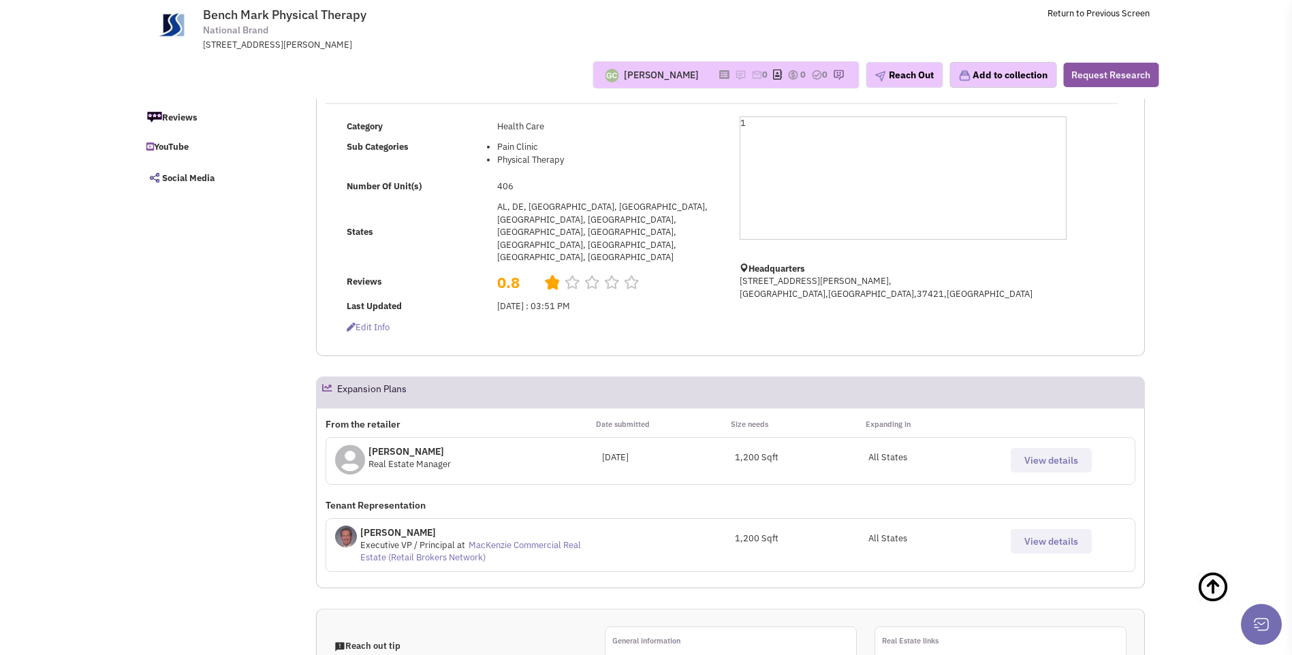
click at [1053, 454] on span "View details" at bounding box center [1051, 460] width 54 height 12
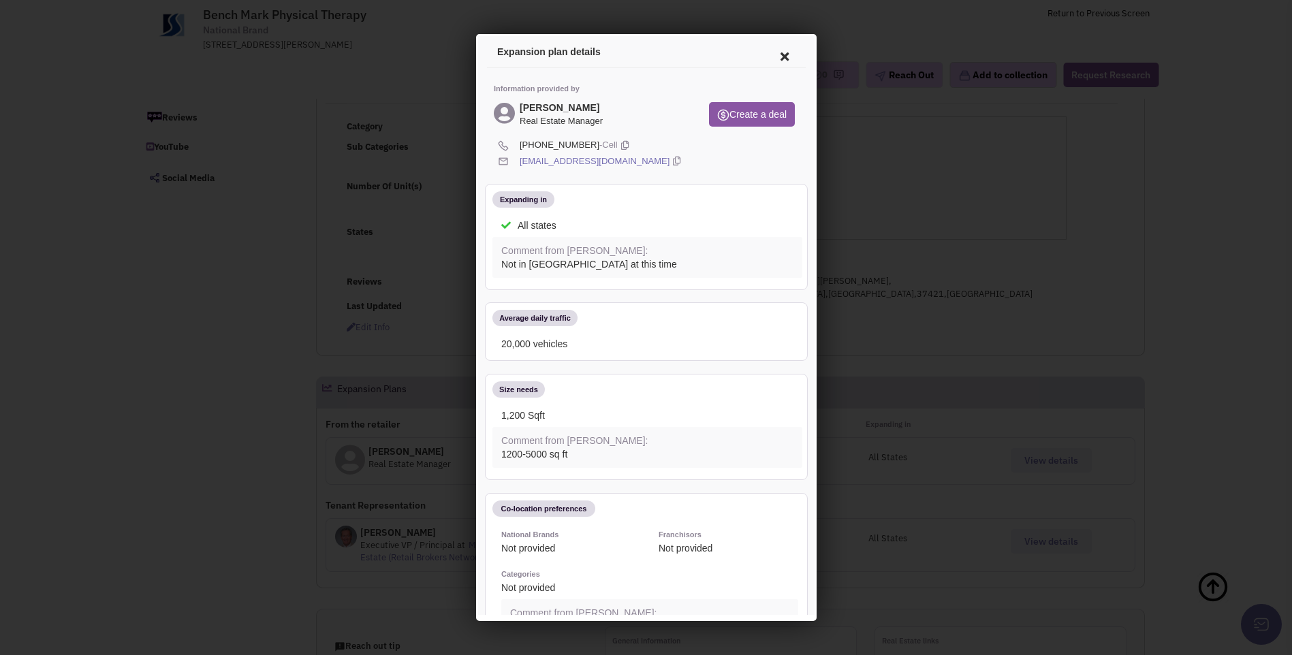
scroll to position [0, 0]
click at [770, 57] on icon at bounding box center [781, 54] width 29 height 33
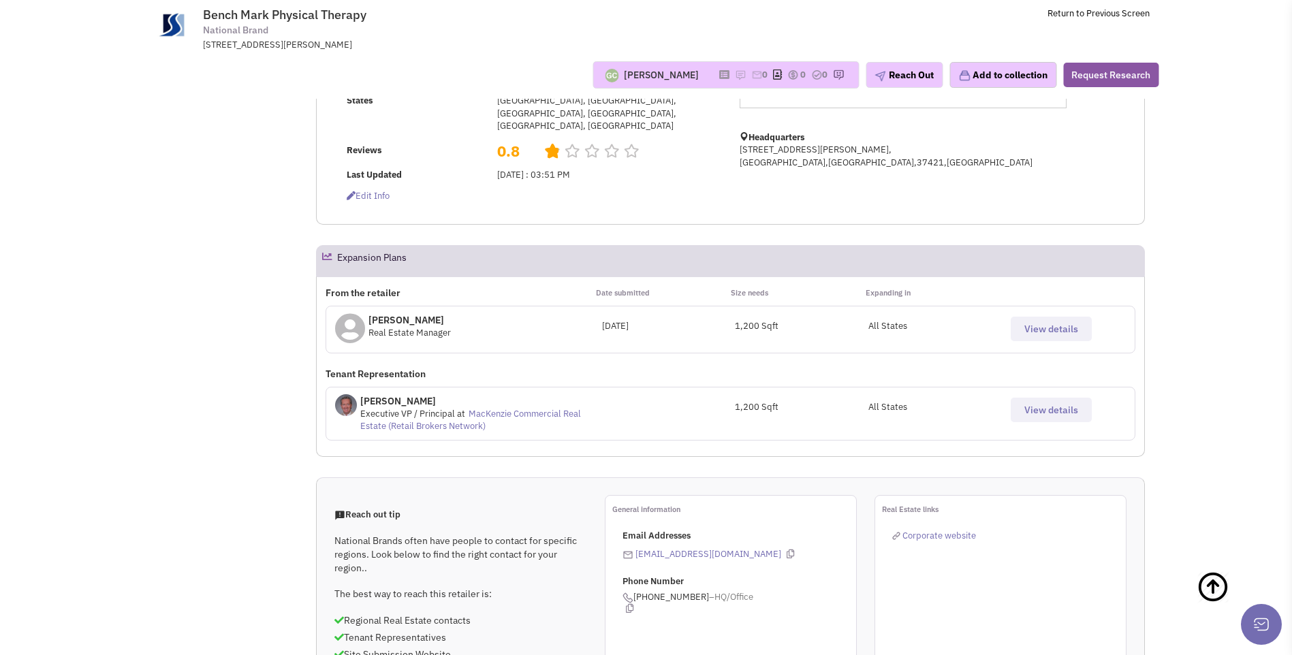
scroll to position [340, 0]
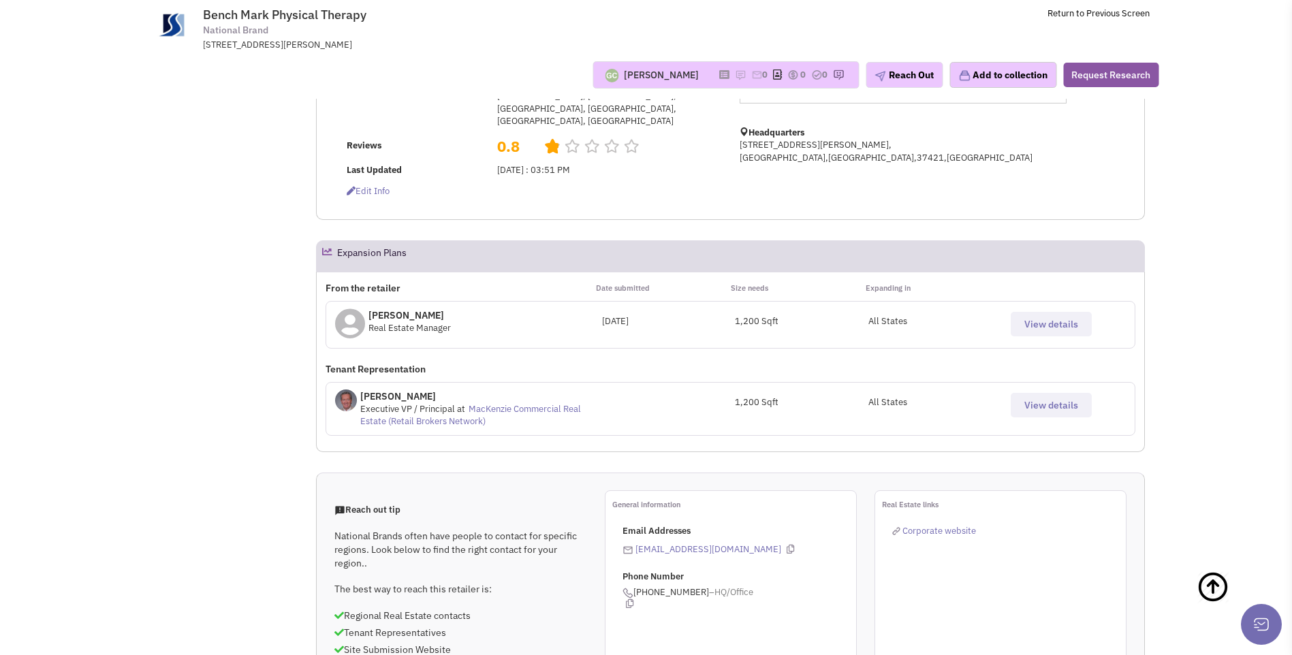
click at [1048, 399] on span "View details" at bounding box center [1051, 405] width 54 height 12
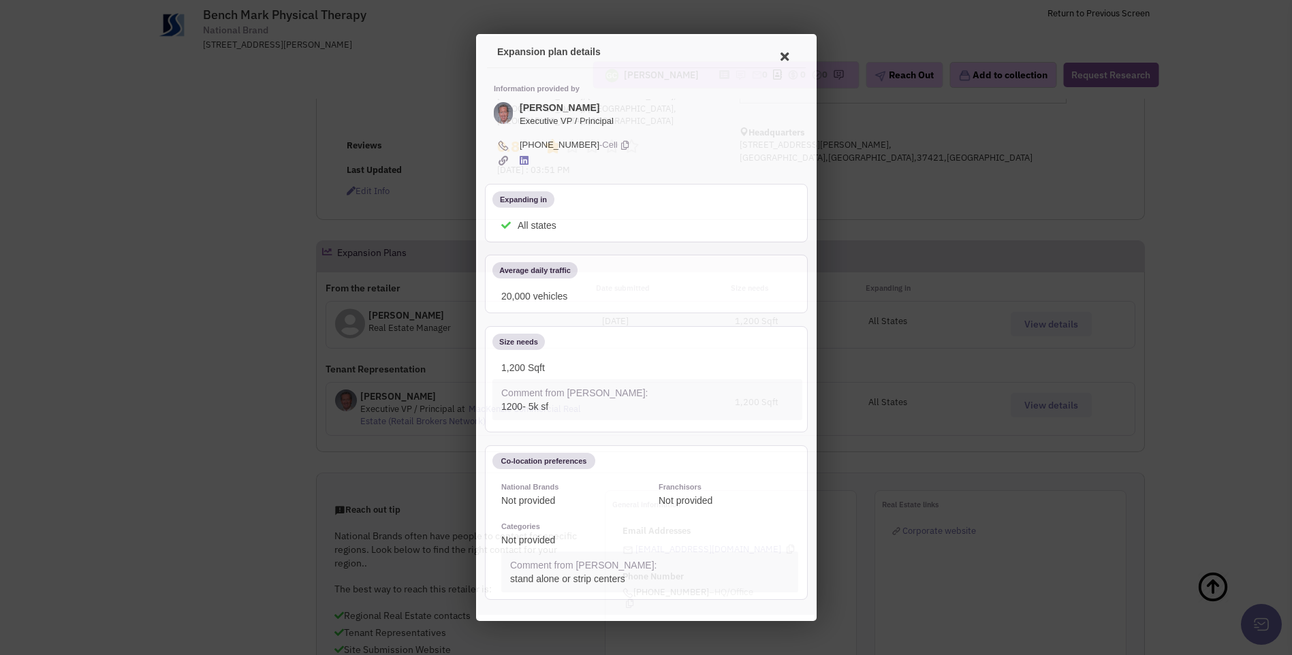
scroll to position [0, 0]
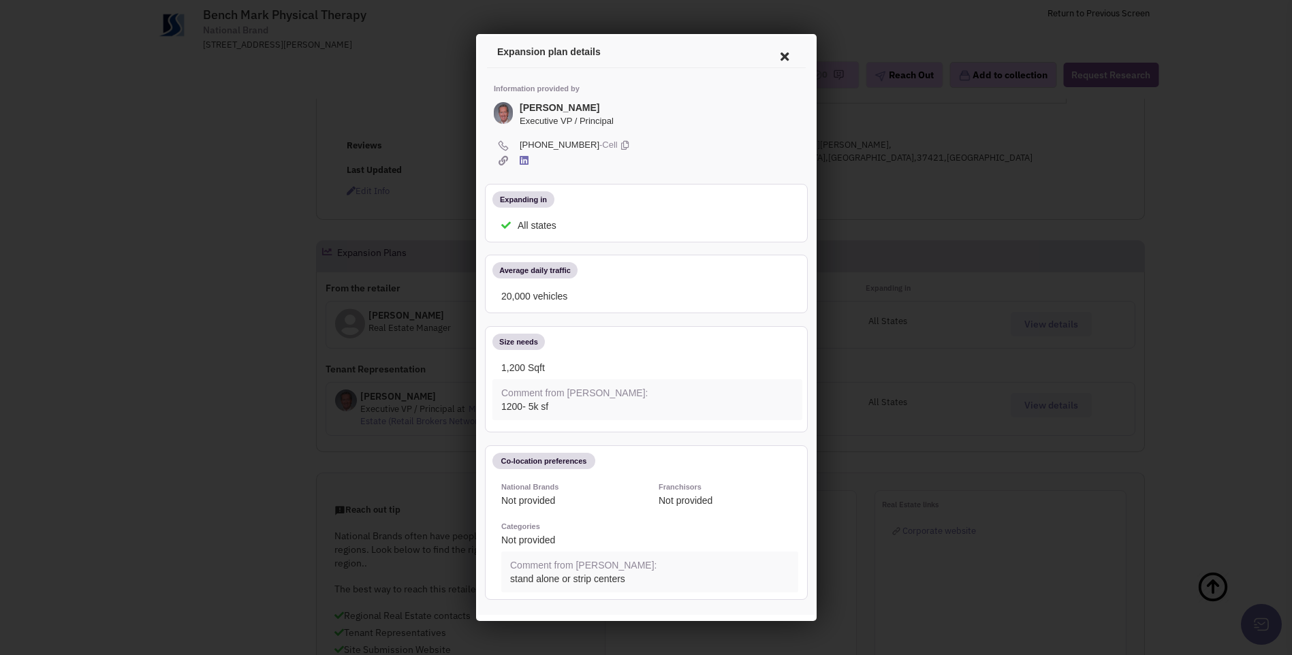
click at [771, 55] on icon at bounding box center [781, 54] width 29 height 33
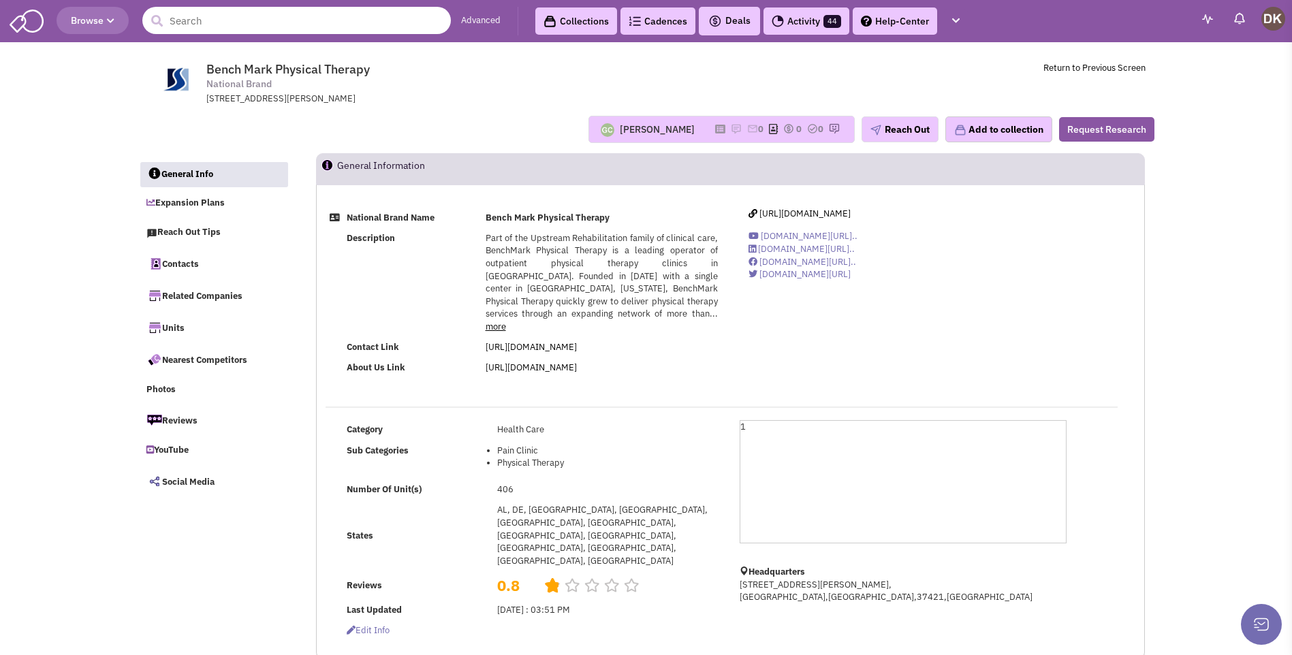
click at [276, 20] on input "text" at bounding box center [296, 20] width 308 height 27
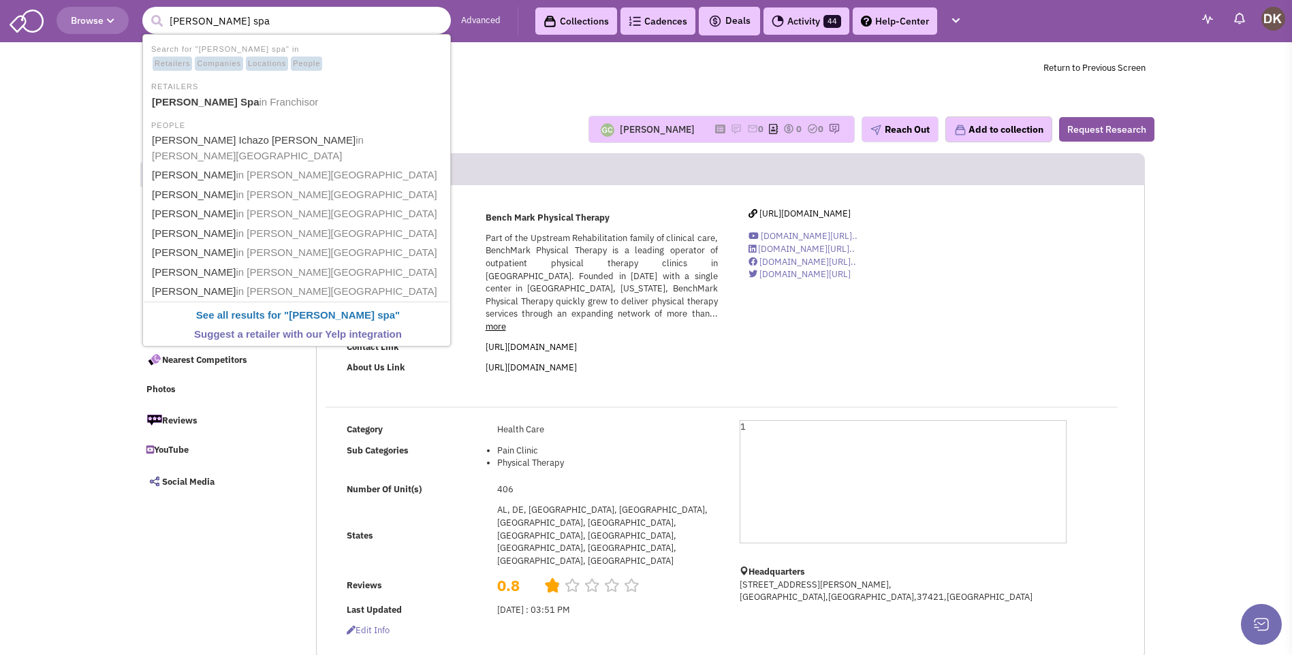
type input "woodhouse spa"
click at [146, 11] on button "submit" at bounding box center [156, 21] width 20 height 20
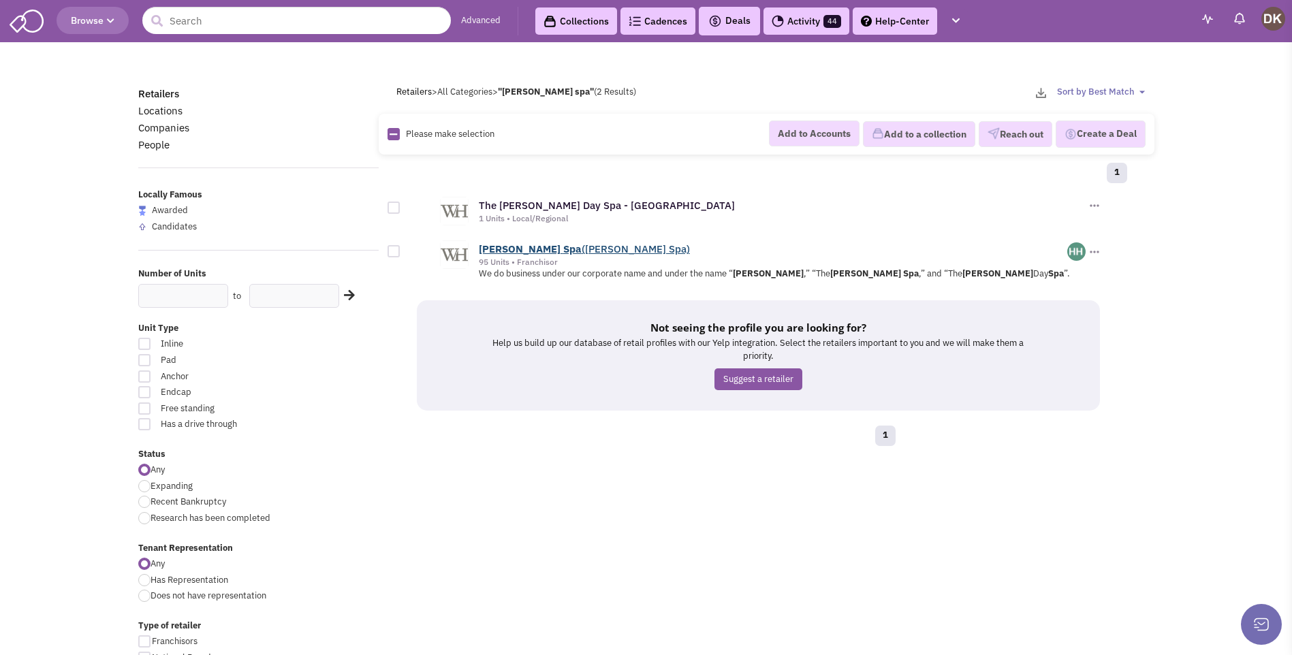
click at [521, 249] on b "[PERSON_NAME]" at bounding box center [520, 248] width 82 height 13
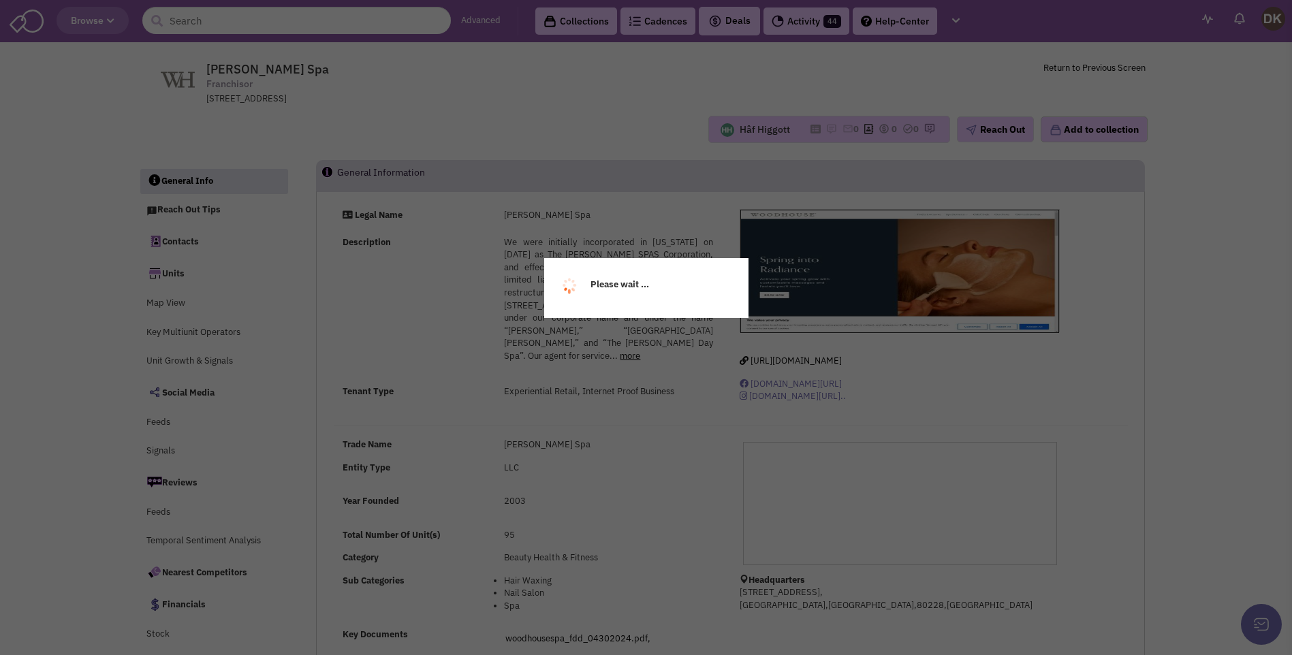
select select
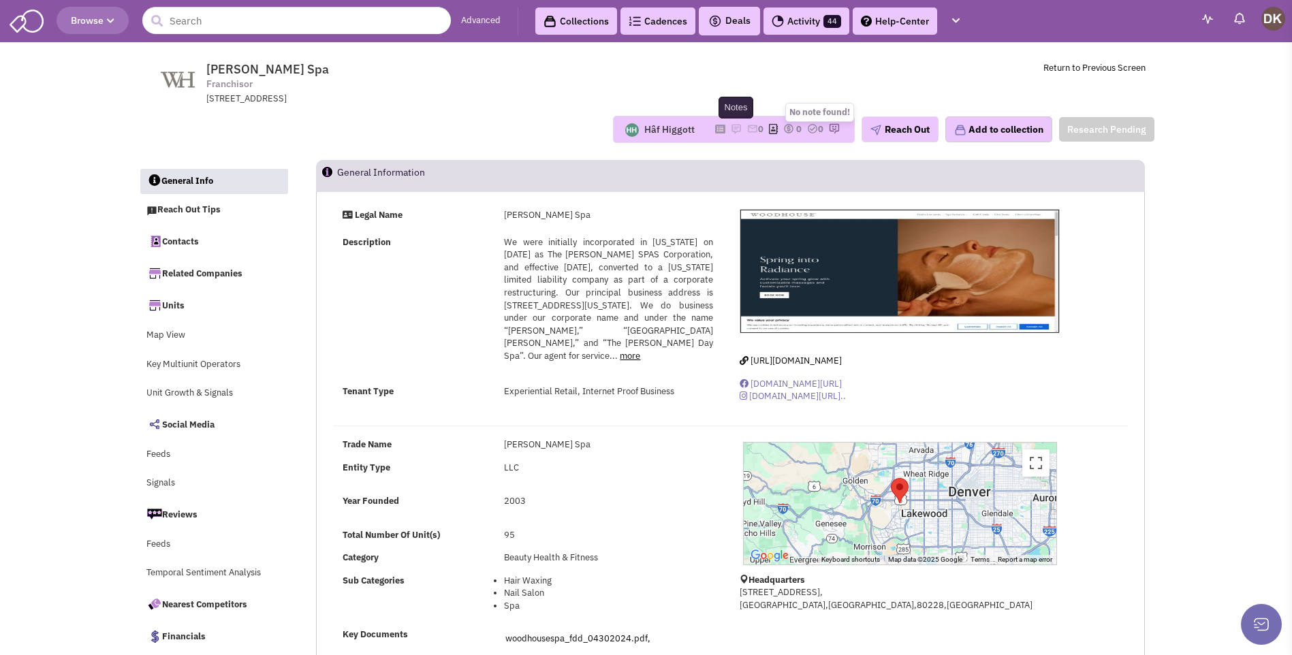
click at [732, 132] on img at bounding box center [736, 128] width 11 height 11
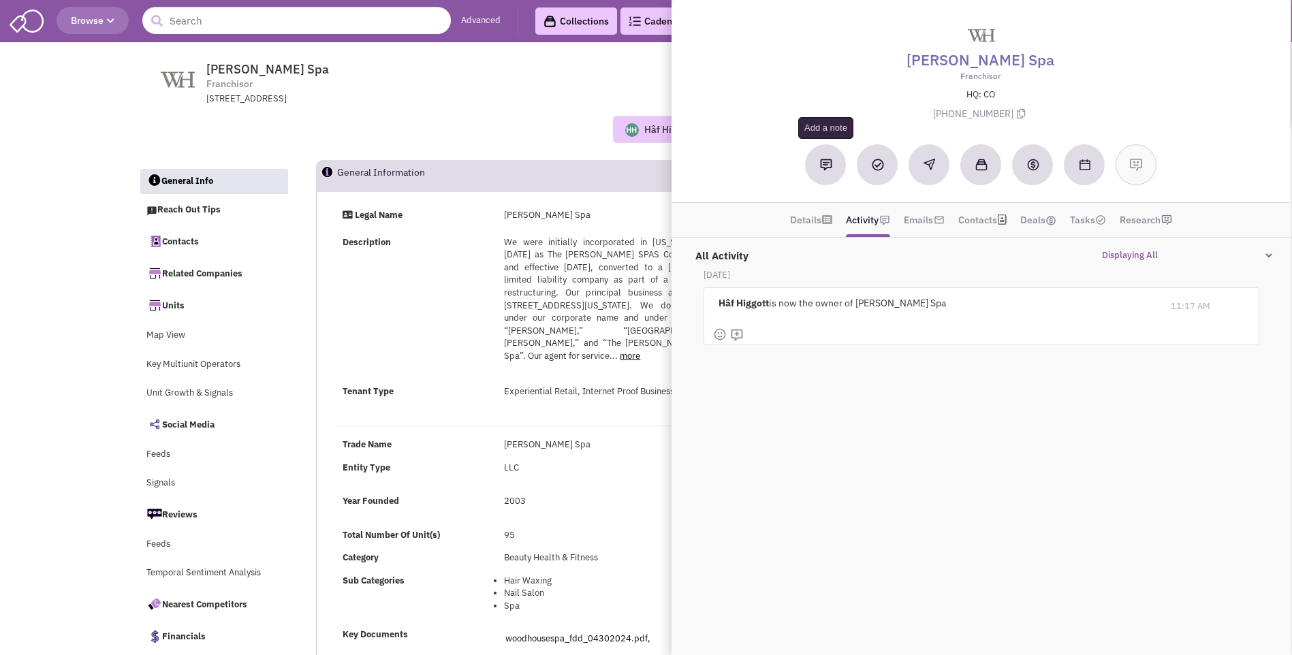
click at [825, 169] on img at bounding box center [826, 165] width 12 height 12
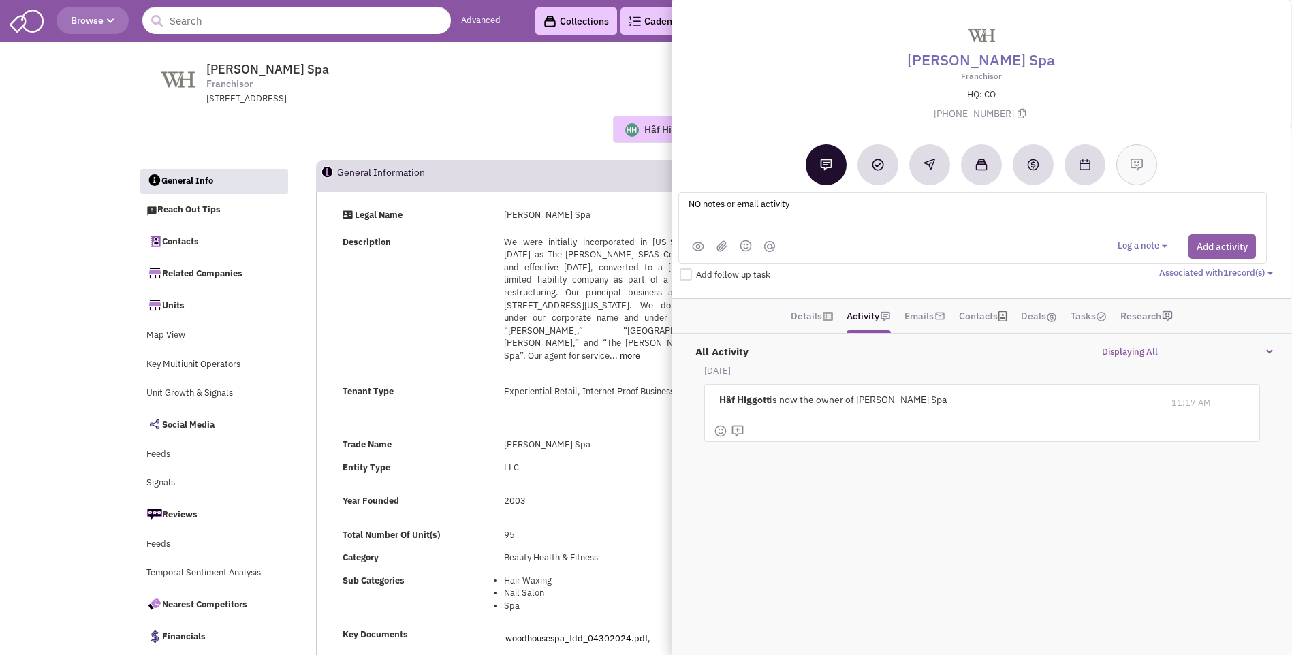
type textarea "NO notes or email activity"
click at [1211, 237] on button "Add activity" at bounding box center [1221, 246] width 67 height 25
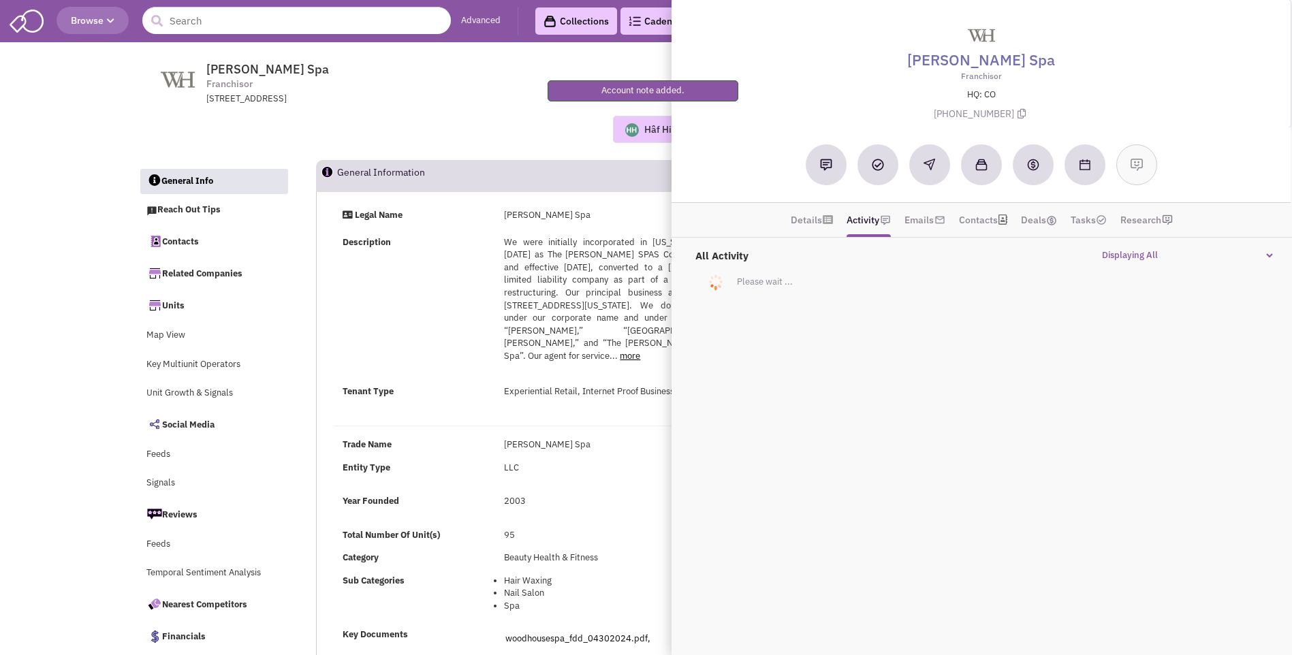
click at [621, 418] on div "Legal Name Woodhouse Spa Description more less Tenant Type" at bounding box center [730, 469] width 810 height 536
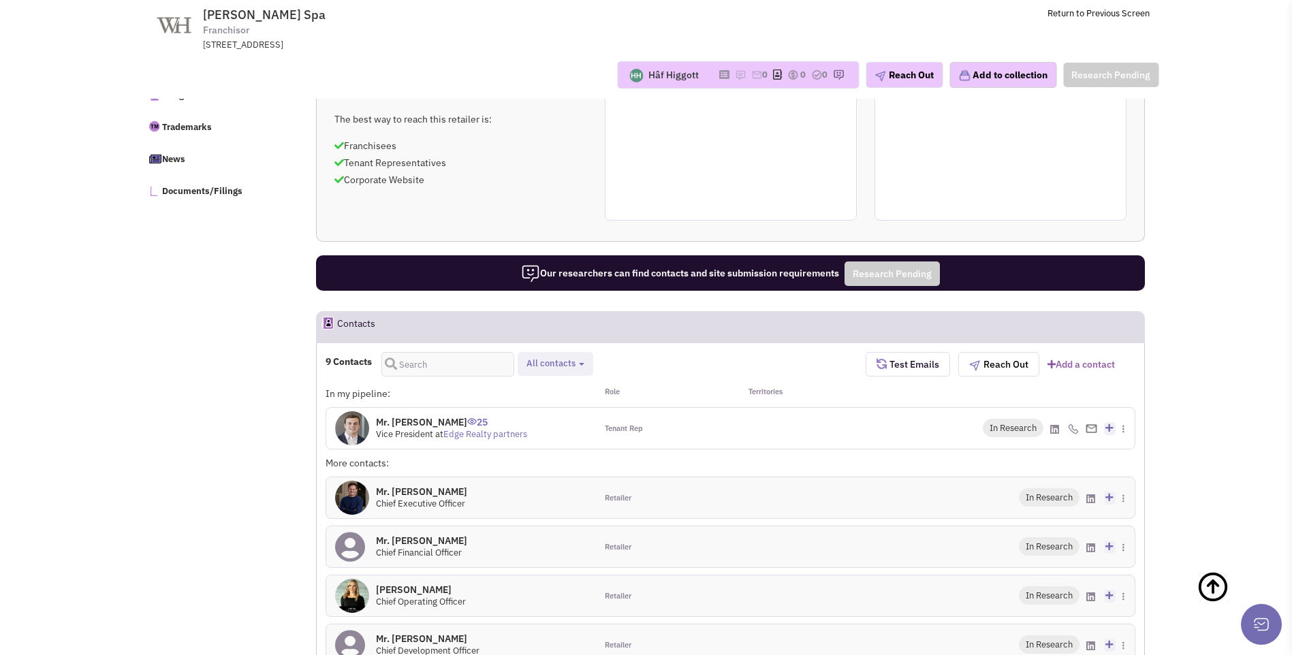
scroll to position [749, 0]
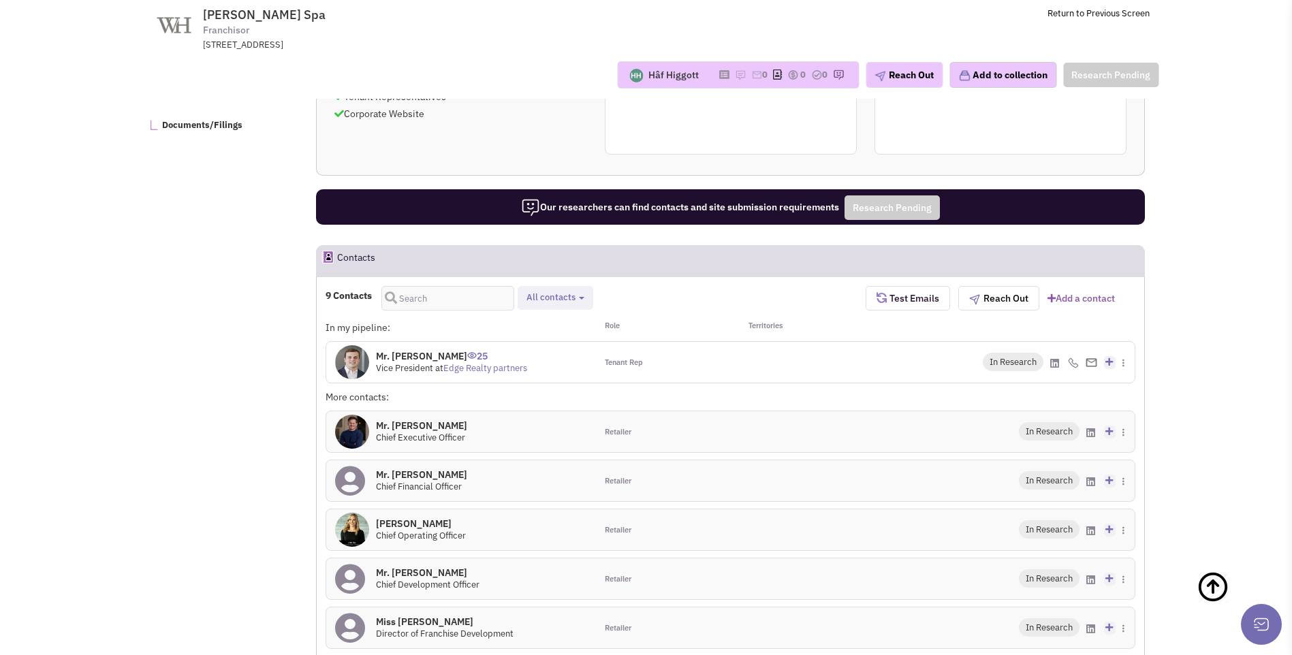
click at [357, 364] on img at bounding box center [352, 362] width 34 height 34
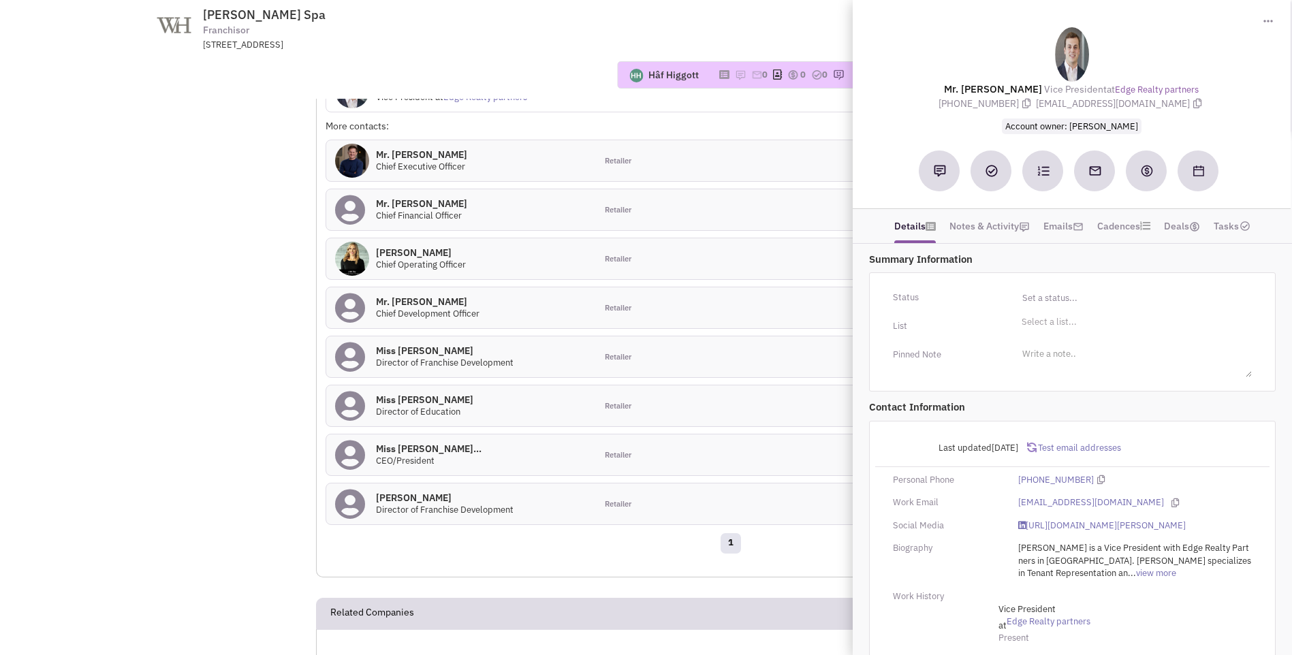
scroll to position [1021, 0]
click at [379, 355] on h4 "Miss Karen Garrett 0" at bounding box center [445, 349] width 138 height 12
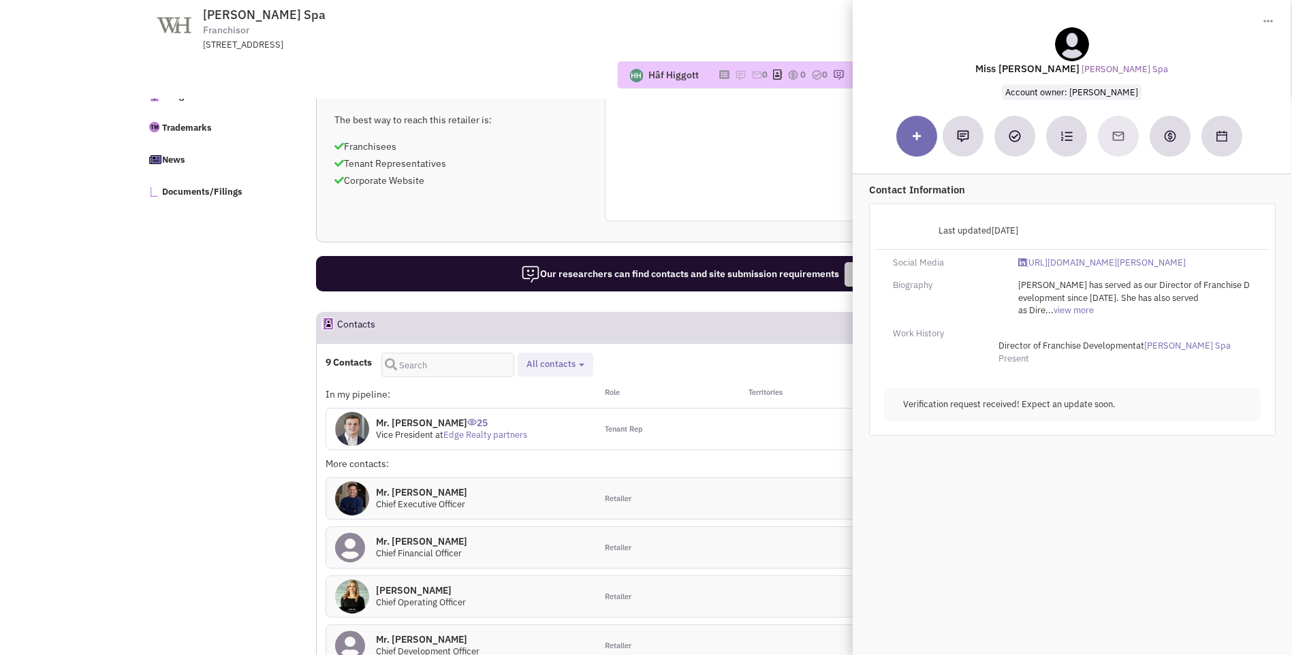
scroll to position [681, 0]
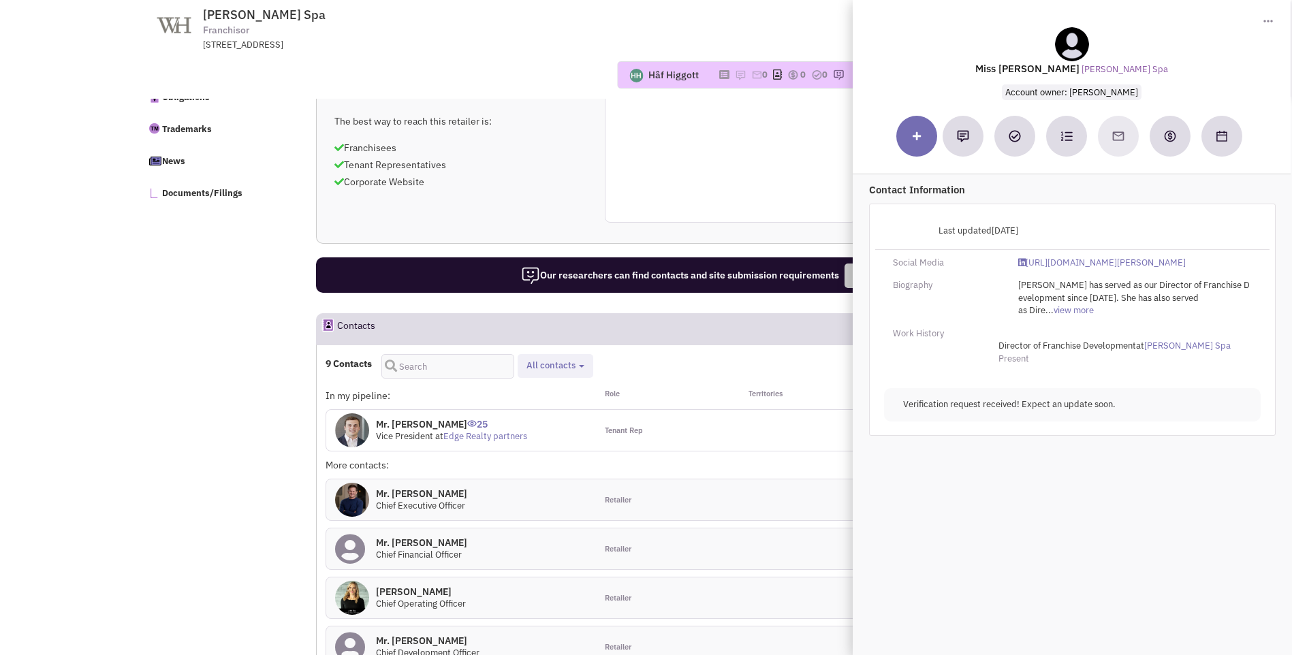
click at [676, 247] on div "Reach out tip Approaching regional franchisees and tenant representatives is a …" at bounding box center [730, 141] width 829 height 302
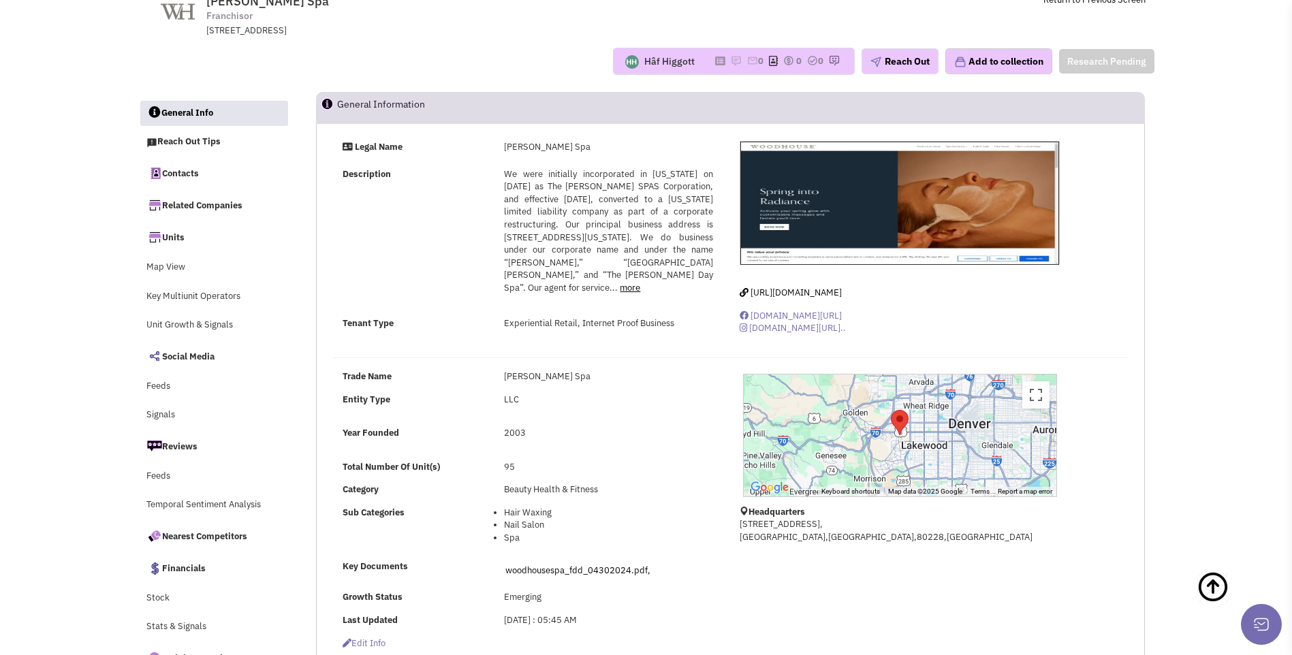
scroll to position [0, 0]
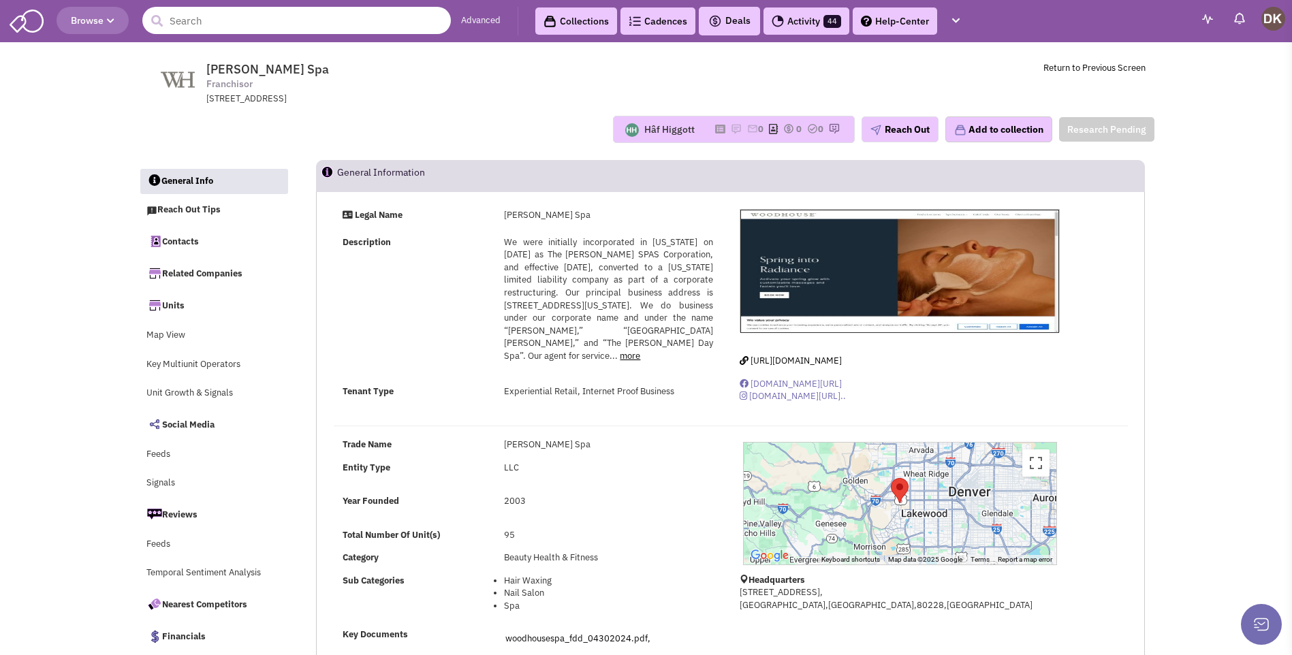
click at [332, 21] on input "text" at bounding box center [296, 20] width 308 height 27
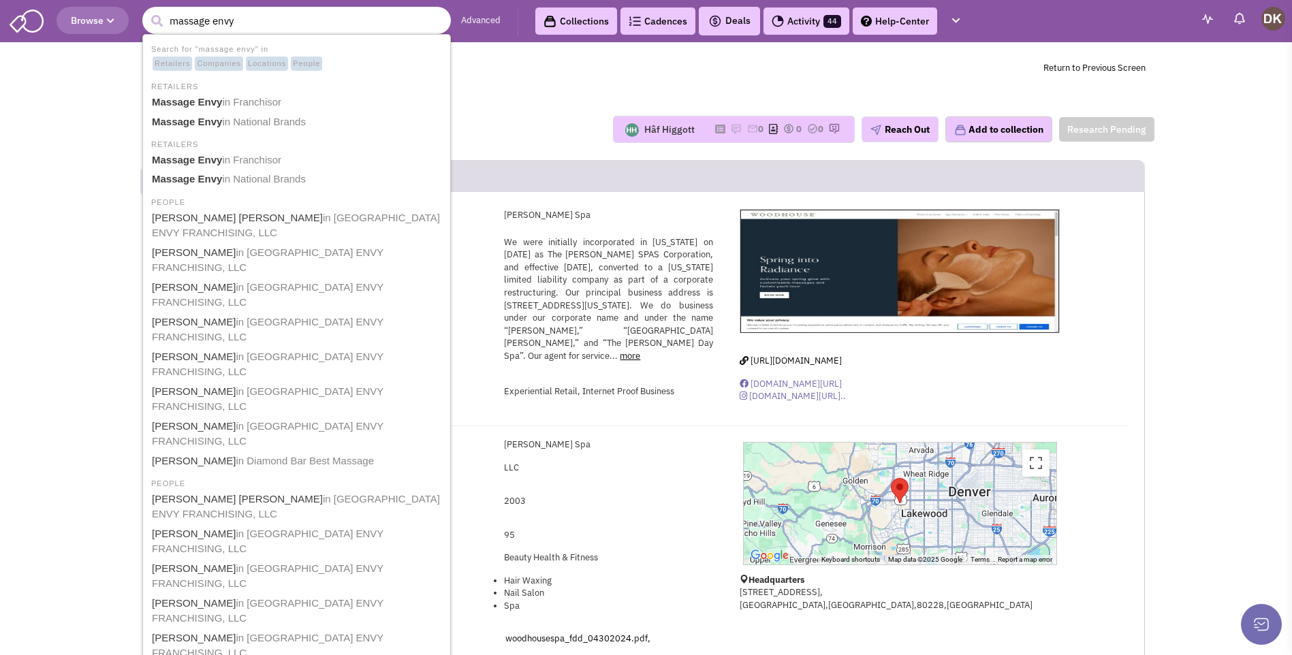
type input "massage envy"
click at [146, 11] on button "submit" at bounding box center [156, 21] width 20 height 20
